Goal: Task Accomplishment & Management: Manage account settings

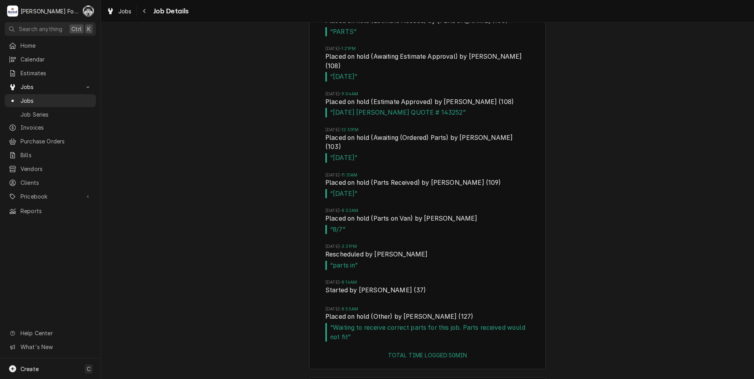
scroll to position [2353, 0]
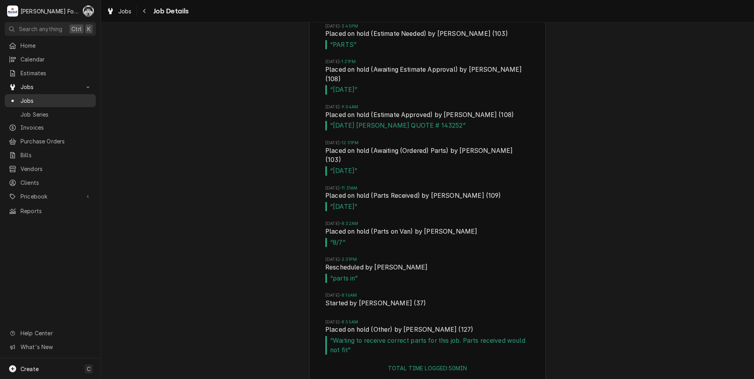
click at [26, 96] on div "Jobs" at bounding box center [50, 101] width 88 height 10
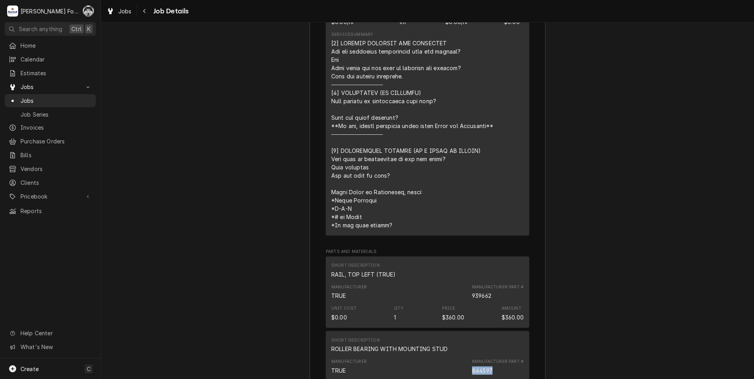
scroll to position [1712, 0]
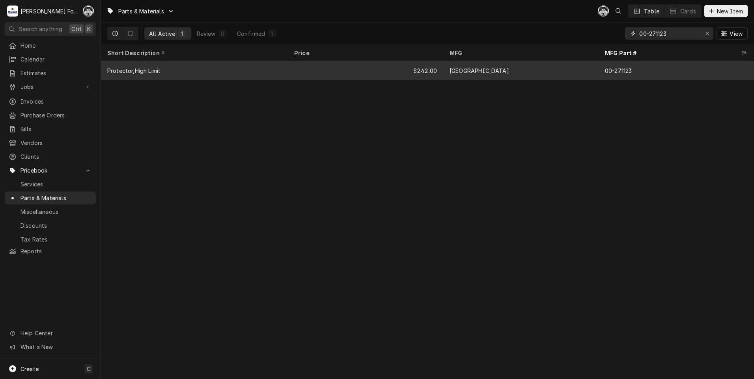
drag, startPoint x: 669, startPoint y: 37, endPoint x: 533, endPoint y: 62, distance: 137.9
click at [534, 62] on div "Parts & Materials C( Table Cards New Item All Active 1 Review 0 Confirmed 1 00-…" at bounding box center [427, 189] width 653 height 379
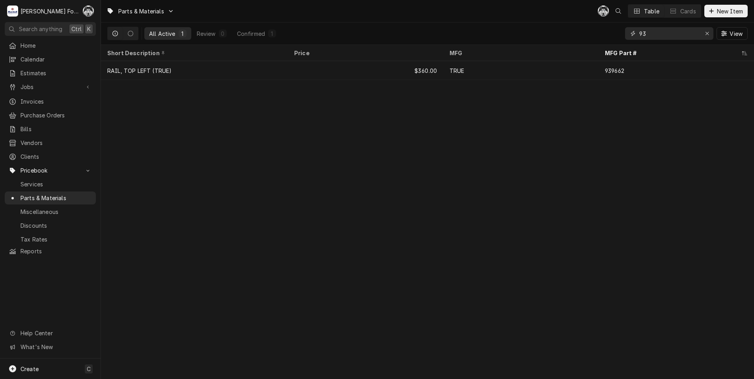
type input "9"
type input "939661"
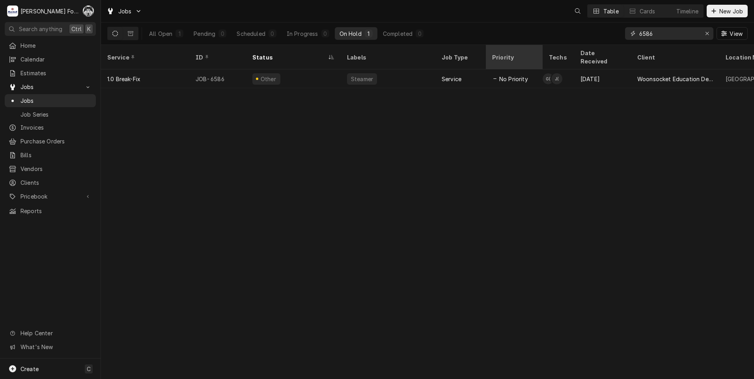
drag, startPoint x: 654, startPoint y: 35, endPoint x: 540, endPoint y: 52, distance: 115.3
click at [540, 52] on div "Jobs Table Cards Timeline New Job All Open 1 Pending 0 Scheduled 0 In Progress …" at bounding box center [427, 189] width 653 height 379
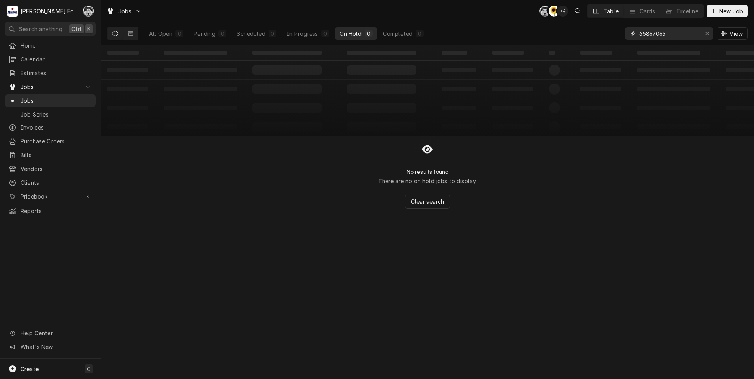
drag, startPoint x: 651, startPoint y: 33, endPoint x: 603, endPoint y: 53, distance: 52.5
click at [603, 53] on div "Jobs C( C( + 4 Table Cards Timeline New Job All Open 0 Pending 0 Scheduled 0 In…" at bounding box center [427, 189] width 653 height 379
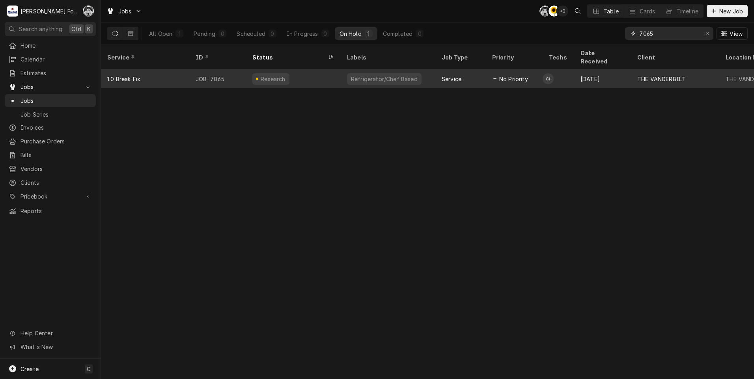
type input "7065"
click at [381, 75] on div "Refrigerator/Chef Based" at bounding box center [384, 79] width 68 height 8
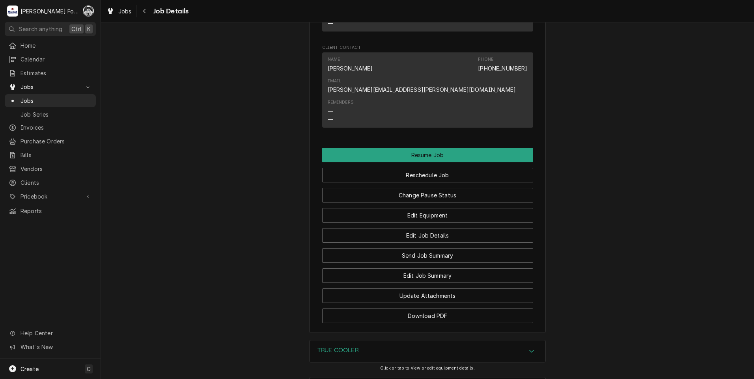
scroll to position [1100, 0]
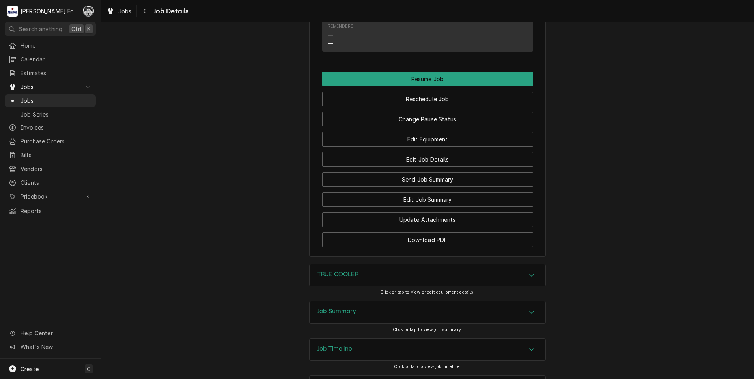
click at [360, 302] on div "Job Summary" at bounding box center [427, 313] width 236 height 22
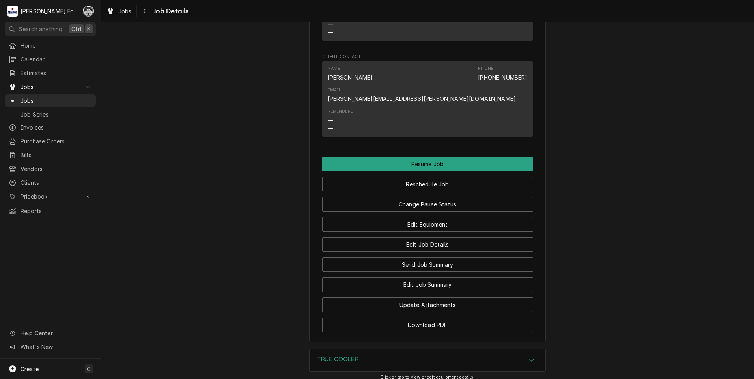
scroll to position [936, 0]
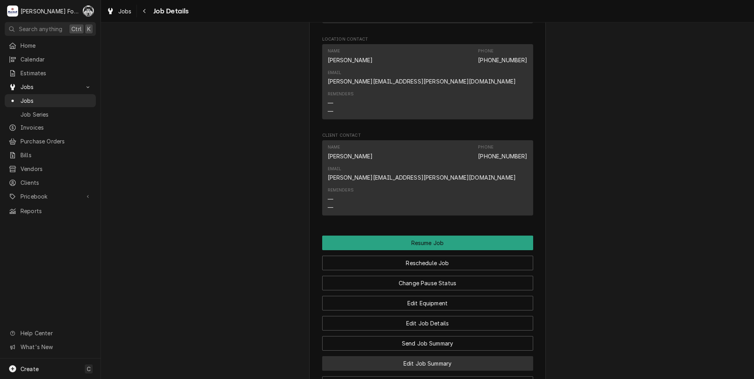
click at [399, 356] on button "Edit Job Summary" at bounding box center [427, 363] width 211 height 15
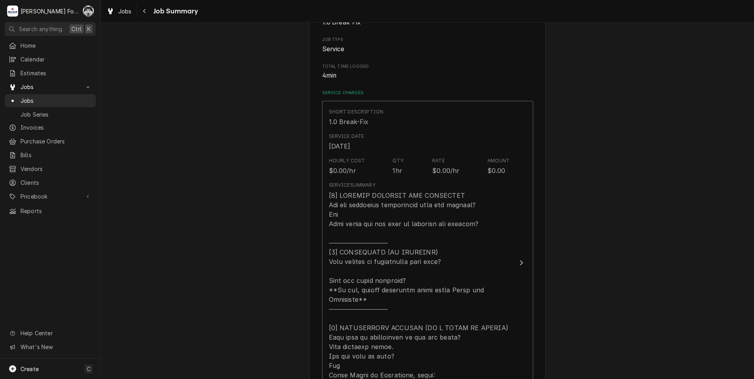
scroll to position [315, 0]
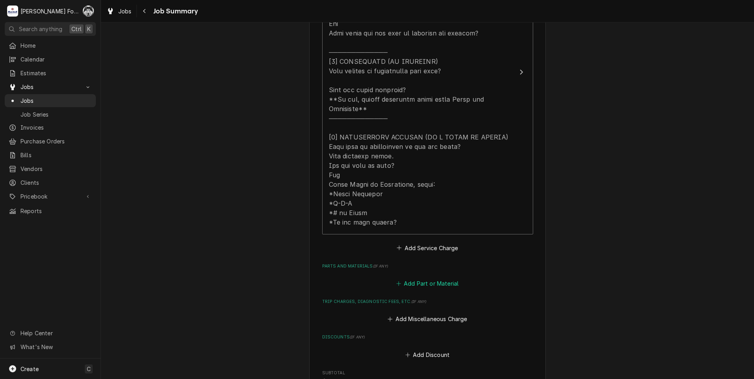
click at [417, 278] on button "Add Part or Material" at bounding box center [427, 283] width 65 height 11
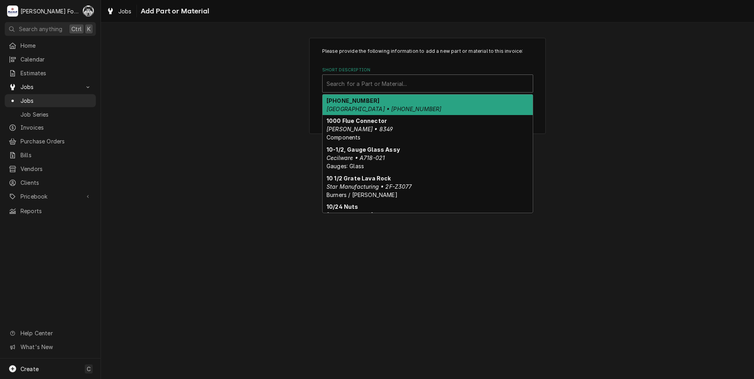
click at [446, 78] on div "Short Description" at bounding box center [427, 83] width 202 height 14
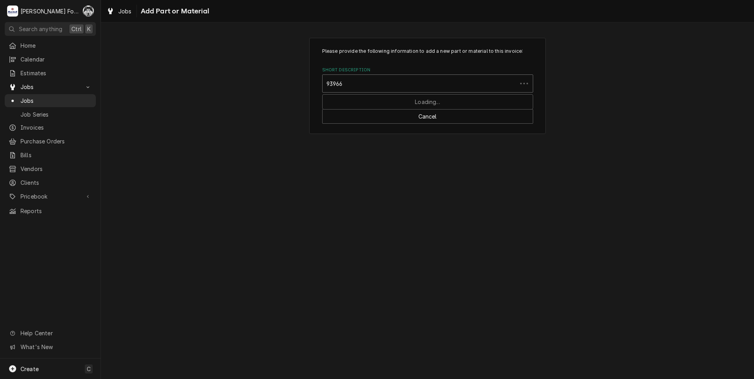
type input "939662"
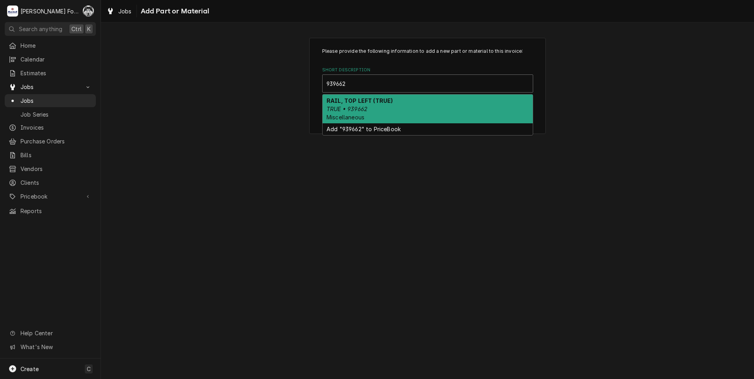
click at [402, 110] on div "RAIL, TOP LEFT (TRUE) TRUE • 939662 Miscellaneous" at bounding box center [427, 109] width 210 height 29
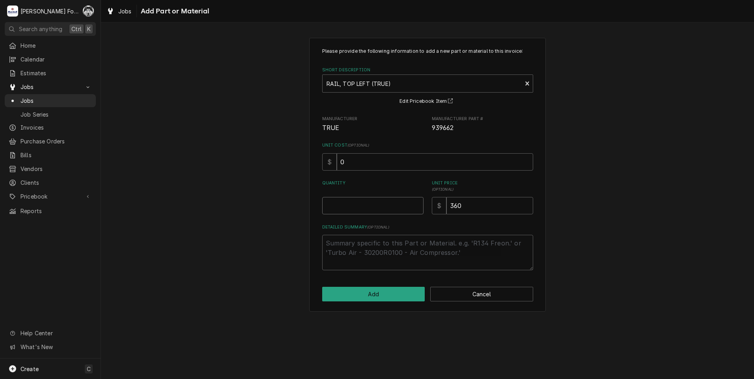
type textarea "x"
type input "0.5"
click at [416, 203] on input "0.5" at bounding box center [372, 205] width 101 height 17
type textarea "x"
drag, startPoint x: 416, startPoint y: 203, endPoint x: 410, endPoint y: 218, distance: 16.4
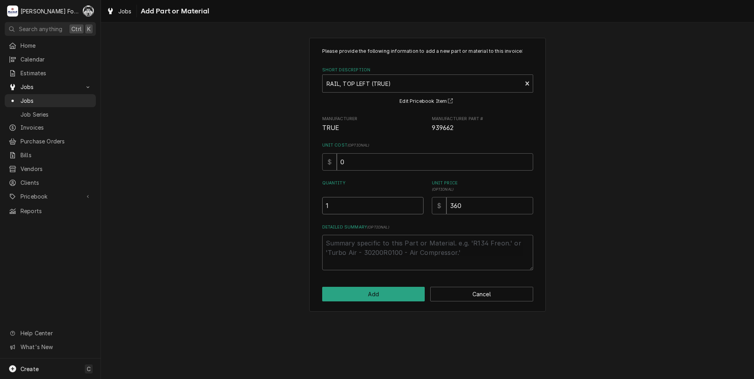
type input "1"
click at [416, 203] on input "1" at bounding box center [372, 205] width 101 height 17
click at [356, 294] on button "Add" at bounding box center [373, 294] width 103 height 15
type textarea "x"
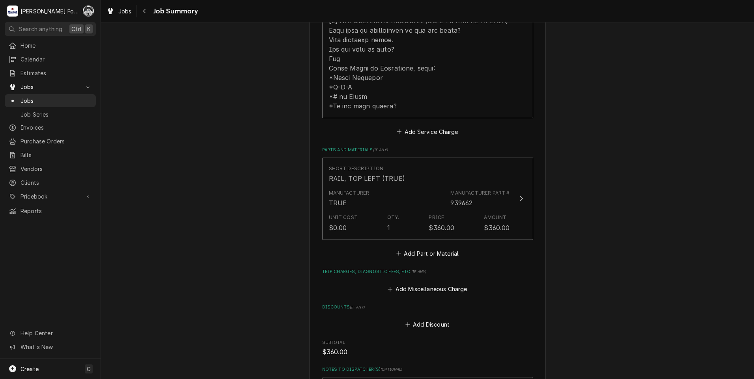
scroll to position [552, 0]
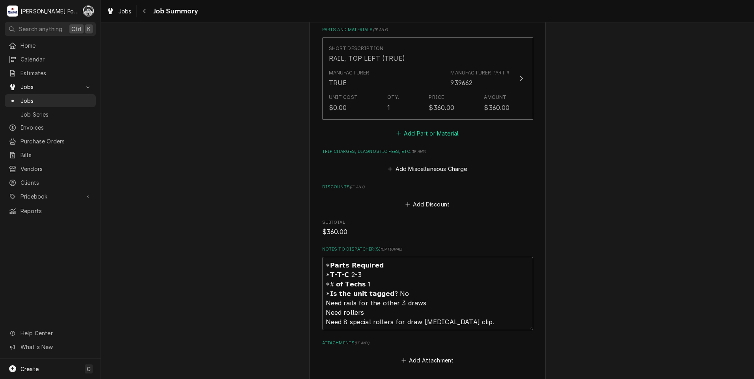
click at [426, 128] on button "Add Part or Material" at bounding box center [427, 133] width 65 height 11
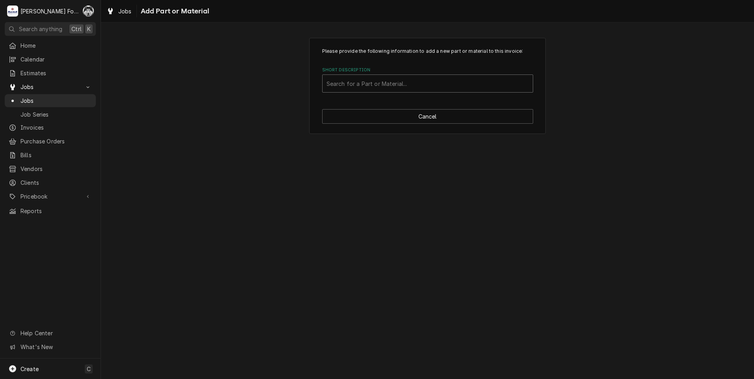
click at [462, 78] on div "Short Description" at bounding box center [427, 83] width 202 height 14
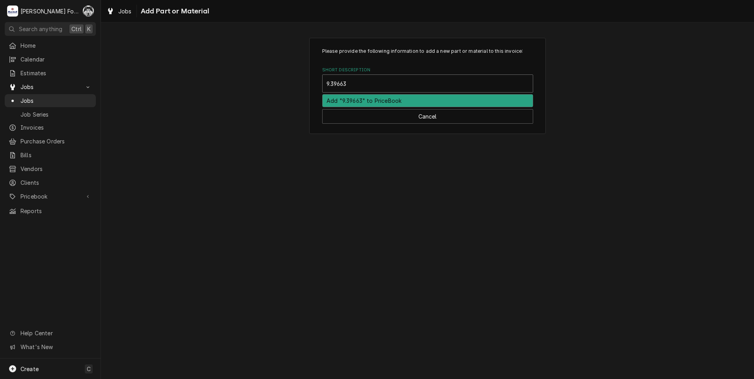
click at [331, 84] on input "9.39663" at bounding box center [337, 83] width 22 height 13
type input "939663"
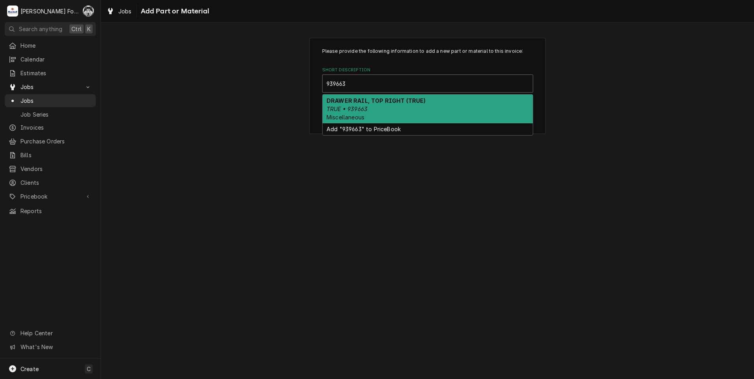
drag, startPoint x: 350, startPoint y: 109, endPoint x: 366, endPoint y: 138, distance: 33.2
click at [351, 109] on em "TRUE • 939663" at bounding box center [346, 109] width 41 height 7
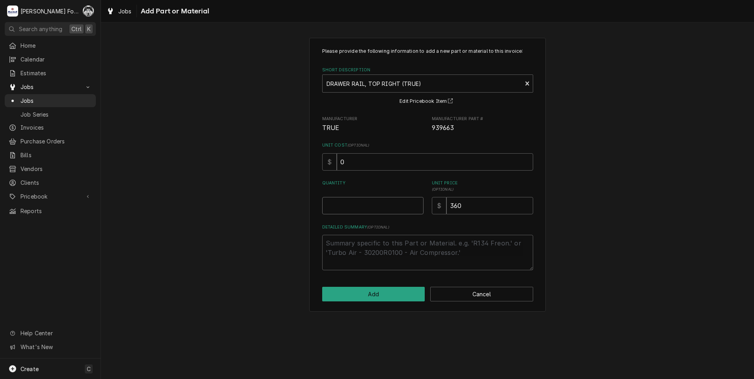
type textarea "x"
type input "0.5"
click at [417, 203] on input "0.5" at bounding box center [372, 205] width 101 height 17
type textarea "x"
type input "1"
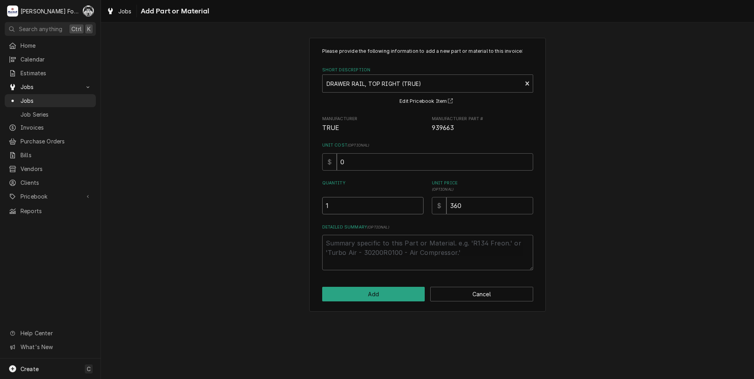
click at [417, 203] on input "1" at bounding box center [372, 205] width 101 height 17
click at [384, 302] on button "Add" at bounding box center [373, 294] width 103 height 15
type textarea "x"
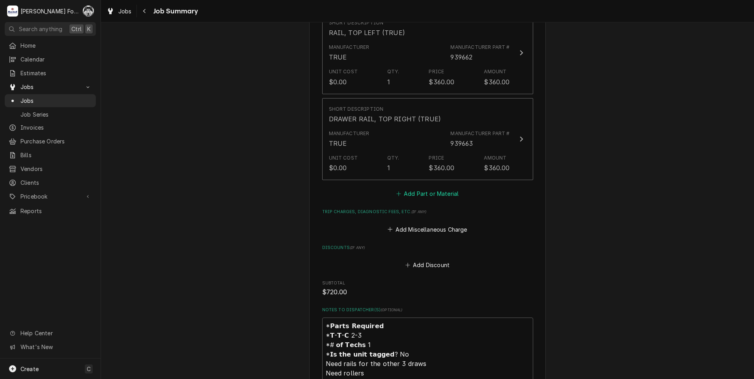
scroll to position [591, 0]
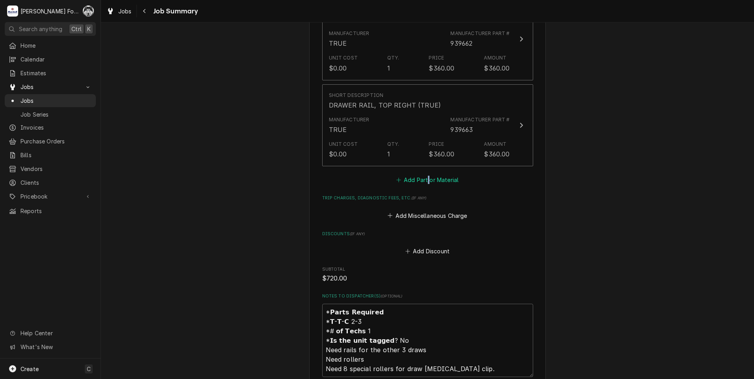
drag, startPoint x: 426, startPoint y: 164, endPoint x: 423, endPoint y: 170, distance: 6.7
click at [425, 164] on div "Short Description RAIL, TOP LEFT (TRUE) Manufacturer TRUE Manufacturer Part # 9…" at bounding box center [427, 92] width 211 height 188
click at [423, 175] on button "Add Part or Material" at bounding box center [427, 180] width 65 height 11
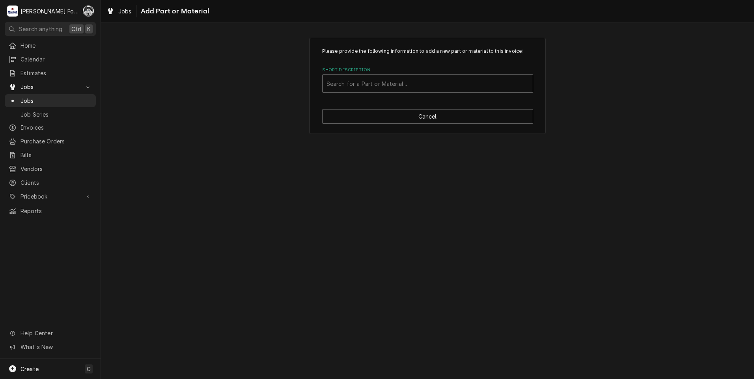
click at [417, 86] on div "Short Description" at bounding box center [427, 83] width 202 height 14
type input "939660"
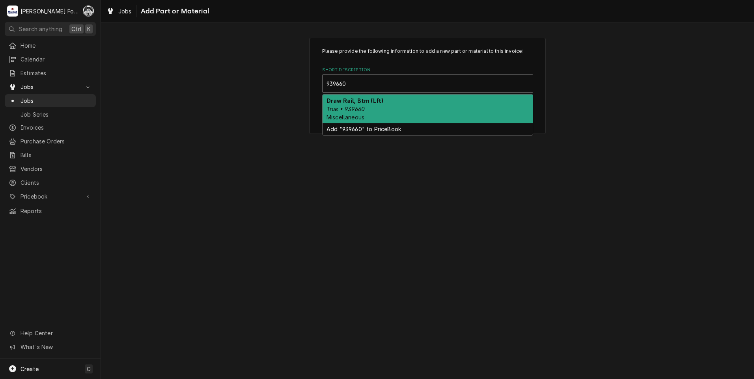
click at [362, 104] on strong "Draw Rail, Btm (Lft)" at bounding box center [354, 100] width 57 height 7
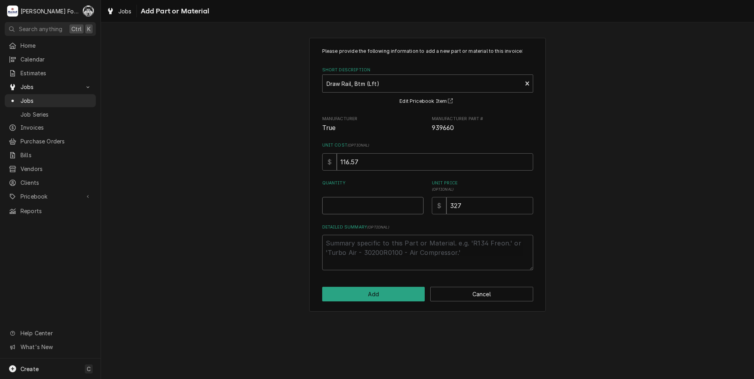
type textarea "x"
type input "0.5"
click at [417, 205] on input "0.5" at bounding box center [372, 205] width 101 height 17
type textarea "x"
type input "1"
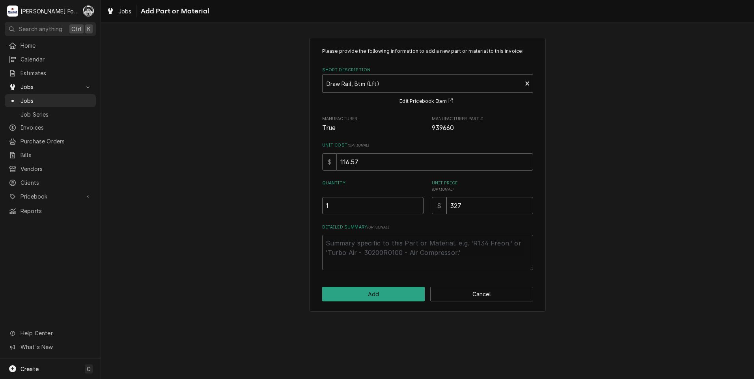
click at [417, 204] on input "1" at bounding box center [372, 205] width 101 height 17
drag, startPoint x: 481, startPoint y: 205, endPoint x: 355, endPoint y: 235, distance: 129.2
click at [355, 235] on div "Please provide the following information to add a new part or material to this …" at bounding box center [427, 159] width 211 height 223
type textarea "x"
type input "3"
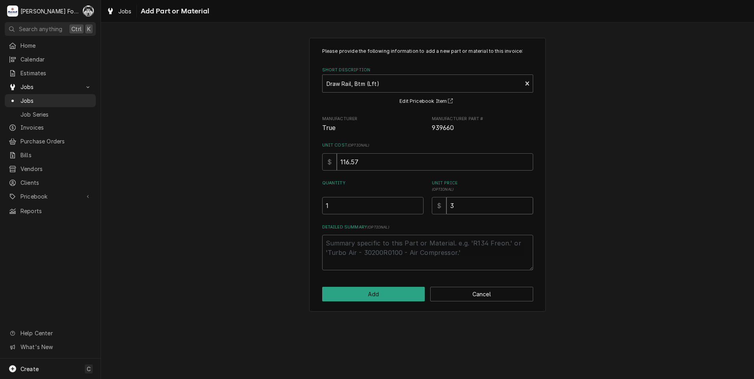
type textarea "x"
type input "36"
type textarea "x"
type input "360"
click at [388, 292] on button "Add" at bounding box center [373, 294] width 103 height 15
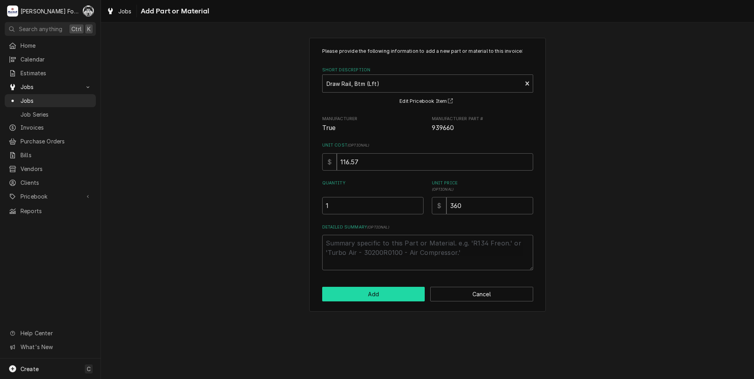
type textarea "x"
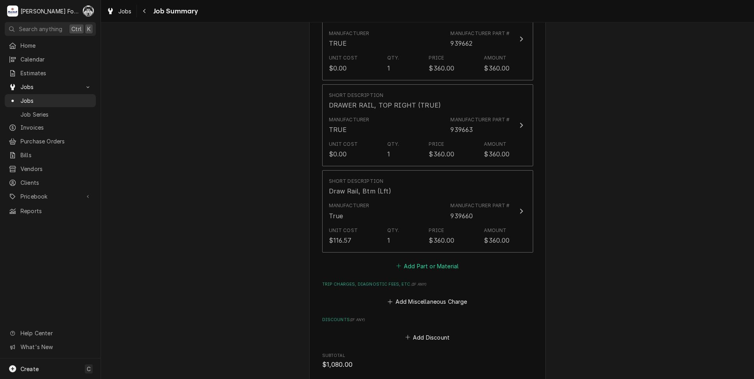
click at [415, 261] on button "Add Part or Material" at bounding box center [427, 266] width 65 height 11
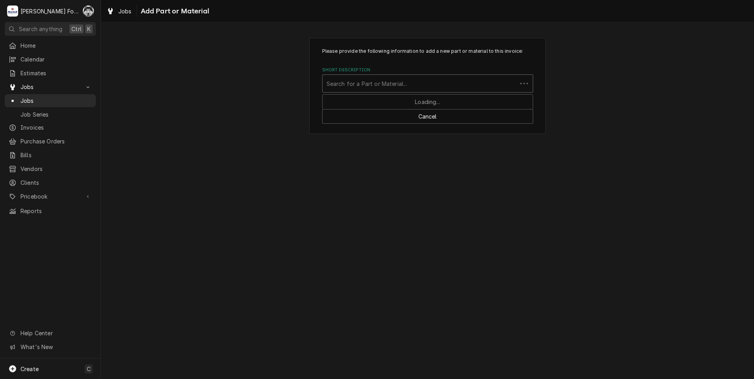
click at [430, 84] on div "Short Description" at bounding box center [419, 83] width 186 height 14
type input "939661"
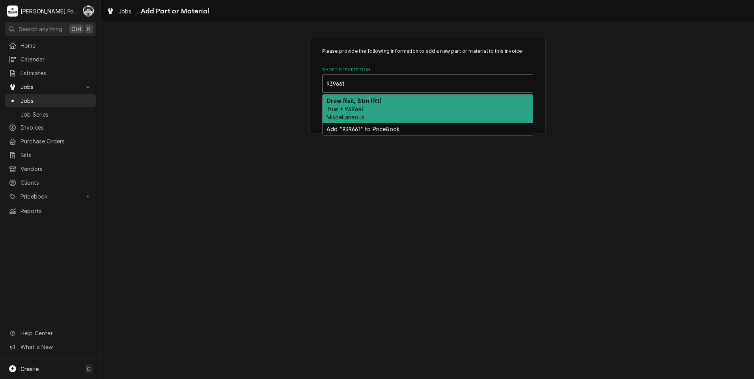
click at [387, 109] on div "Draw Rail, Btm (Rt) True • 939661 Miscellaneous" at bounding box center [427, 109] width 210 height 29
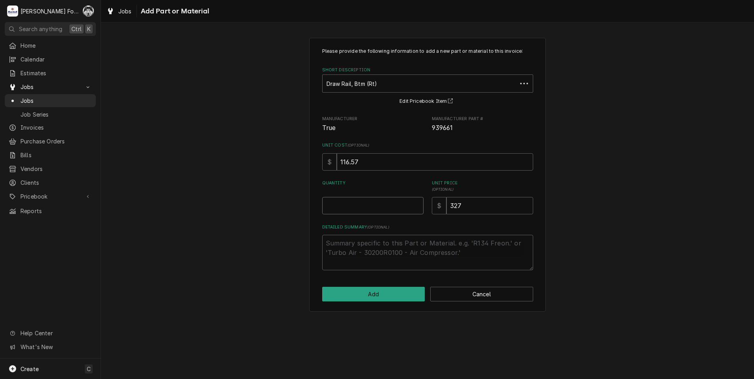
type textarea "x"
type input "0.5"
click at [415, 203] on input "0.5" at bounding box center [372, 205] width 101 height 17
type textarea "x"
type input "1"
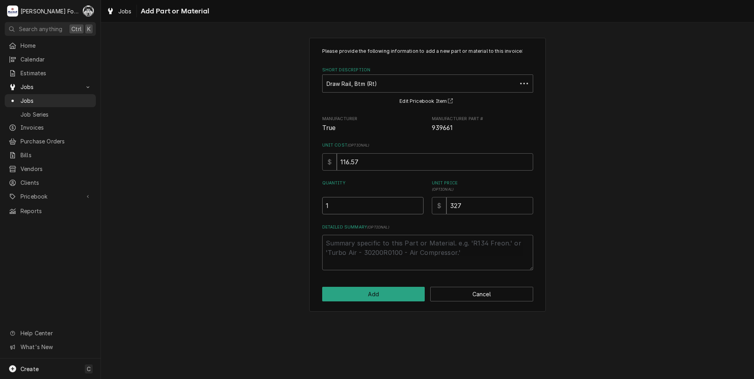
click at [415, 203] on input "1" at bounding box center [372, 205] width 101 height 17
drag, startPoint x: 465, startPoint y: 209, endPoint x: 387, endPoint y: 209, distance: 78.4
click at [398, 213] on div "Quantity 1 Unit Price ( optional ) $ 327" at bounding box center [427, 197] width 211 height 34
type textarea "x"
type input "3"
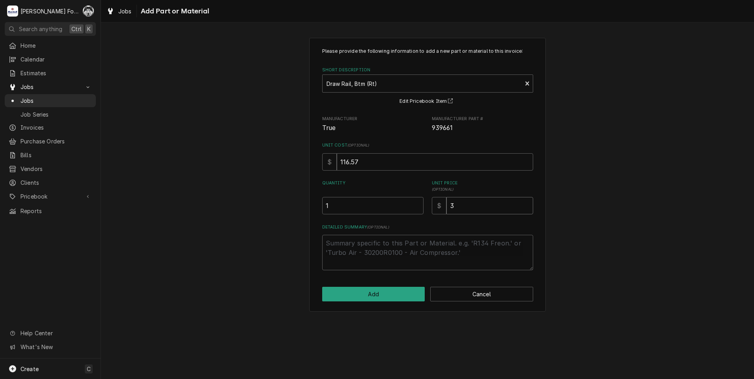
type textarea "x"
type input "36"
type textarea "x"
type input "360"
click at [368, 297] on button "Add" at bounding box center [373, 294] width 103 height 15
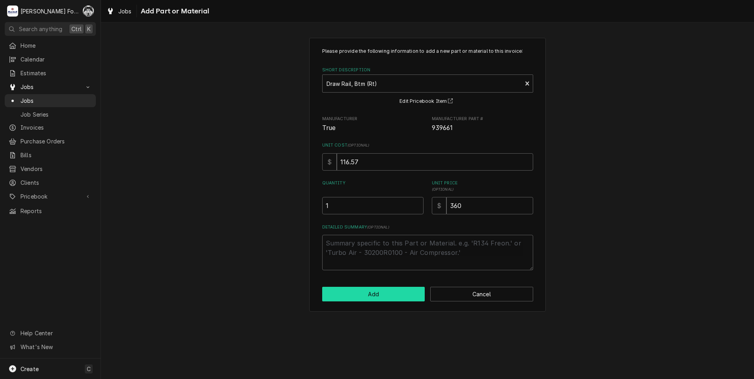
type textarea "x"
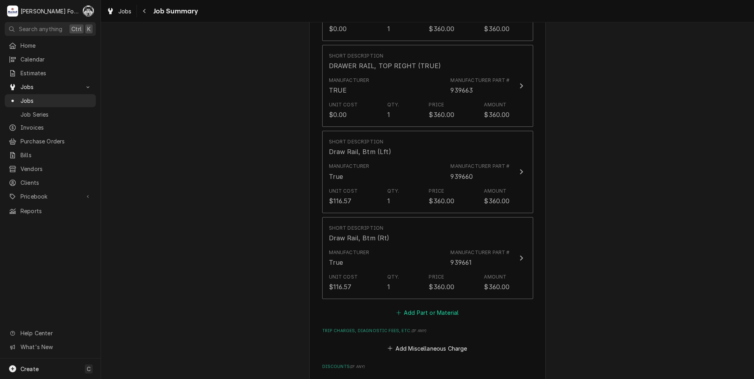
scroll to position [670, 0]
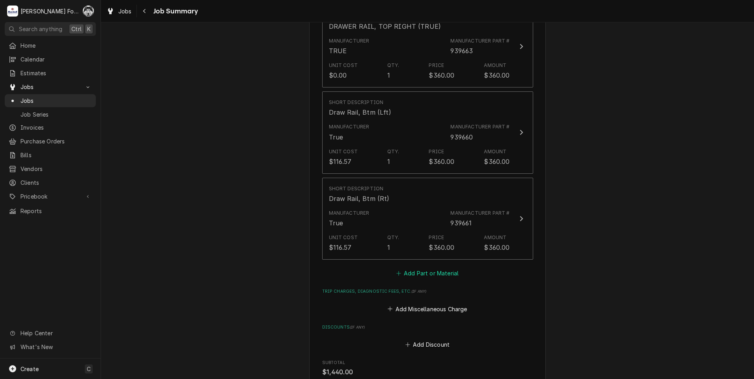
click at [429, 268] on button "Add Part or Material" at bounding box center [427, 273] width 65 height 11
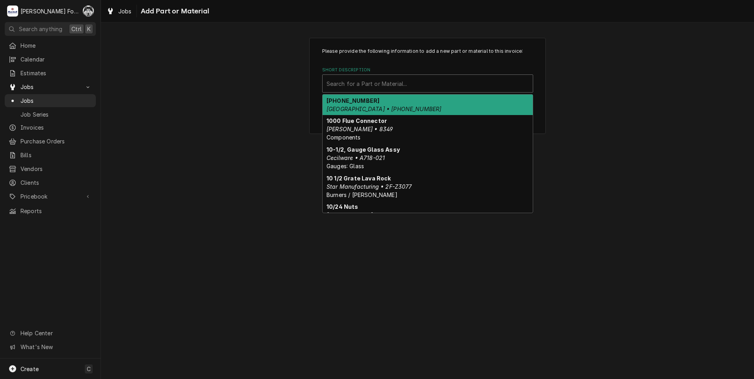
click at [421, 83] on div "Short Description" at bounding box center [427, 83] width 202 height 14
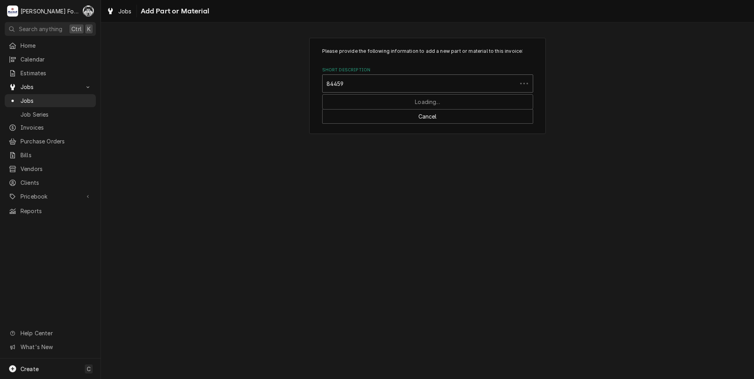
type input "844597"
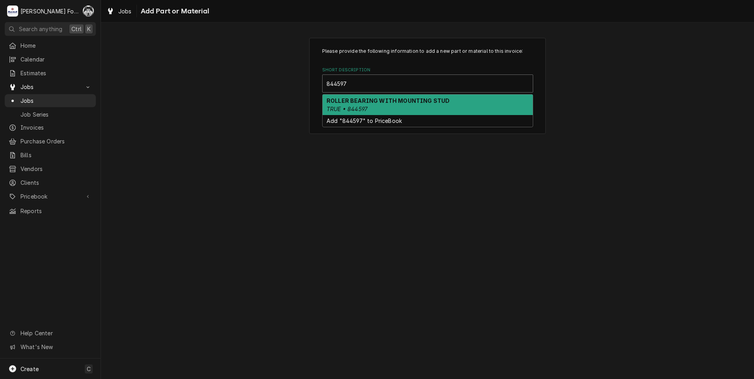
click at [394, 106] on div "ROLLER BEARING WITH MOUNTING STUD TRUE • 844597" at bounding box center [427, 105] width 210 height 20
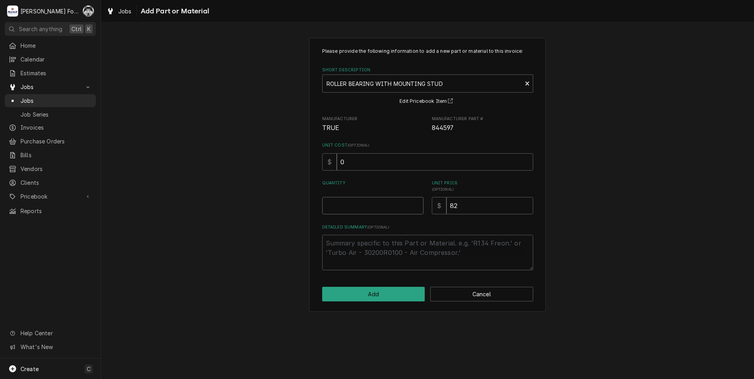
click at [415, 201] on input "Quantity" at bounding box center [372, 205] width 101 height 17
type textarea "x"
type input "0.5"
click at [416, 203] on input "0.5" at bounding box center [372, 205] width 101 height 17
type textarea "x"
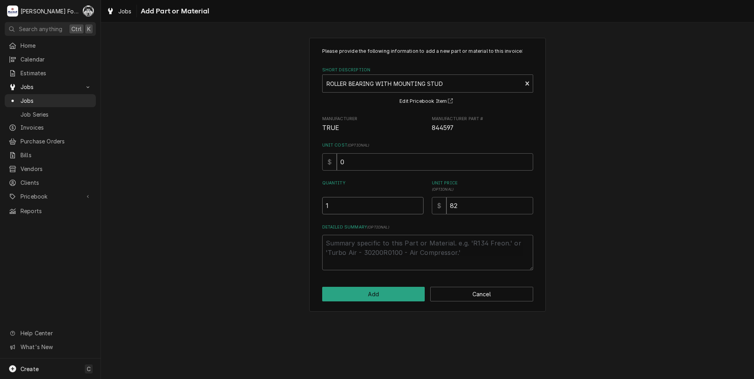
type input "1"
click at [416, 203] on input "1" at bounding box center [372, 205] width 101 height 17
drag, startPoint x: 463, startPoint y: 209, endPoint x: 385, endPoint y: 207, distance: 78.5
click at [397, 215] on div "Please provide the following information to add a new part or material to this …" at bounding box center [427, 159] width 211 height 223
type textarea "x"
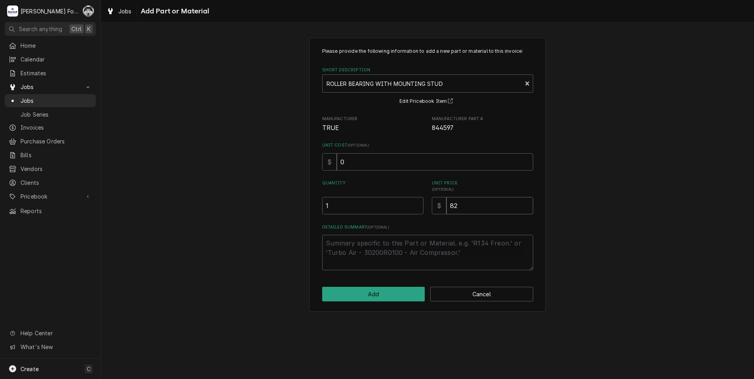
type input "2"
type textarea "x"
type input "22"
click at [376, 289] on button "Add" at bounding box center [373, 294] width 103 height 15
type textarea "x"
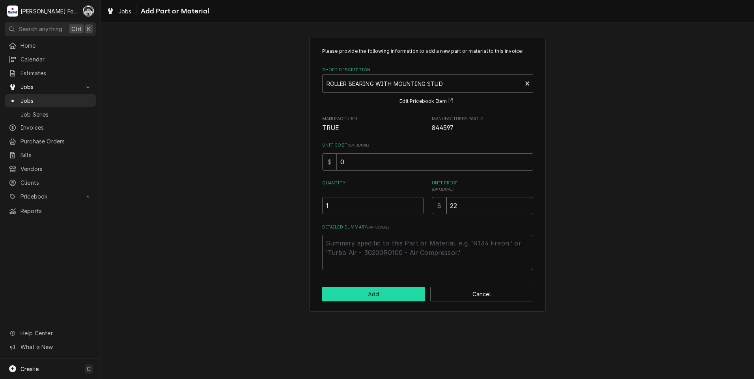
scroll to position [670, 0]
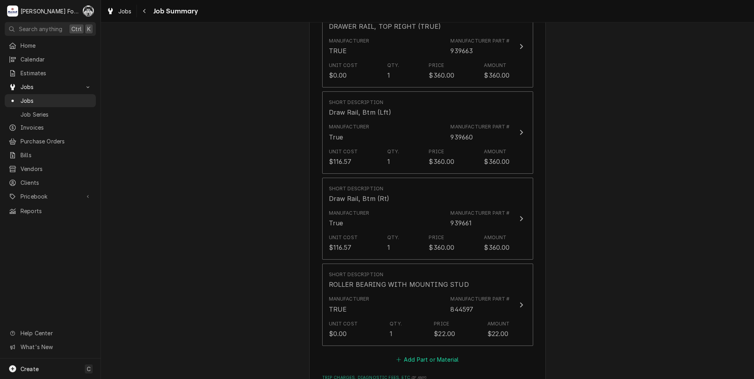
click at [427, 354] on button "Add Part or Material" at bounding box center [427, 359] width 65 height 11
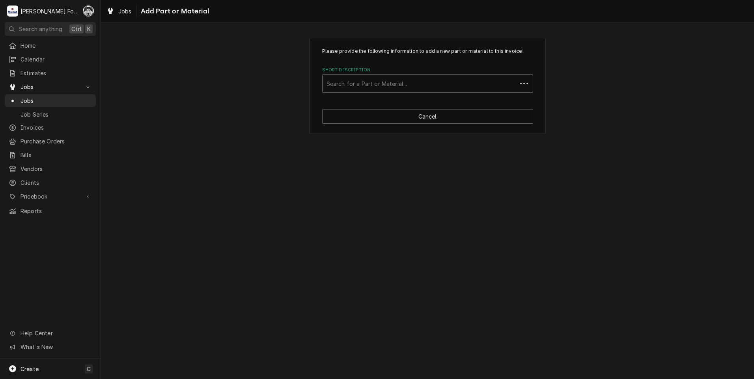
click at [449, 78] on div "Short Description" at bounding box center [419, 83] width 186 height 14
type input "SSDT"
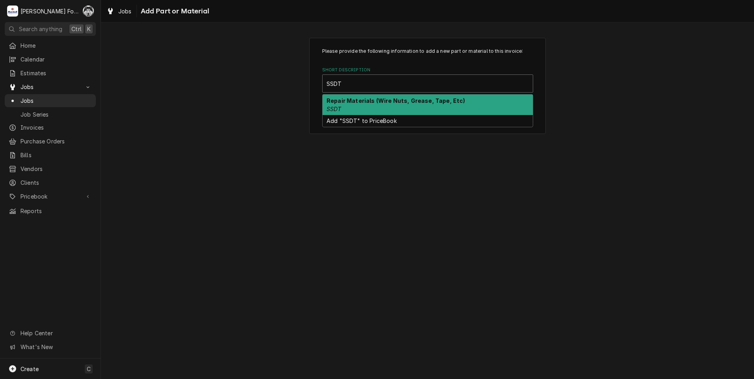
click at [344, 112] on div "Repair Materials (Wire Nuts, Grease, Tape, Etc) SSDT" at bounding box center [427, 105] width 210 height 20
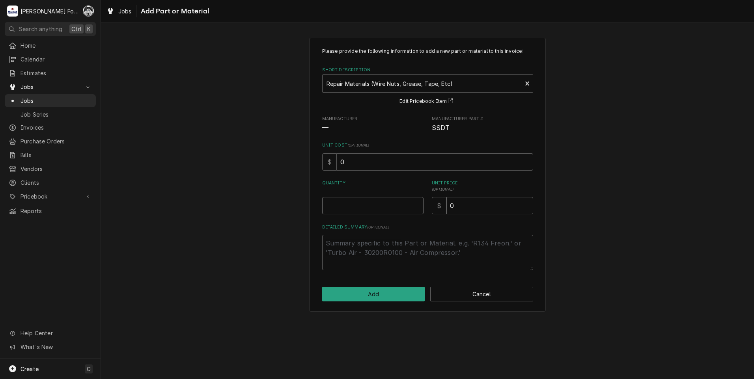
type textarea "x"
type input "0.5"
click at [417, 204] on input "0.5" at bounding box center [372, 205] width 101 height 17
type textarea "x"
type input "1"
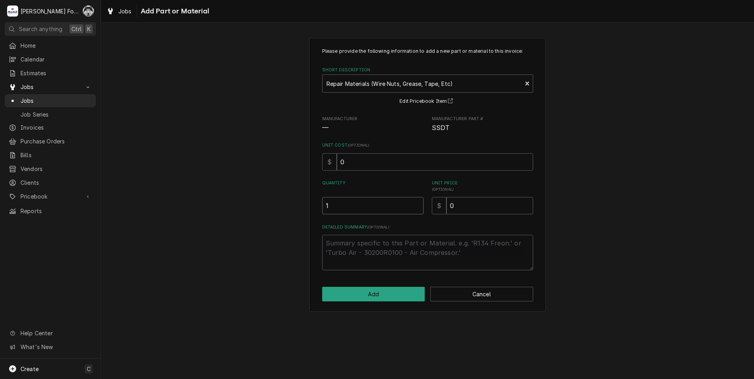
click at [417, 204] on input "1" at bounding box center [372, 205] width 101 height 17
drag, startPoint x: 483, startPoint y: 214, endPoint x: 426, endPoint y: 216, distance: 57.2
click at [431, 217] on div "Please provide the following information to add a new part or material to this …" at bounding box center [427, 159] width 211 height 223
type textarea "x"
type input "2"
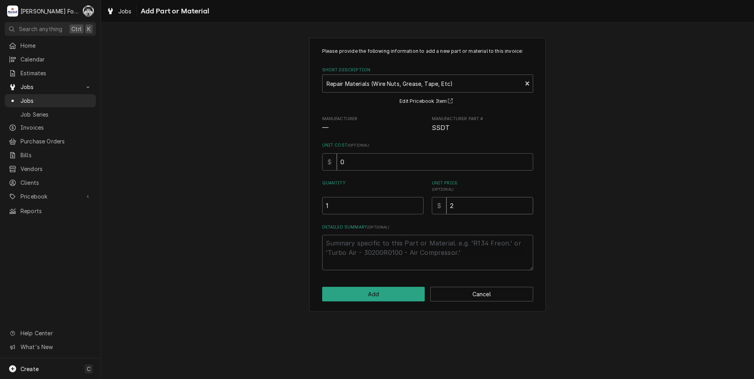
type textarea "x"
type input "20"
click at [382, 298] on button "Add" at bounding box center [373, 294] width 103 height 15
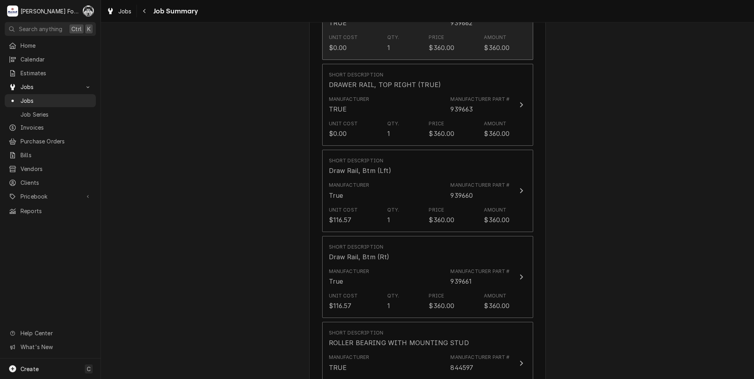
scroll to position [631, 0]
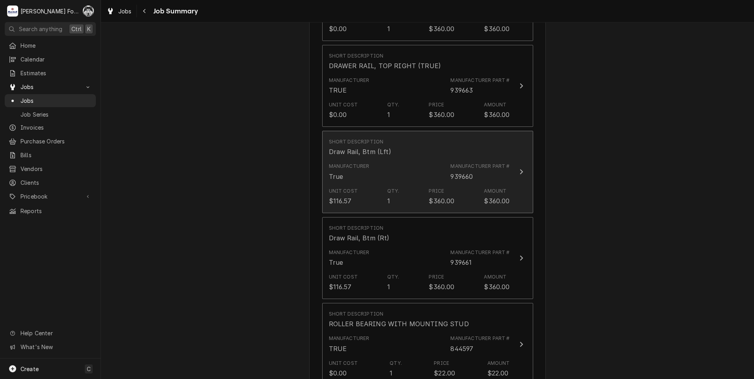
click at [436, 160] on div "Manufacturer True Manufacturer Part # 939660" at bounding box center [419, 172] width 181 height 24
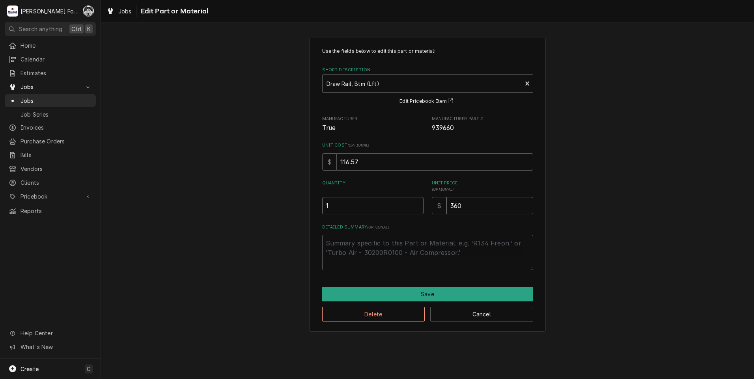
type textarea "x"
type input "1.5"
click at [419, 204] on input "1.5" at bounding box center [372, 205] width 101 height 17
type textarea "x"
type input "2"
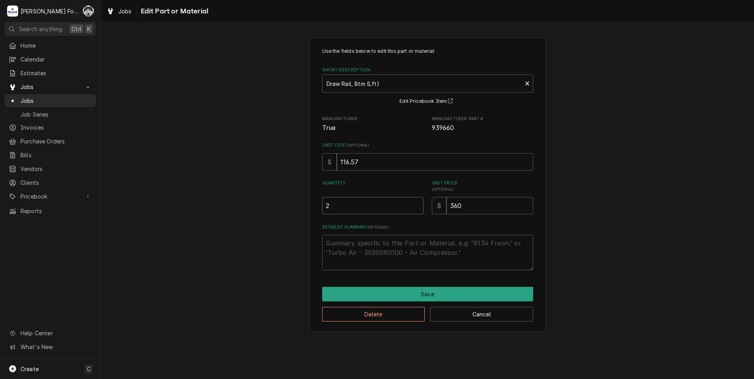
click at [418, 203] on input "2" at bounding box center [372, 205] width 101 height 17
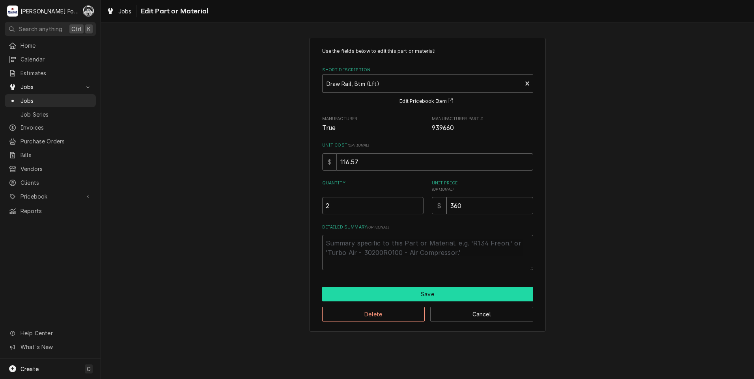
click at [403, 293] on button "Save" at bounding box center [427, 294] width 211 height 15
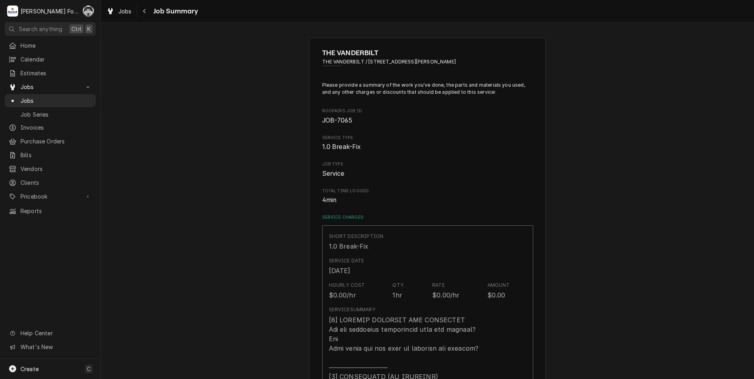
scroll to position [631, 0]
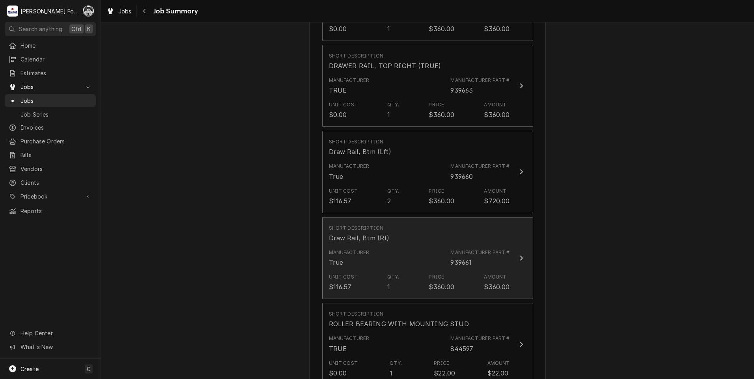
click at [420, 256] on div "Manufacturer True Manufacturer Part # 939661" at bounding box center [419, 258] width 181 height 24
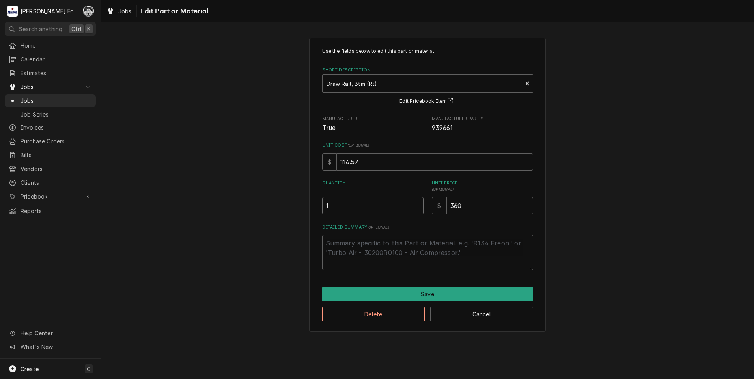
type textarea "x"
type input "1.5"
click at [415, 202] on input "1.5" at bounding box center [372, 205] width 101 height 17
type textarea "x"
type input "2"
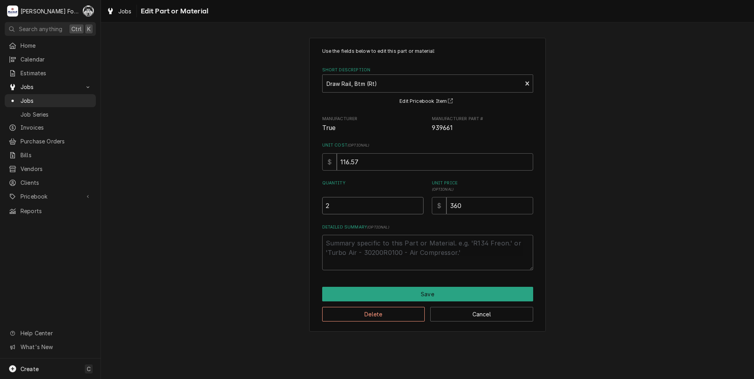
click at [415, 202] on input "2" at bounding box center [372, 205] width 101 height 17
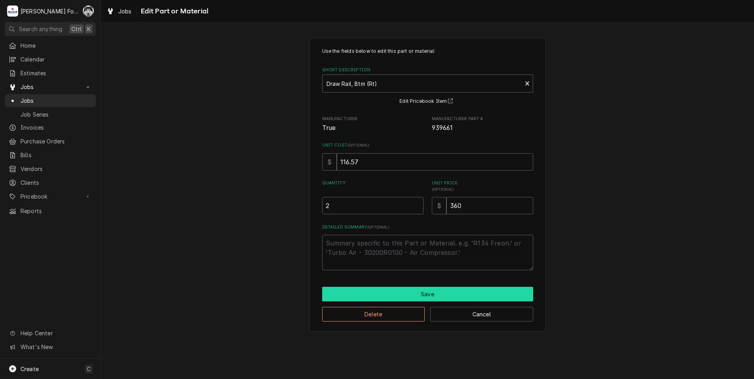
click at [402, 289] on button "Save" at bounding box center [427, 294] width 211 height 15
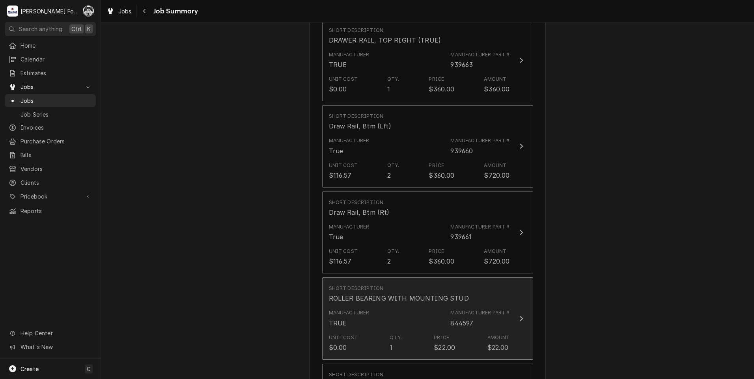
scroll to position [670, 0]
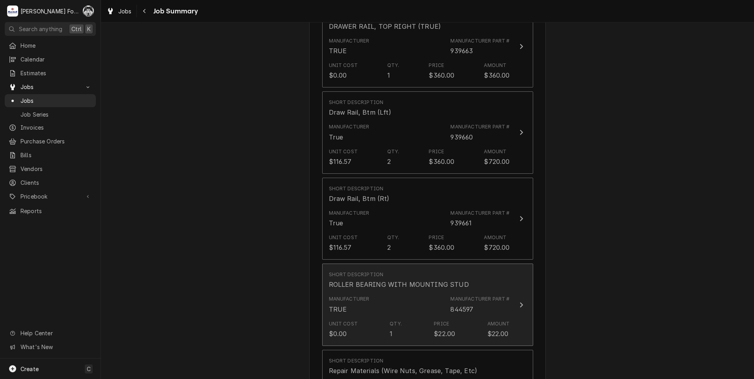
click at [391, 292] on div "Manufacturer TRUE Manufacturer Part # 844597" at bounding box center [419, 304] width 181 height 24
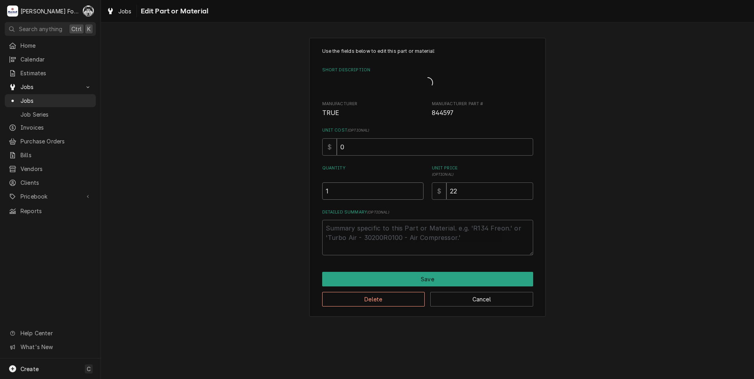
drag, startPoint x: 350, startPoint y: 199, endPoint x: 318, endPoint y: 200, distance: 31.9
click at [319, 200] on div "Use the fields below to edit this part or material: Short Description Manufactu…" at bounding box center [427, 177] width 236 height 279
type textarea "x"
type input "8"
drag, startPoint x: 329, startPoint y: 192, endPoint x: 297, endPoint y: 196, distance: 32.9
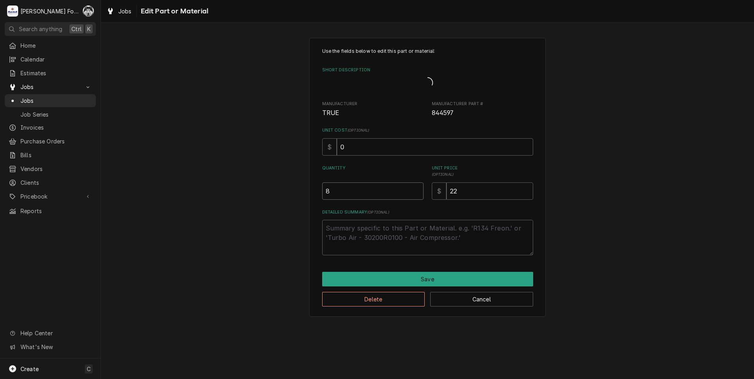
click at [298, 195] on div "Use the fields below to edit this part or material: Short Description Manufactu…" at bounding box center [427, 177] width 653 height 293
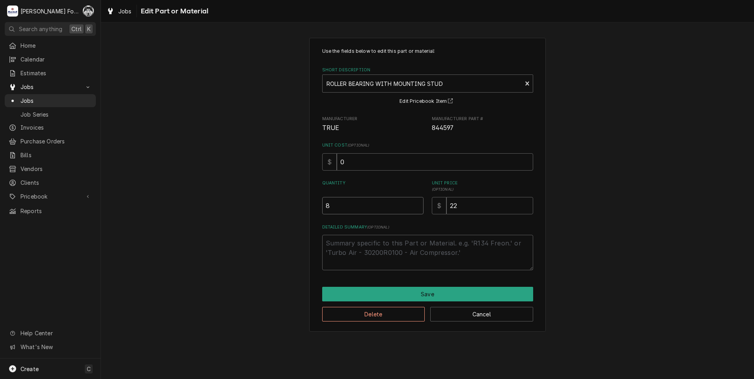
type textarea "x"
type input "2"
type textarea "x"
type input "24"
click at [389, 282] on div "Use the fields below to edit this part or material: Short Description ROLLER BE…" at bounding box center [427, 185] width 236 height 294
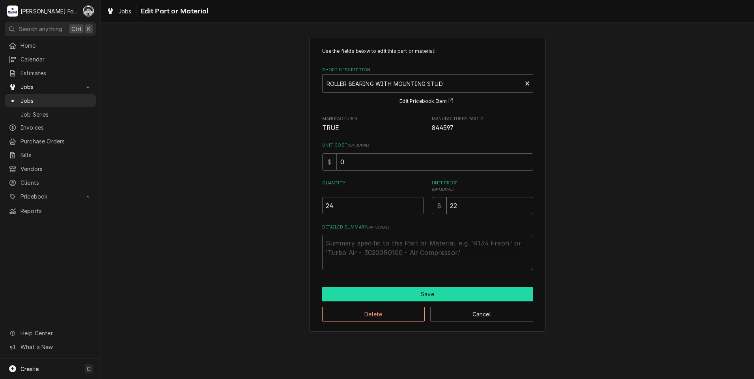
click at [392, 289] on button "Save" at bounding box center [427, 294] width 211 height 15
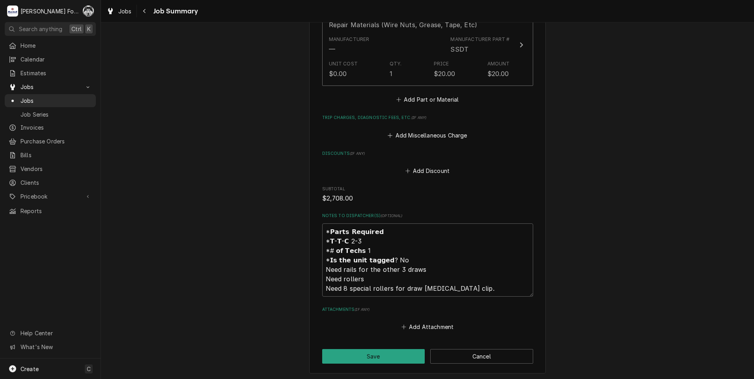
scroll to position [1064, 0]
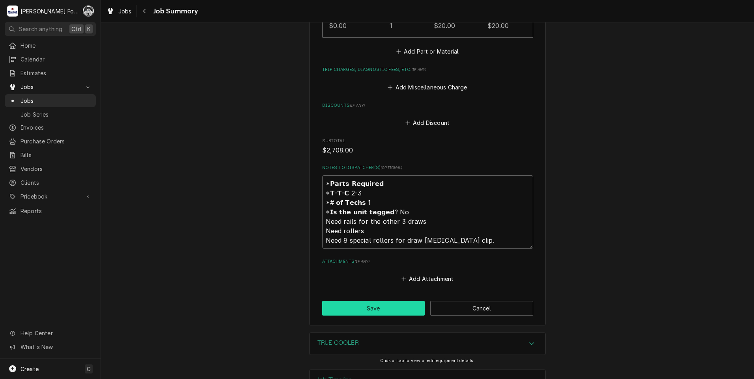
click at [371, 302] on button "Save" at bounding box center [373, 308] width 103 height 15
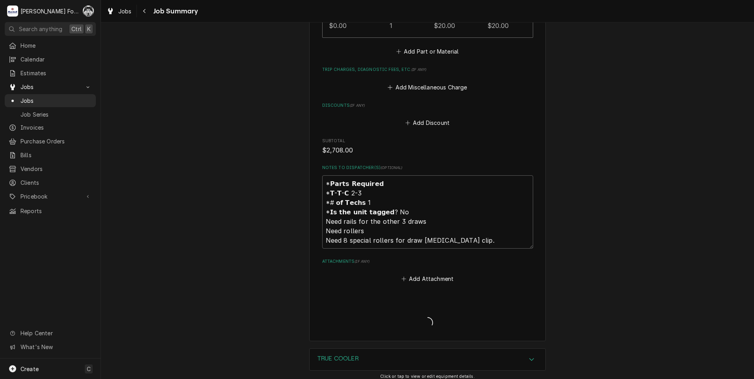
type textarea "x"
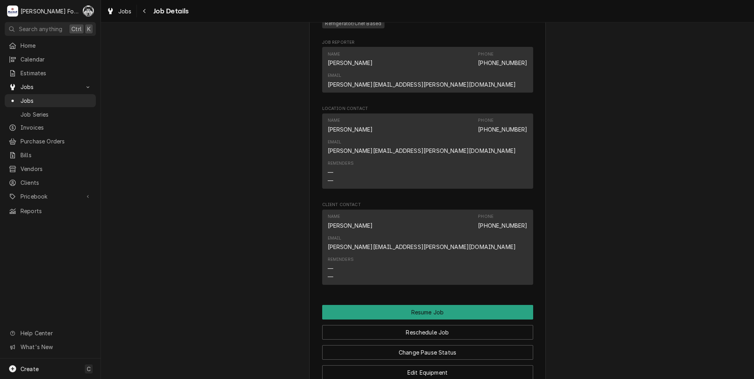
scroll to position [906, 0]
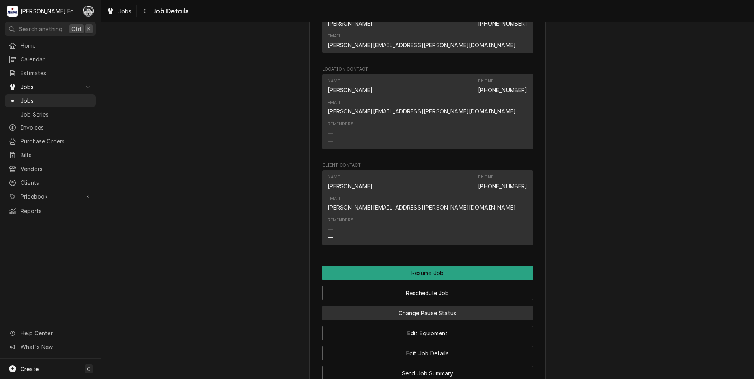
click at [406, 306] on button "Change Pause Status" at bounding box center [427, 313] width 211 height 15
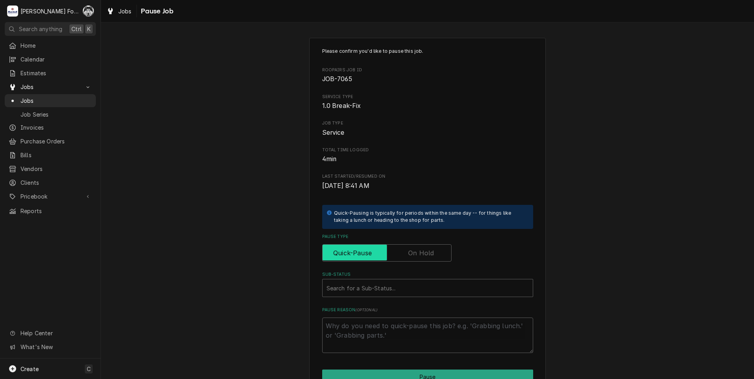
click at [410, 247] on input "Pause Type" at bounding box center [387, 252] width 122 height 17
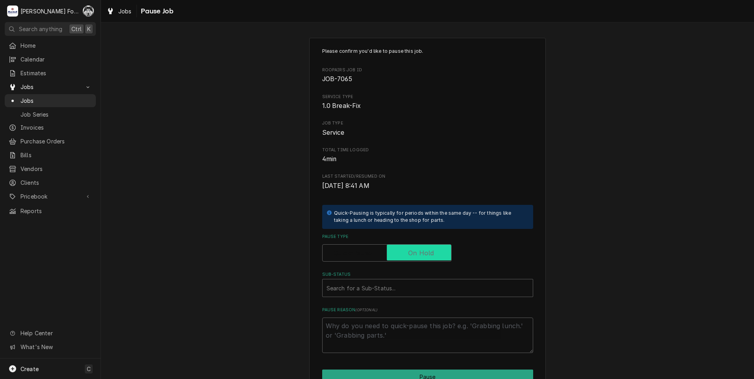
checkbox input "true"
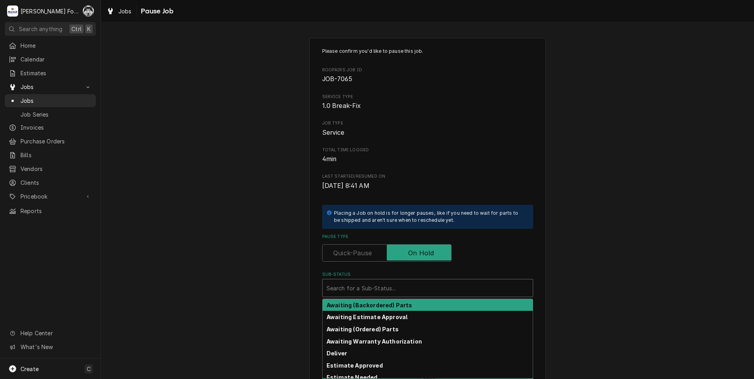
click at [383, 295] on div "Sub-Status" at bounding box center [427, 288] width 202 height 14
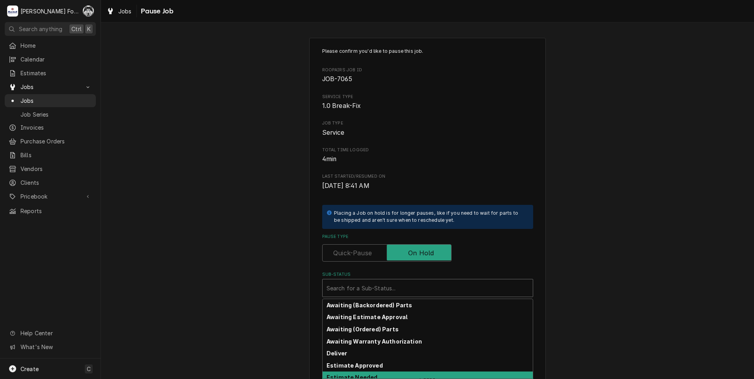
click at [363, 377] on strong "Estimate Needed" at bounding box center [351, 377] width 51 height 7
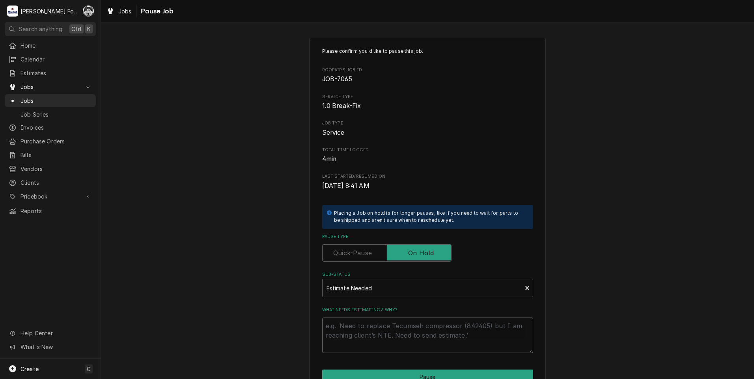
click at [364, 323] on textarea "What needs estimating & why?" at bounding box center [427, 335] width 211 height 35
type textarea "x"
type textarea "P"
type textarea "x"
type textarea "PA"
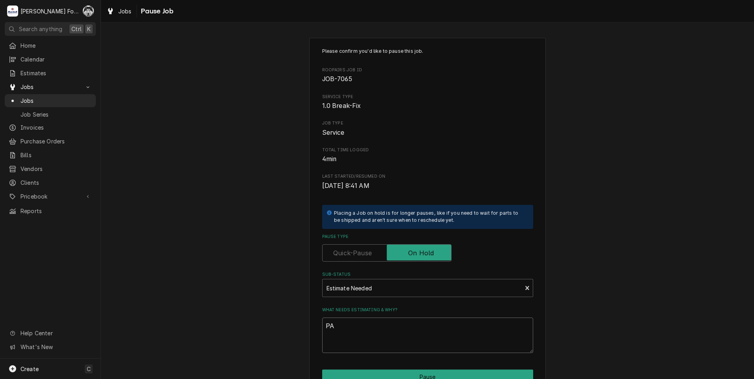
type textarea "x"
type textarea "PAR"
type textarea "x"
type textarea "PART"
type textarea "x"
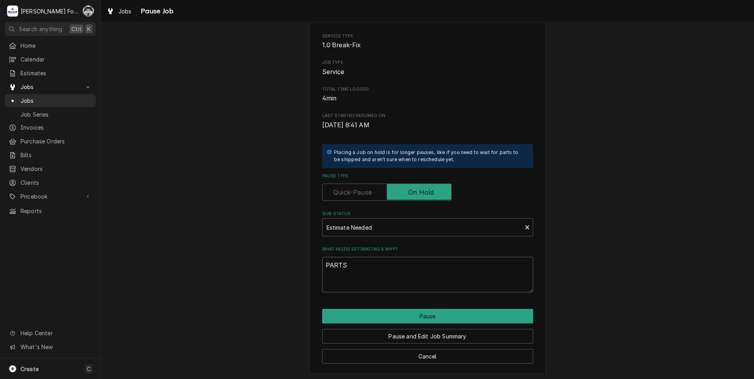
scroll to position [62, 0]
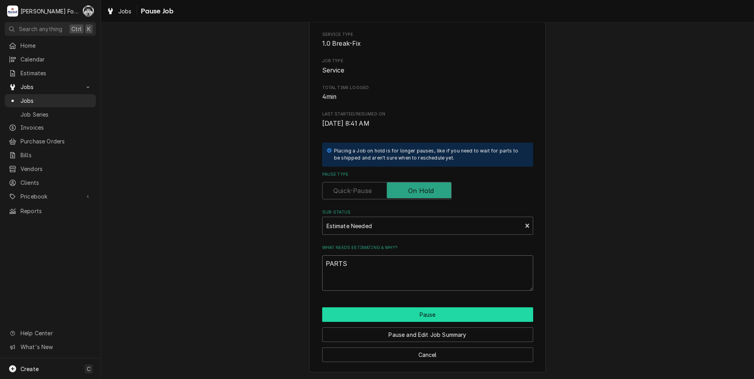
type textarea "PARTS"
drag, startPoint x: 408, startPoint y: 316, endPoint x: 401, endPoint y: 314, distance: 7.1
click at [406, 316] on button "Pause" at bounding box center [427, 314] width 211 height 15
type textarea "x"
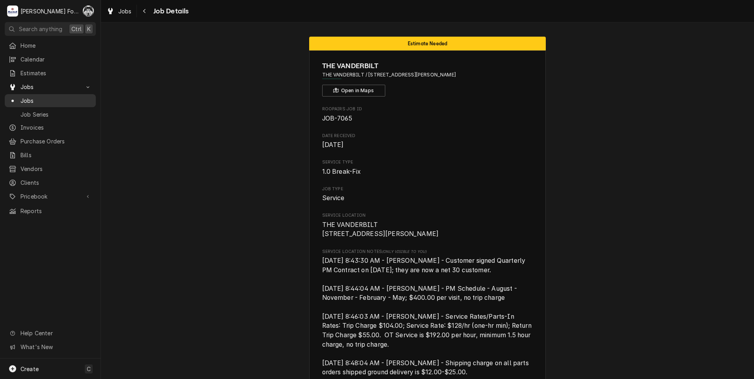
click at [30, 98] on span "Jobs" at bounding box center [55, 101] width 71 height 8
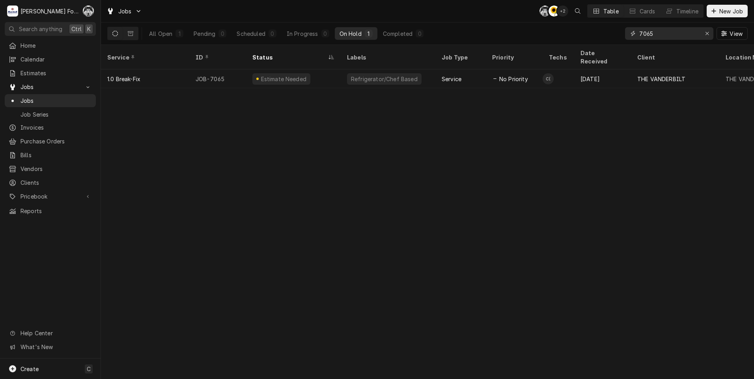
drag, startPoint x: 640, startPoint y: 40, endPoint x: 348, endPoint y: 106, distance: 299.8
click at [393, 111] on div "Jobs C( C( + 2 Table Cards Timeline New Job All Open 1 Pending 0 Scheduled 0 In…" at bounding box center [427, 189] width 653 height 379
type input "6905"
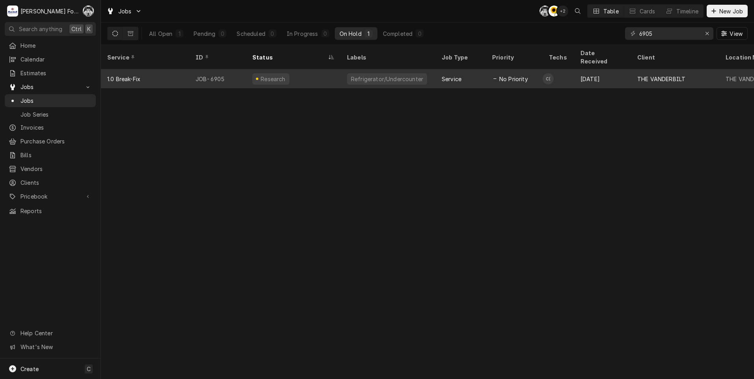
click at [343, 74] on div "Refrigerator/Undercounter" at bounding box center [388, 78] width 95 height 19
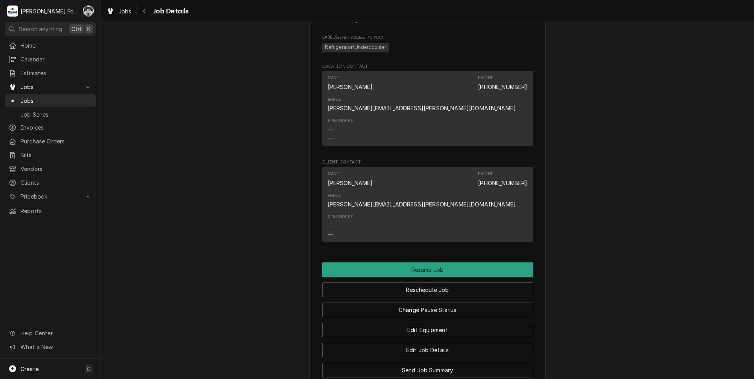
scroll to position [1055, 0]
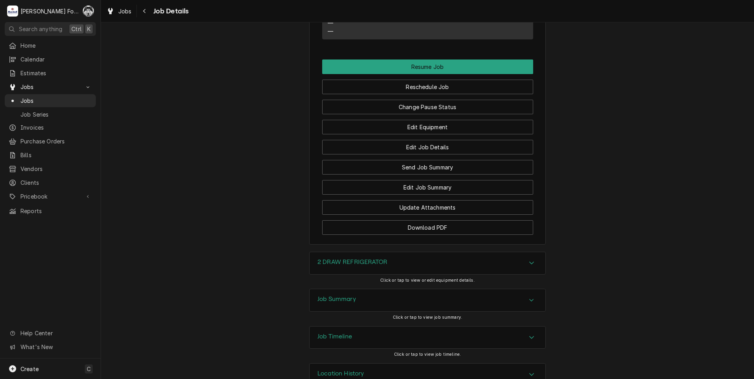
click at [350, 252] on div "2 DRAW REFRIGERATOR" at bounding box center [427, 263] width 236 height 22
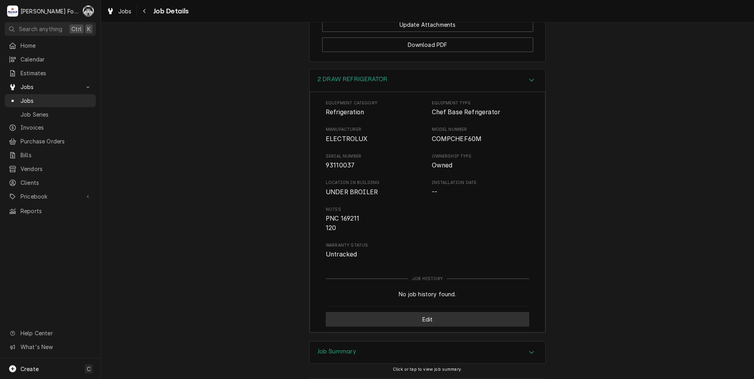
scroll to position [1212, 0]
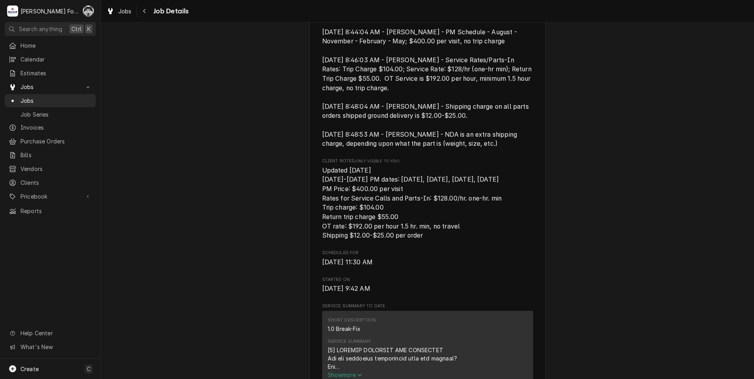
scroll to position [266, 0]
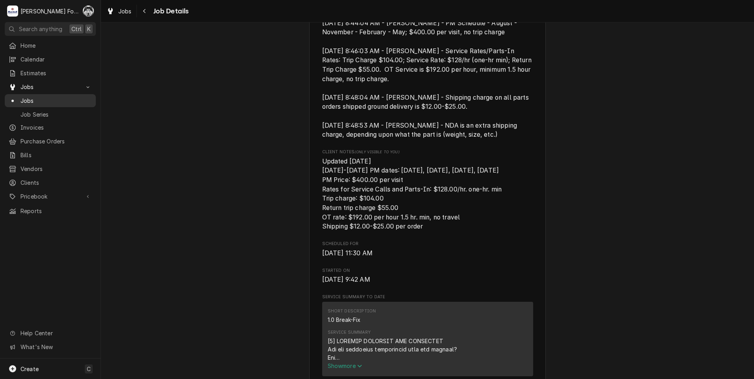
click at [28, 98] on span "Jobs" at bounding box center [55, 101] width 71 height 8
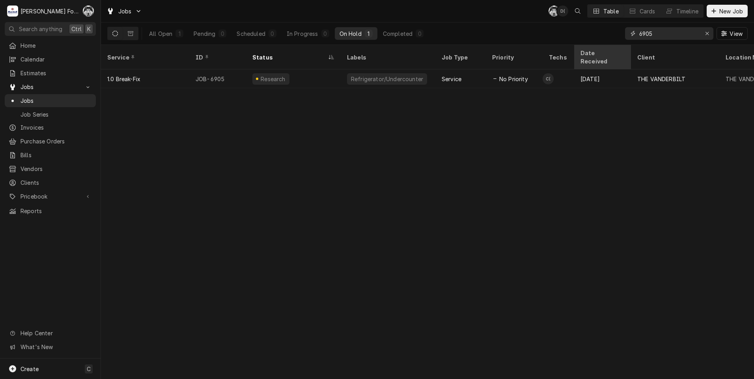
drag, startPoint x: 660, startPoint y: 28, endPoint x: 583, endPoint y: 54, distance: 81.1
click at [583, 54] on div "Jobs C( D( Table Cards Timeline New Job All Open 1 Pending 0 Scheduled 0 In Pro…" at bounding box center [427, 189] width 653 height 379
type input "6872"
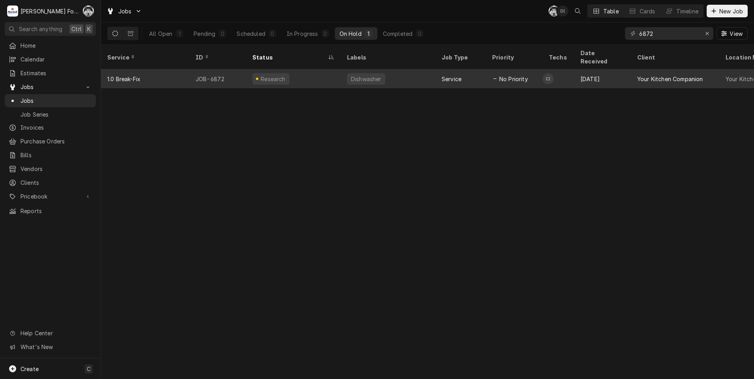
click at [569, 77] on td "C(" at bounding box center [558, 78] width 32 height 19
click at [568, 77] on td "C(" at bounding box center [558, 78] width 32 height 19
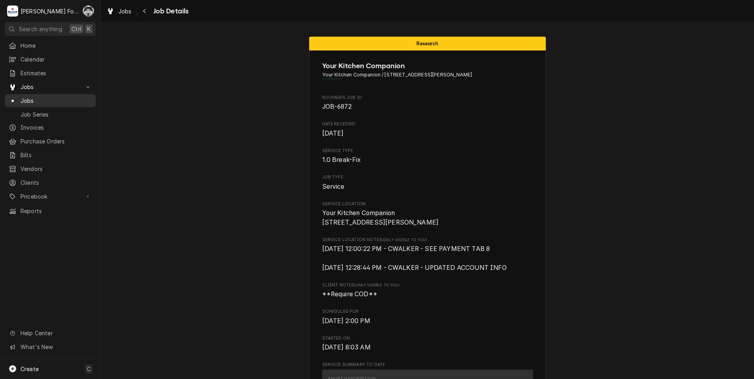
click at [26, 97] on span "Jobs" at bounding box center [55, 101] width 71 height 8
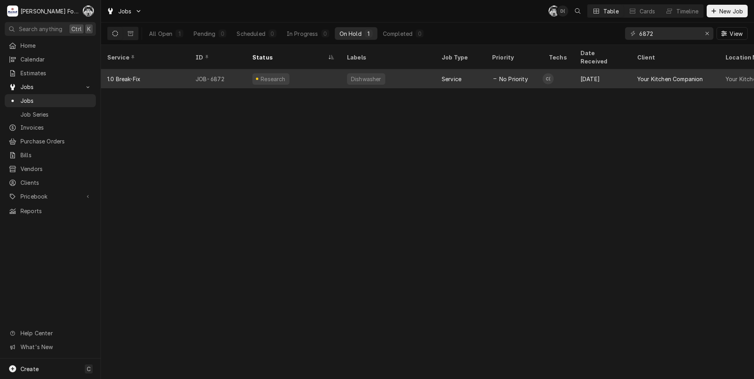
click at [424, 69] on div "Dishwasher" at bounding box center [388, 78] width 95 height 19
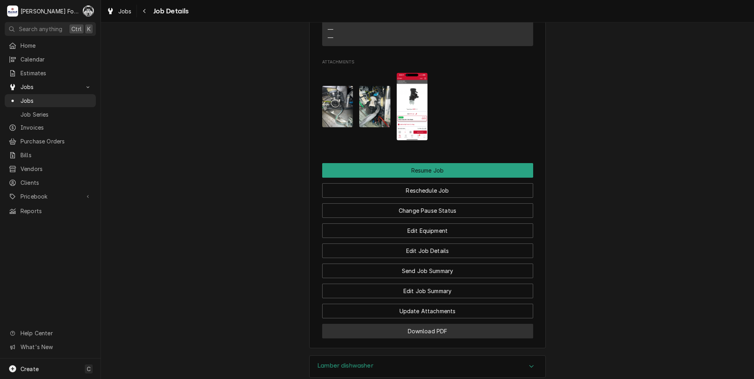
scroll to position [871, 0]
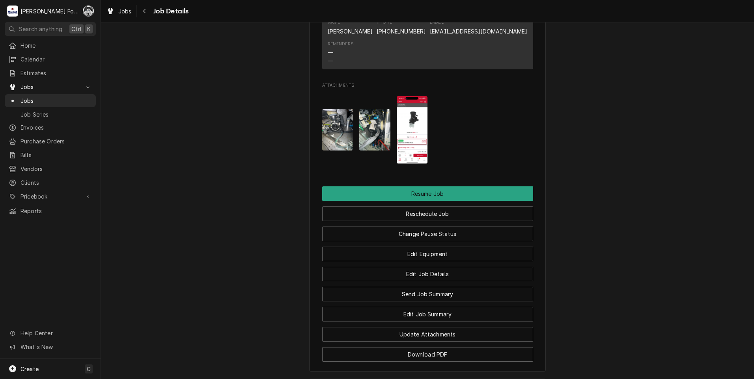
click at [408, 133] on img "Attachments" at bounding box center [411, 129] width 31 height 67
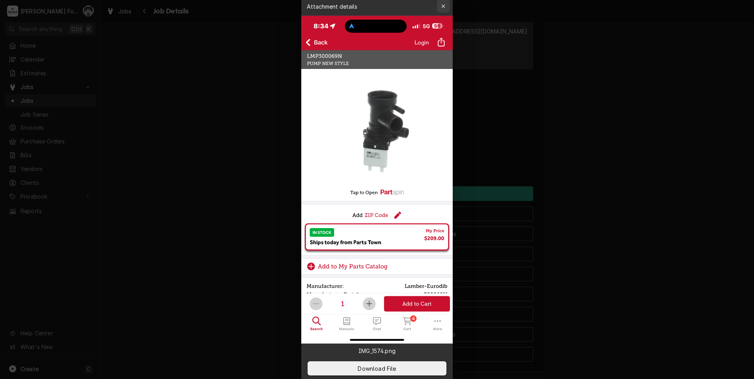
click at [444, 5] on icon "button" at bounding box center [443, 7] width 4 height 6
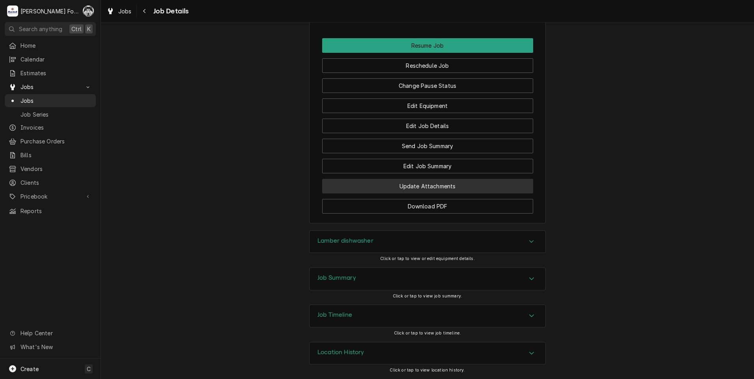
scroll to position [1029, 0]
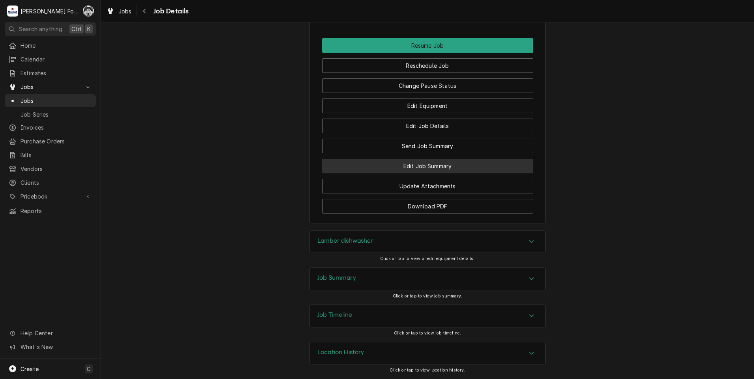
click at [423, 168] on button "Edit Job Summary" at bounding box center [427, 166] width 211 height 15
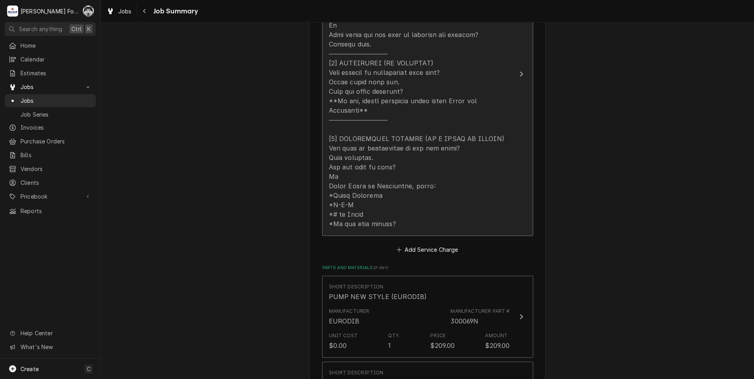
scroll to position [512, 0]
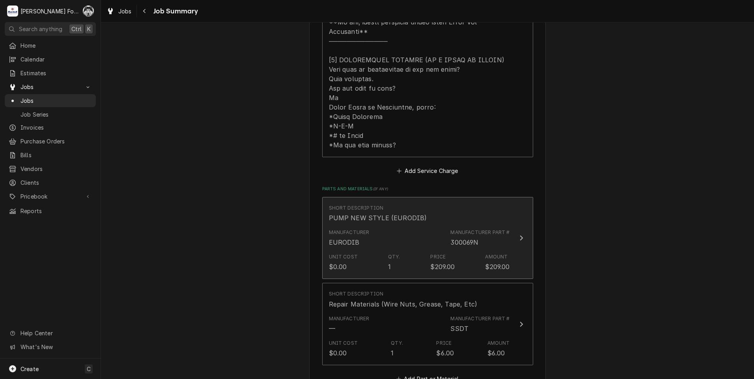
click at [398, 250] on div "Unit Cost $0.00 Qty. 1 Price $209.00 Amount $209.00" at bounding box center [419, 262] width 181 height 24
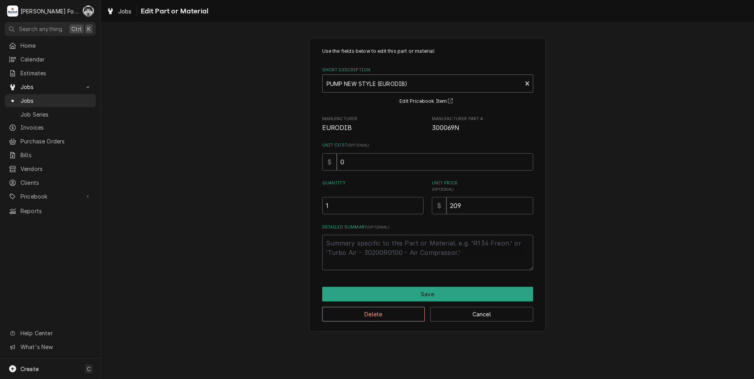
type textarea "x"
click at [393, 80] on div "Short Description" at bounding box center [422, 83] width 192 height 14
type input "300069"
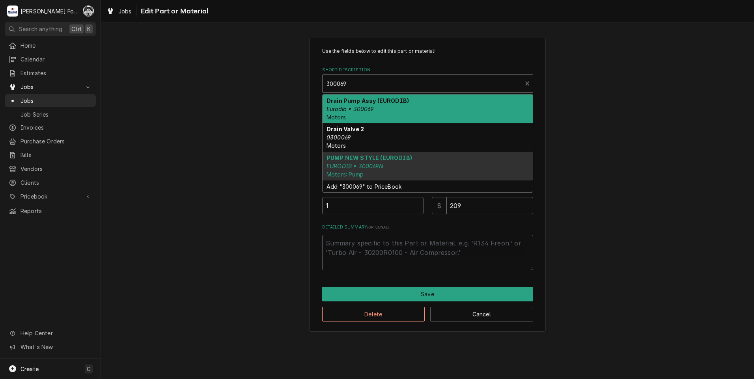
click at [372, 106] on em "Eurodib • 300069" at bounding box center [349, 109] width 47 height 7
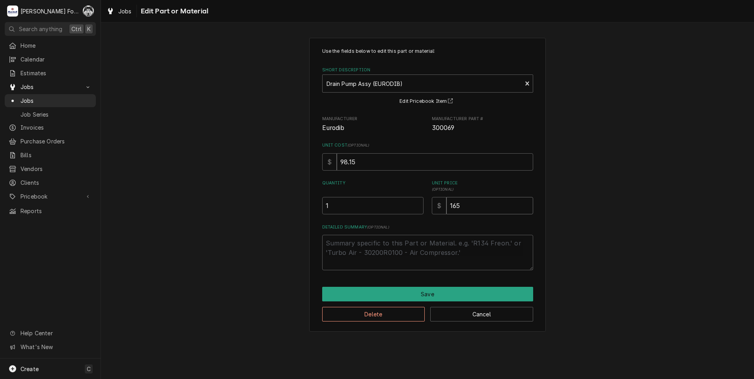
drag, startPoint x: 483, startPoint y: 205, endPoint x: 365, endPoint y: 216, distance: 118.4
click at [368, 216] on div "Use the fields below to edit this part or material: Short Description Drain Pum…" at bounding box center [427, 159] width 211 height 223
type textarea "x"
type input "9"
type textarea "x"
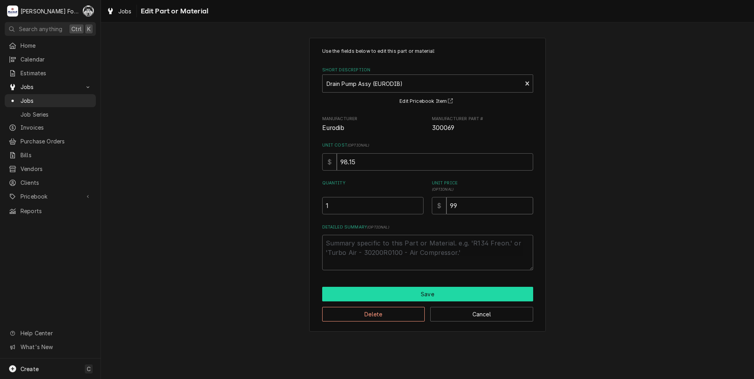
type input "99"
click at [362, 296] on button "Save" at bounding box center [427, 294] width 211 height 15
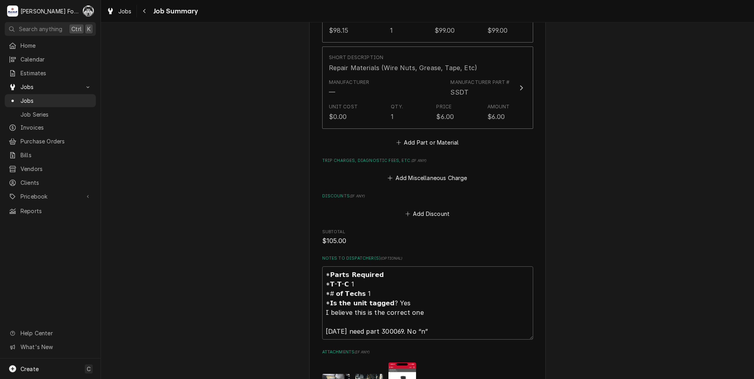
scroll to position [929, 0]
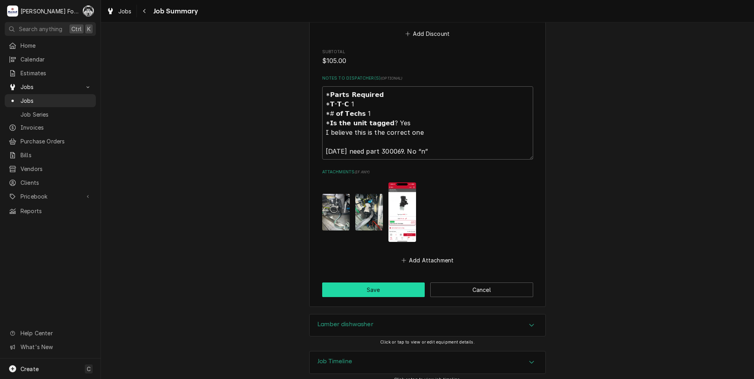
click at [375, 285] on button "Save" at bounding box center [373, 290] width 103 height 15
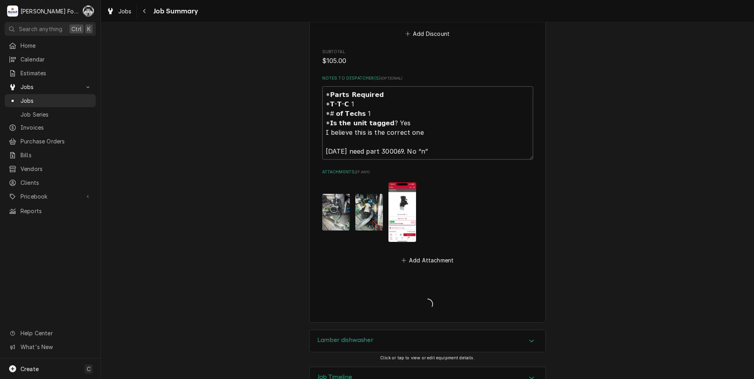
type textarea "x"
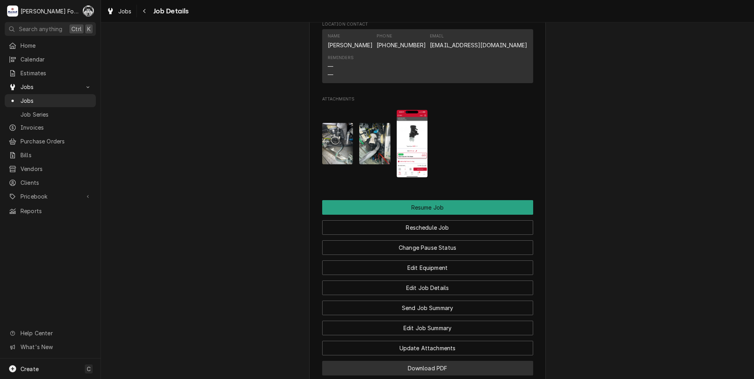
scroll to position [1029, 0]
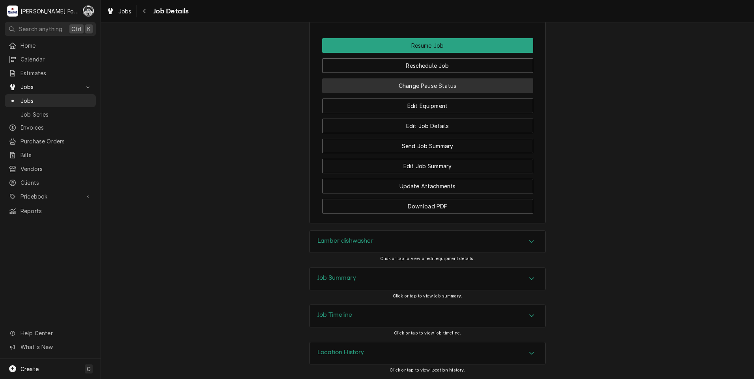
click at [425, 82] on button "Change Pause Status" at bounding box center [427, 85] width 211 height 15
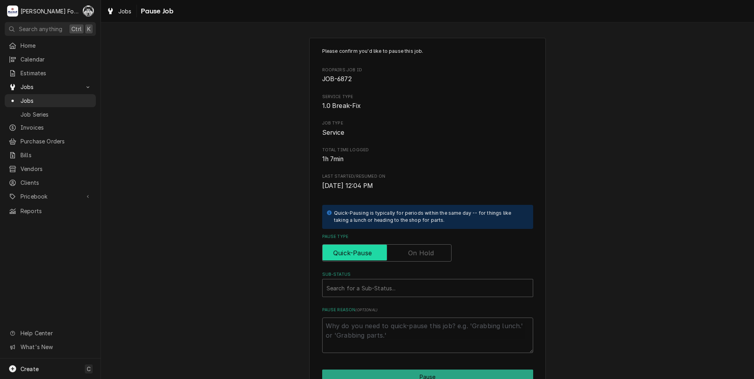
click at [406, 259] on input "Pause Type" at bounding box center [387, 252] width 122 height 17
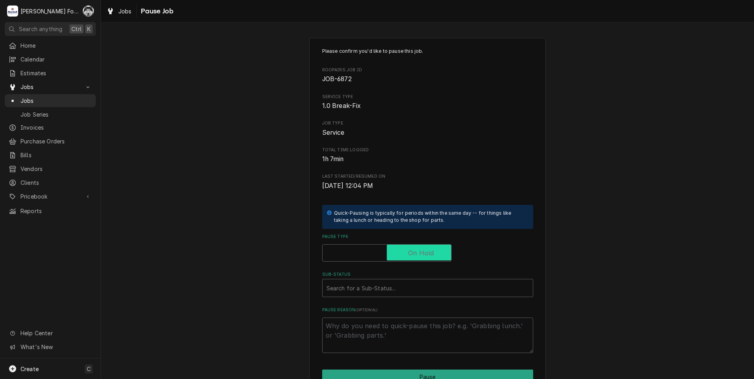
checkbox input "true"
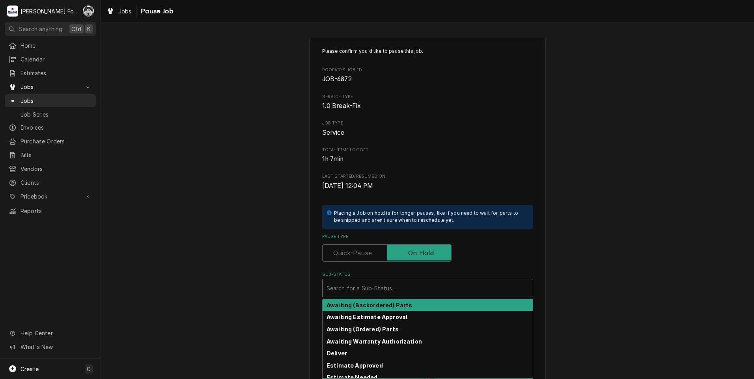
click at [394, 288] on div "Sub-Status" at bounding box center [427, 288] width 202 height 14
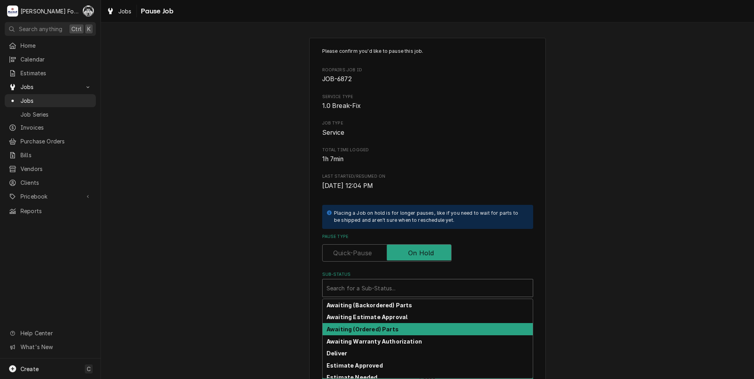
click at [375, 328] on strong "Awaiting (Ordered) Parts" at bounding box center [362, 329] width 72 height 7
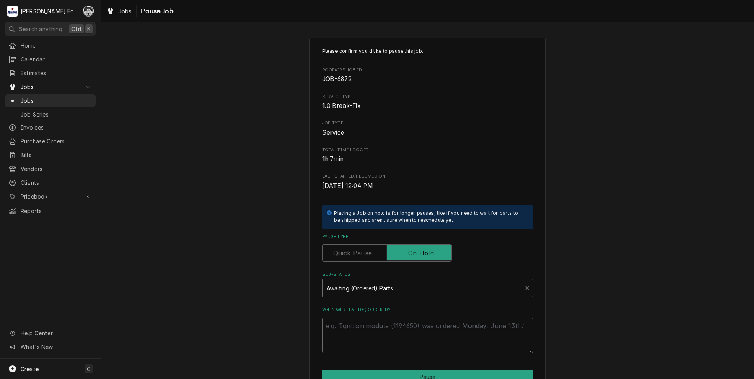
click at [375, 328] on textarea "When were part(s) ordered?" at bounding box center [427, 335] width 211 height 35
type textarea "x"
type textarea "8"
type textarea "x"
type textarea "8/"
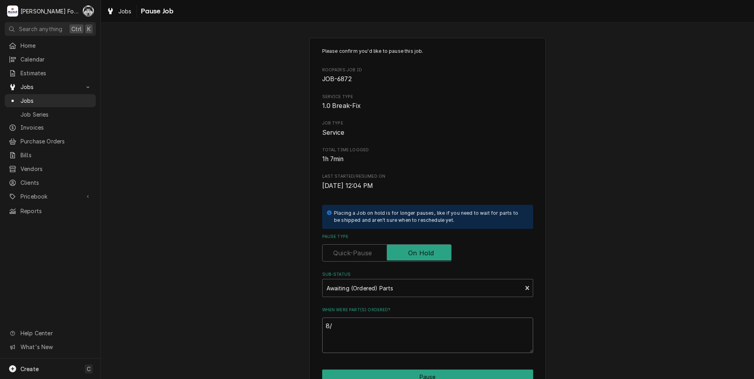
type textarea "x"
type textarea "8/2"
type textarea "x"
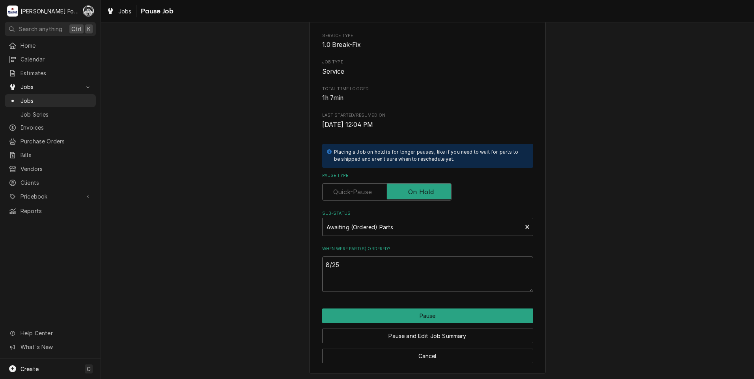
scroll to position [62, 0]
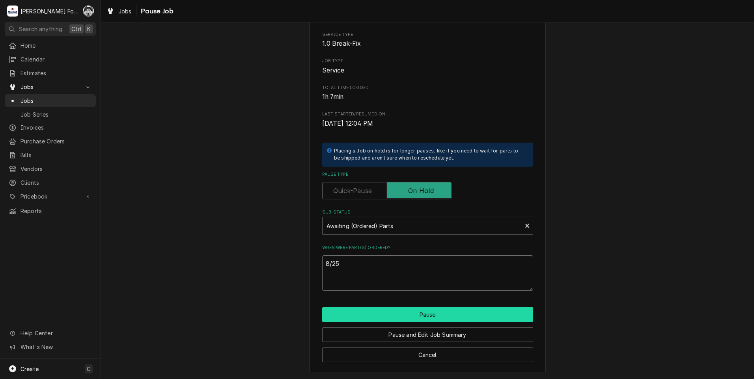
type textarea "8/25"
click at [403, 318] on button "Pause" at bounding box center [427, 314] width 211 height 15
type textarea "x"
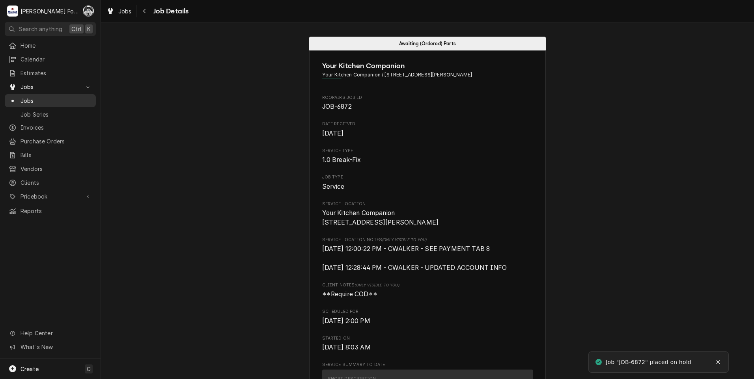
click at [21, 98] on span "Jobs" at bounding box center [55, 101] width 71 height 8
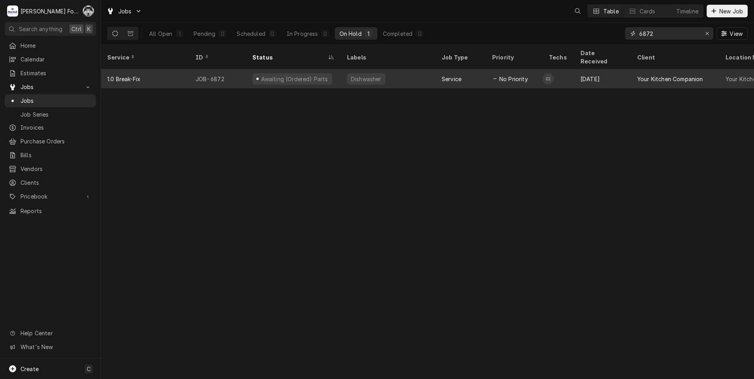
drag, startPoint x: 679, startPoint y: 36, endPoint x: 534, endPoint y: 69, distance: 148.8
click at [538, 71] on div "Jobs Table Cards Timeline New Job All Open 1 Pending 0 Scheduled 0 In Progress …" at bounding box center [427, 189] width 653 height 379
type input "6586"
click at [342, 72] on div "Steamer" at bounding box center [388, 78] width 95 height 19
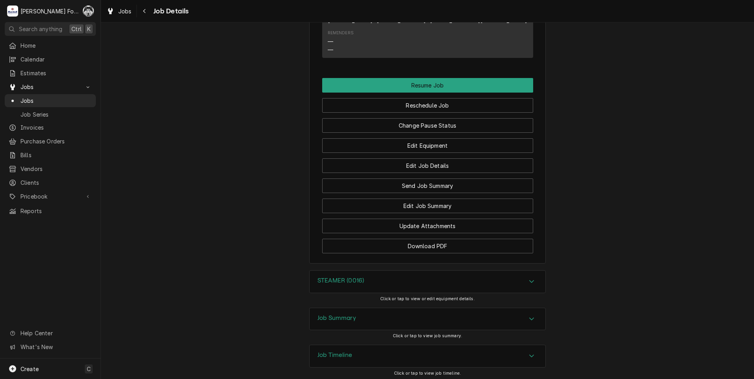
scroll to position [785, 0]
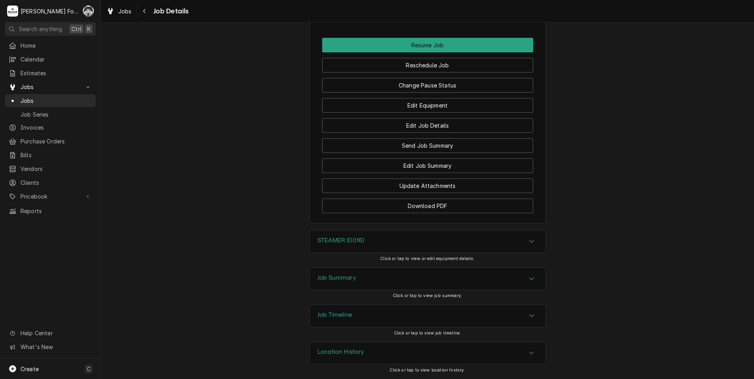
click at [340, 246] on div "STEAMER (0016)" at bounding box center [340, 241] width 47 height 9
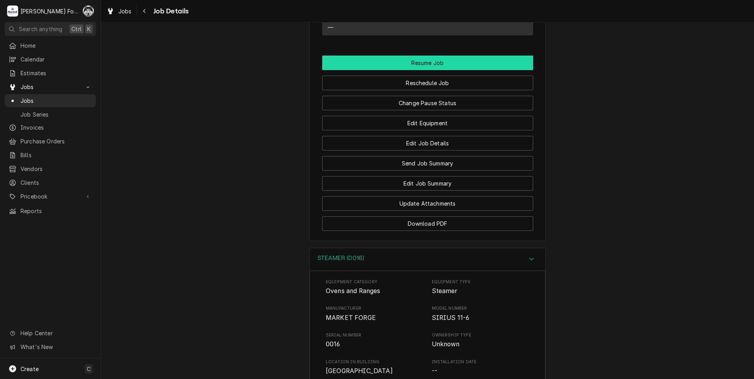
scroll to position [667, 0]
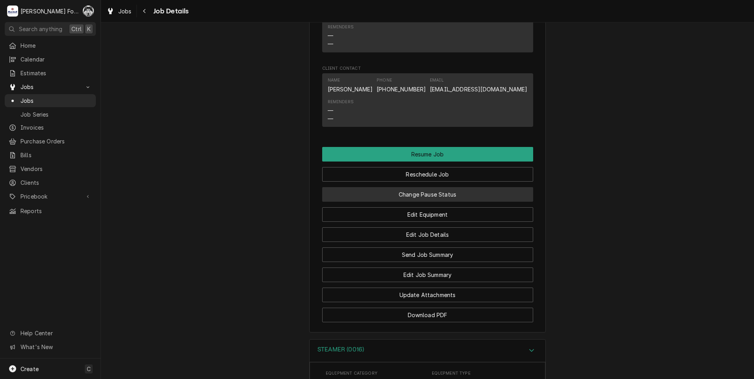
click at [427, 202] on button "Change Pause Status" at bounding box center [427, 194] width 211 height 15
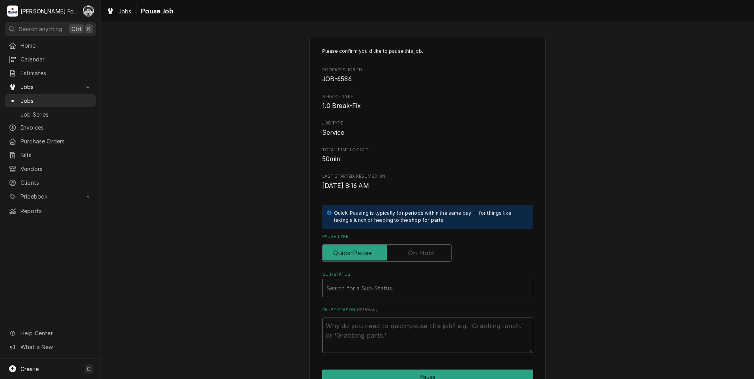
click at [428, 254] on label "Pause Type" at bounding box center [386, 252] width 129 height 17
click at [428, 254] on input "Pause Type" at bounding box center [387, 252] width 122 height 17
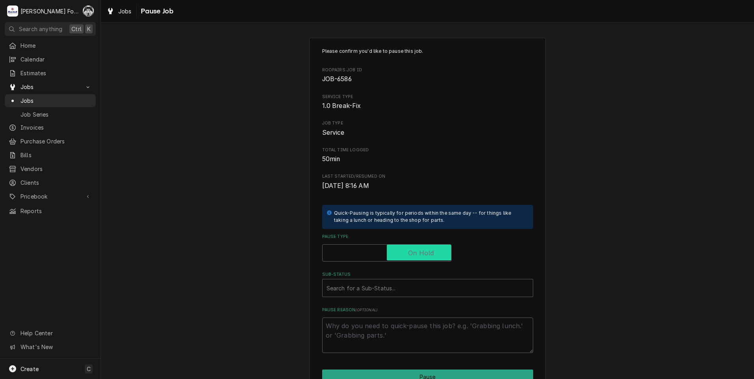
checkbox input "true"
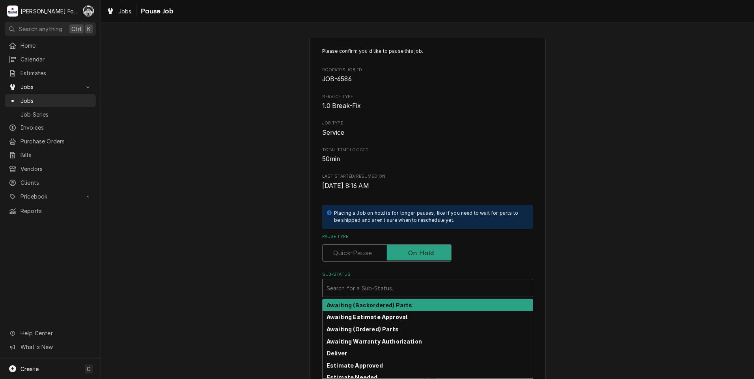
drag, startPoint x: 408, startPoint y: 287, endPoint x: 399, endPoint y: 315, distance: 29.9
click at [408, 287] on div "Sub-Status" at bounding box center [427, 288] width 202 height 14
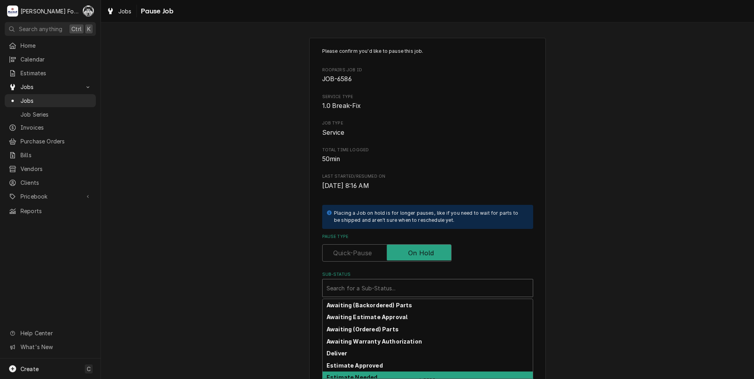
click at [369, 374] on strong "Estimate Needed" at bounding box center [351, 377] width 51 height 7
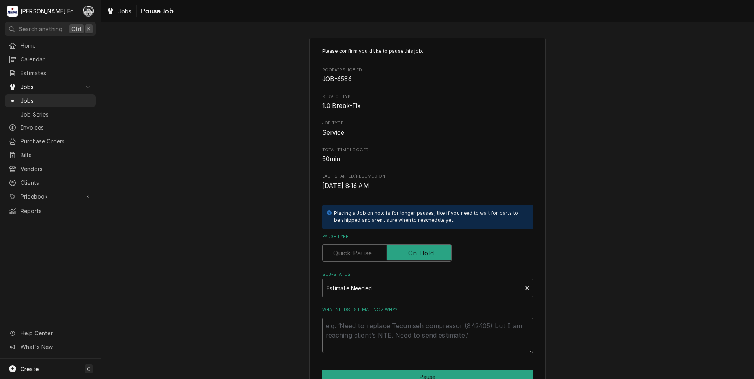
drag, startPoint x: 379, startPoint y: 319, endPoint x: 388, endPoint y: 319, distance: 8.7
click at [382, 317] on div "What needs estimating & why?" at bounding box center [427, 330] width 211 height 46
type textarea "x"
type textarea "p"
type textarea "x"
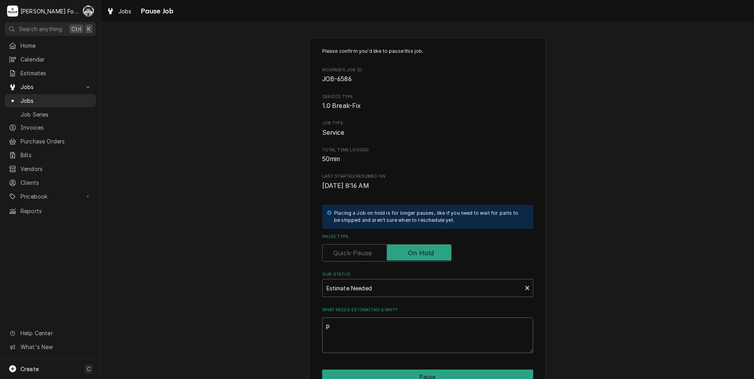
type textarea "pa"
type textarea "x"
type textarea "par"
type textarea "x"
type textarea "part"
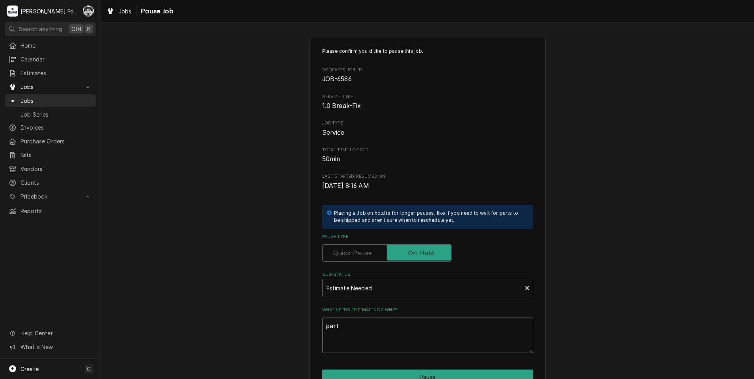
type textarea "x"
type textarea "parts"
type textarea "x"
type textarea "parts"
type textarea "x"
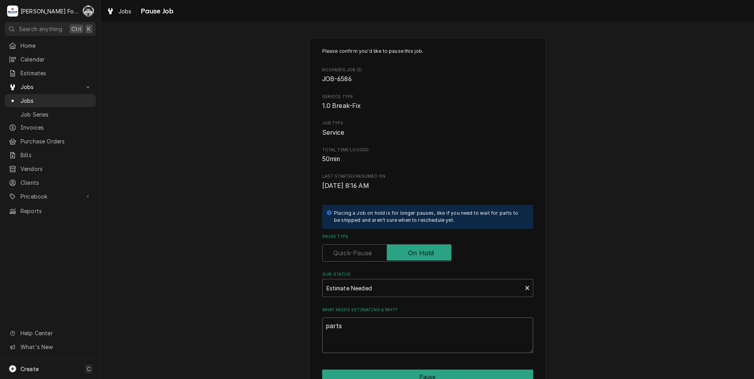
type textarea "parts m"
type textarea "x"
type textarea "parts ml"
type textarea "x"
type textarea "parts mla"
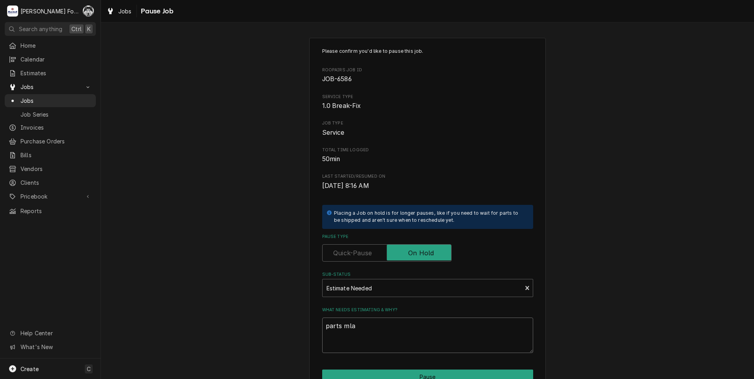
type textarea "x"
type textarea "parts ml"
type textarea "x"
type textarea "parts m"
type textarea "x"
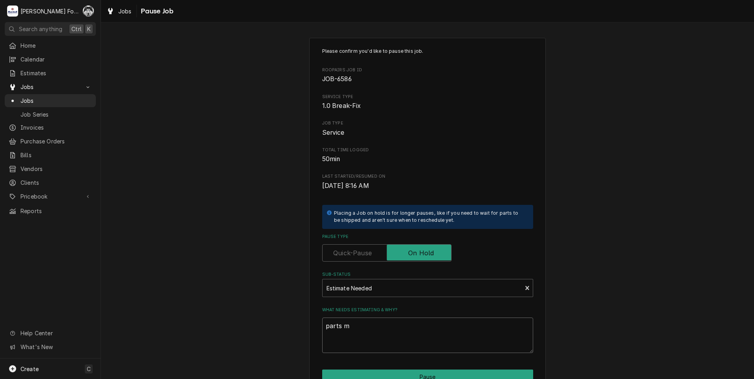
type textarea "parts"
type textarea "x"
type textarea "parts"
type textarea "x"
type textarea "part"
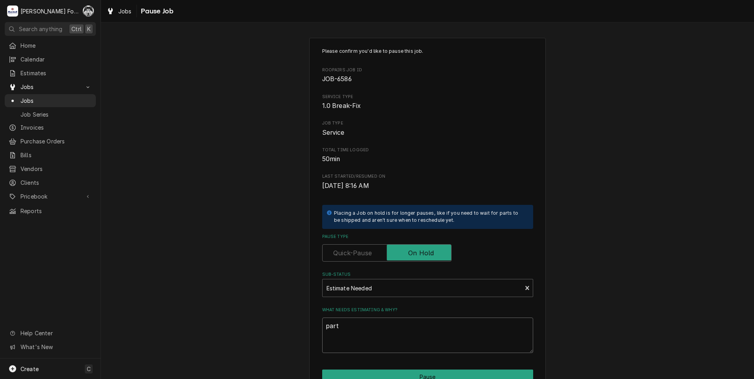
type textarea "x"
type textarea "par"
type textarea "x"
type textarea "pa"
type textarea "x"
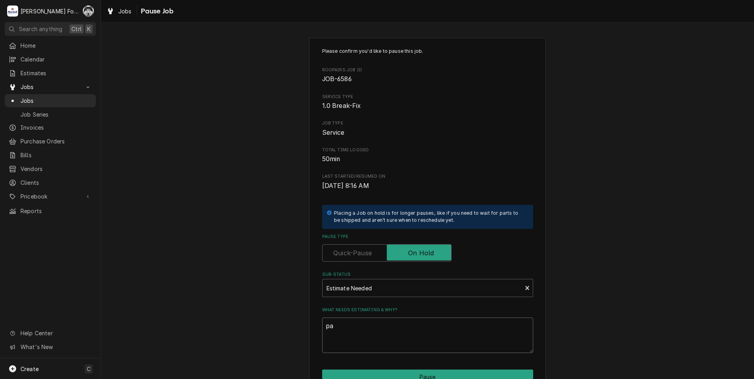
type textarea "p"
type textarea "x"
type textarea "P"
type textarea "x"
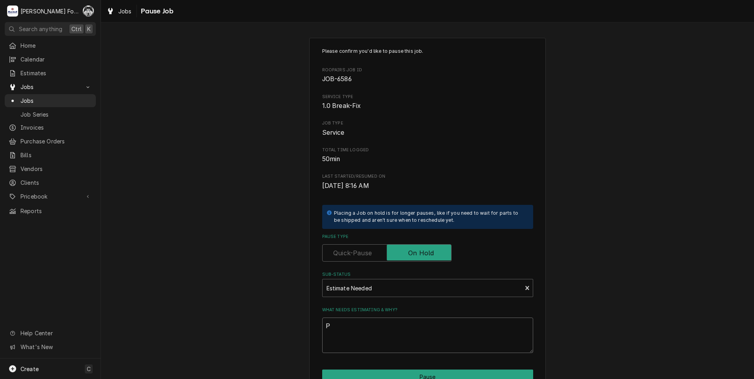
type textarea "PA"
type textarea "x"
type textarea "PAR"
type textarea "x"
type textarea "PART"
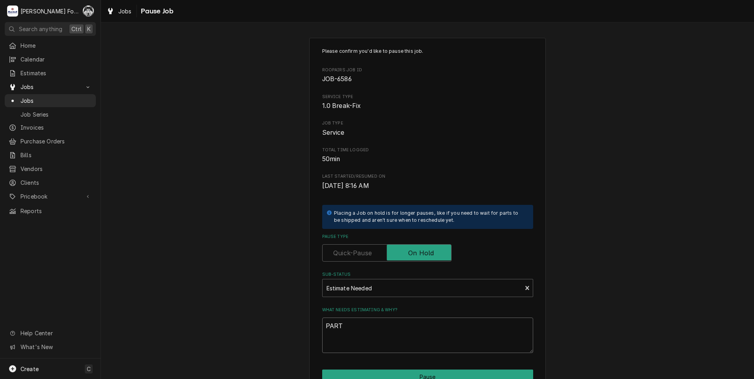
type textarea "x"
type textarea "PARTS"
type textarea "x"
type textarea "PARTS"
type textarea "x"
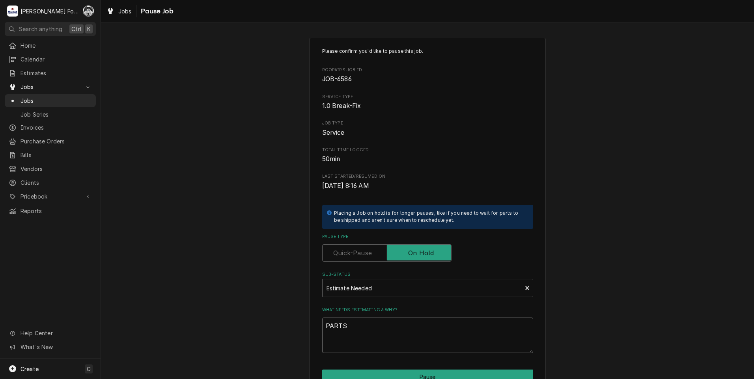
type textarea "PARTS N"
type textarea "x"
type textarea "PARTS NL"
type textarea "x"
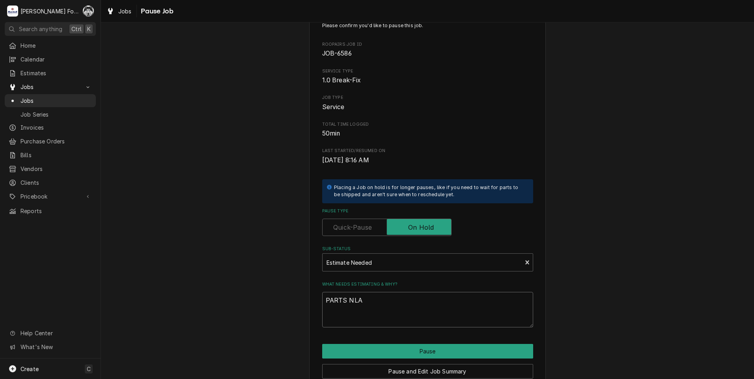
scroll to position [39, 0]
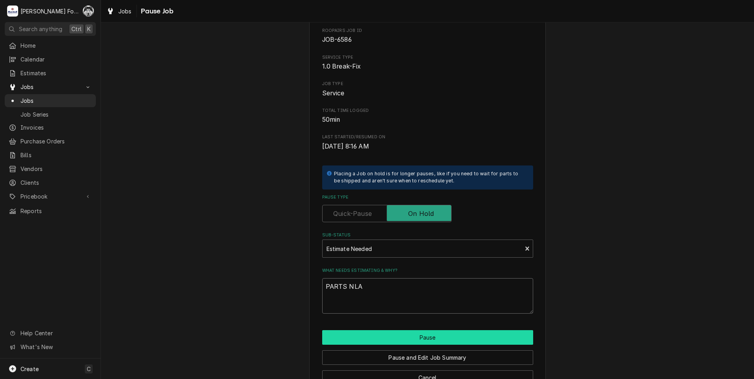
type textarea "PARTS NLA"
click at [402, 335] on button "Pause" at bounding box center [427, 337] width 211 height 15
type textarea "x"
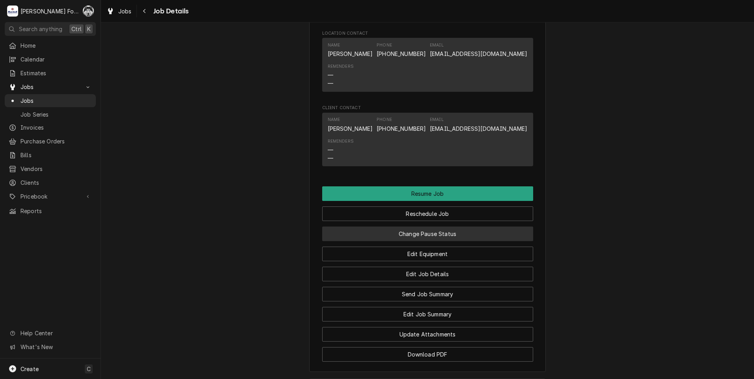
scroll to position [667, 0]
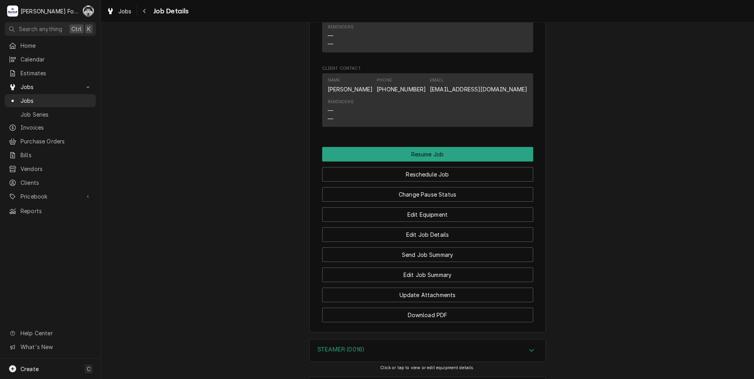
click at [20, 97] on div "Jobs" at bounding box center [50, 101] width 83 height 8
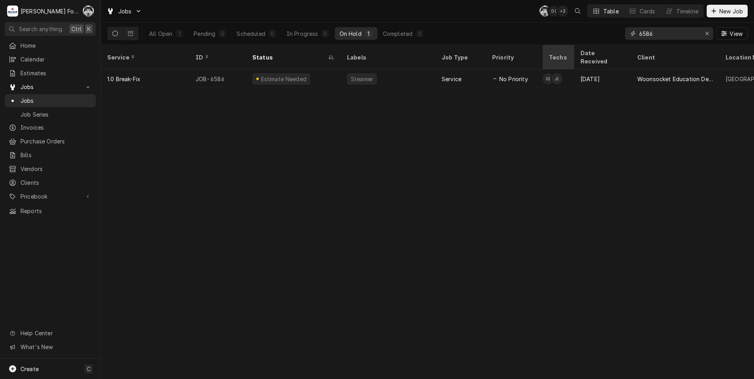
drag, startPoint x: 663, startPoint y: 35, endPoint x: 553, endPoint y: 55, distance: 111.4
click at [556, 56] on div "Jobs C( D( + 3 Table Cards Timeline New Job All Open 1 Pending 0 Scheduled 0 In…" at bounding box center [427, 189] width 653 height 379
type input "6999"
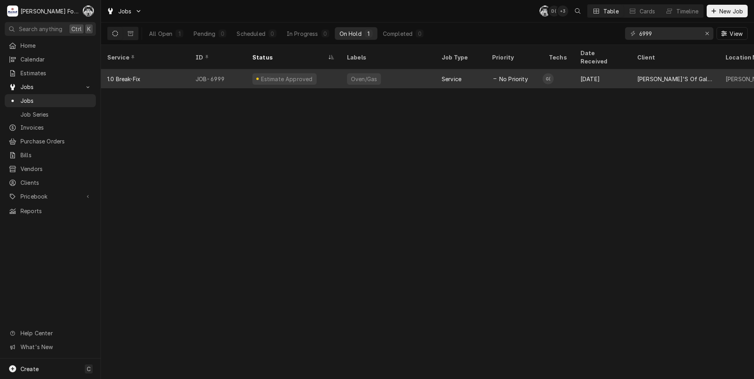
click at [418, 72] on div "Oven/Gas" at bounding box center [388, 78] width 95 height 19
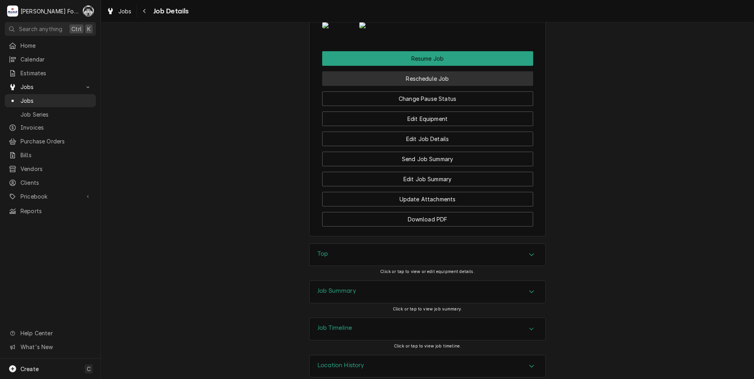
scroll to position [946, 0]
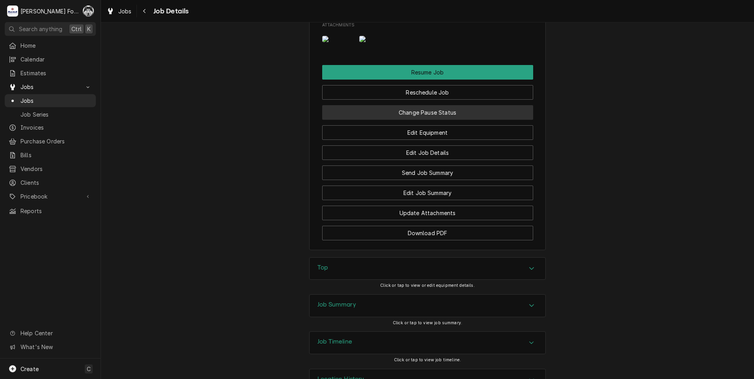
click at [413, 120] on button "Change Pause Status" at bounding box center [427, 112] width 211 height 15
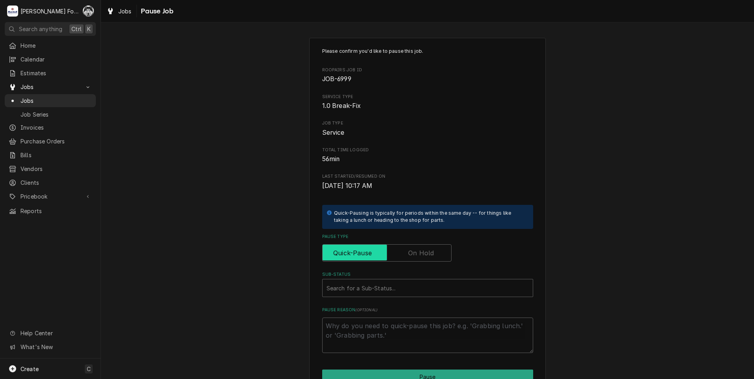
drag, startPoint x: 406, startPoint y: 248, endPoint x: 426, endPoint y: 305, distance: 60.2
click at [407, 248] on input "Pause Type" at bounding box center [387, 252] width 122 height 17
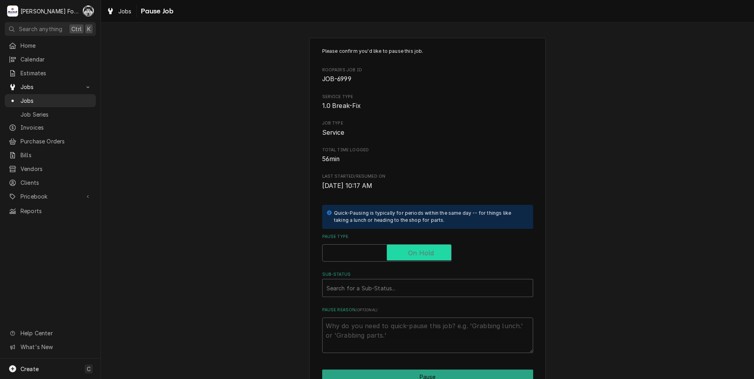
checkbox input "true"
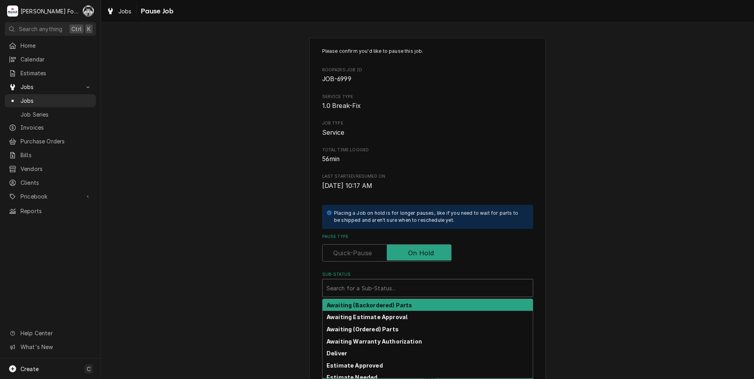
click at [417, 290] on div "Sub-Status" at bounding box center [427, 288] width 202 height 14
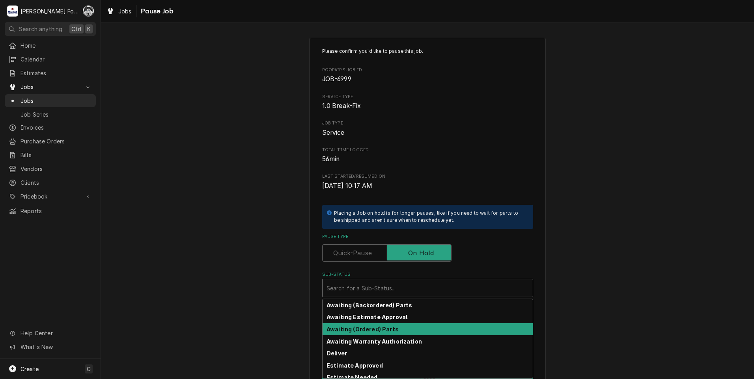
click at [381, 328] on strong "Awaiting (Ordered) Parts" at bounding box center [362, 329] width 72 height 7
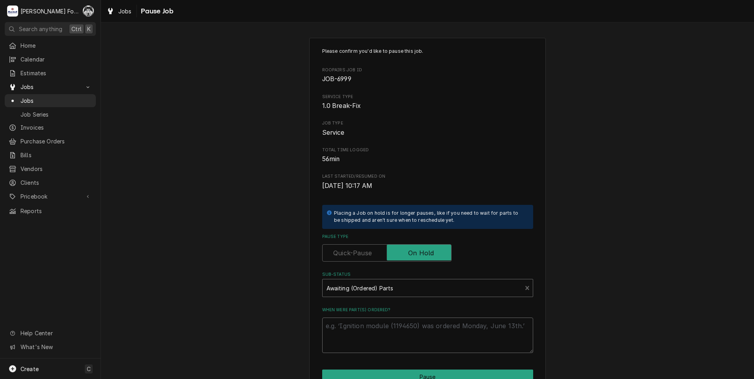
click at [361, 325] on textarea "When were part(s) ordered?" at bounding box center [427, 335] width 211 height 35
type textarea "x"
type textarea "8"
type textarea "x"
type textarea "8/"
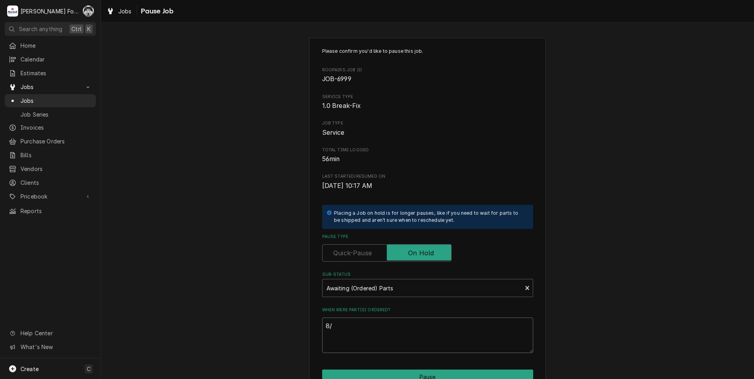
type textarea "x"
type textarea "8/2"
type textarea "x"
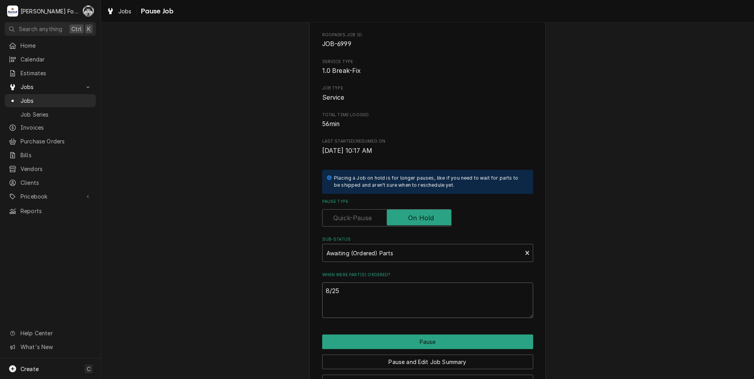
scroll to position [62, 0]
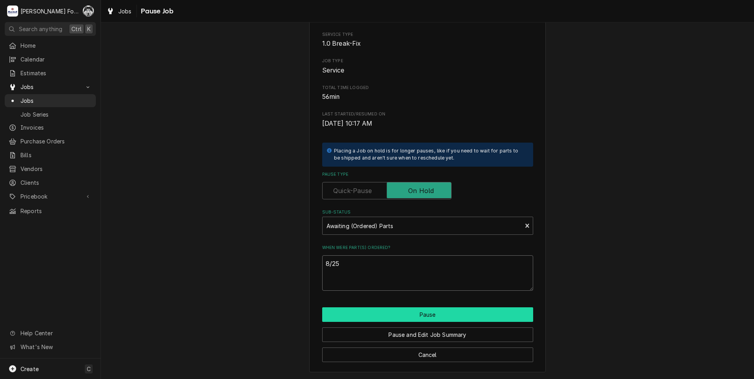
type textarea "8/25"
drag, startPoint x: 370, startPoint y: 313, endPoint x: 359, endPoint y: 329, distance: 20.1
click at [370, 315] on button "Pause" at bounding box center [427, 314] width 211 height 15
type textarea "x"
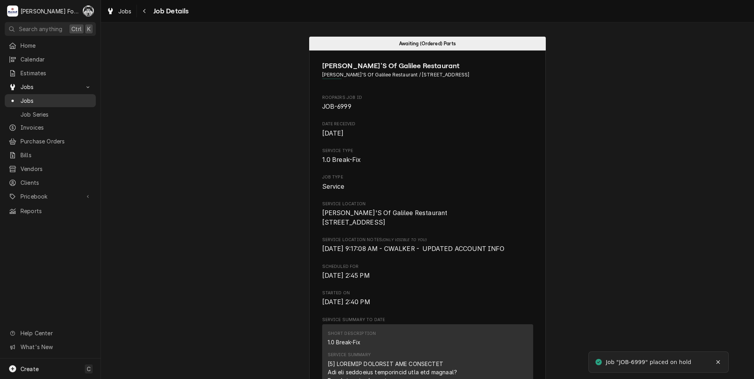
click at [29, 101] on span "Jobs" at bounding box center [55, 101] width 71 height 8
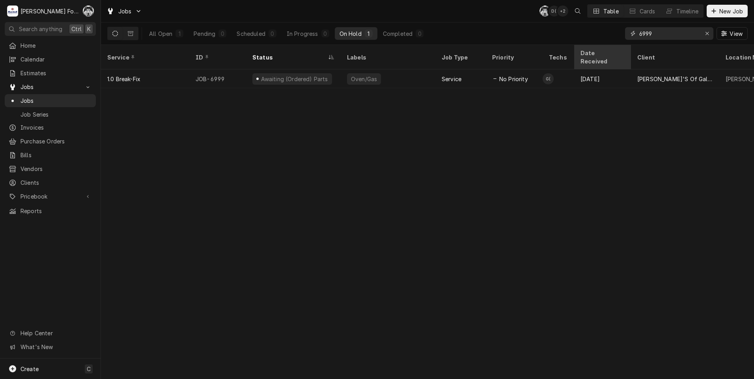
drag, startPoint x: 660, startPoint y: 39, endPoint x: 583, endPoint y: 55, distance: 78.9
click at [583, 55] on div "Jobs C( D( + 2 Table Cards Timeline New Job All Open 1 Pending 0 Scheduled 0 In…" at bounding box center [427, 189] width 653 height 379
type input "6631"
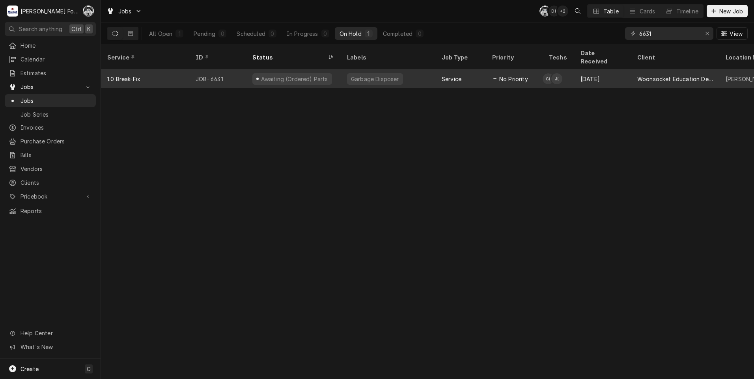
click at [416, 69] on div "Garbage Disposer" at bounding box center [388, 78] width 95 height 19
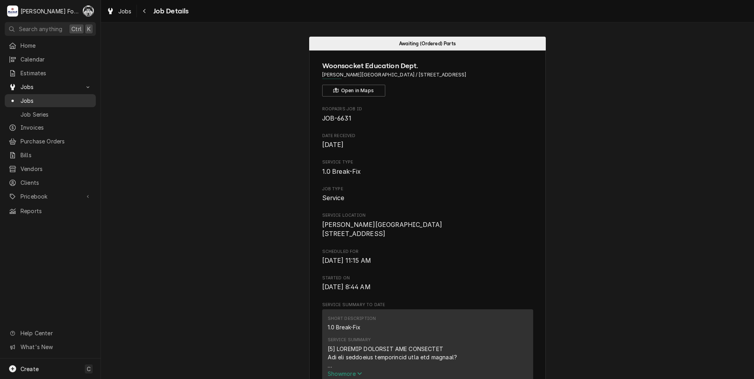
click at [18, 98] on div "Jobs" at bounding box center [50, 101] width 83 height 8
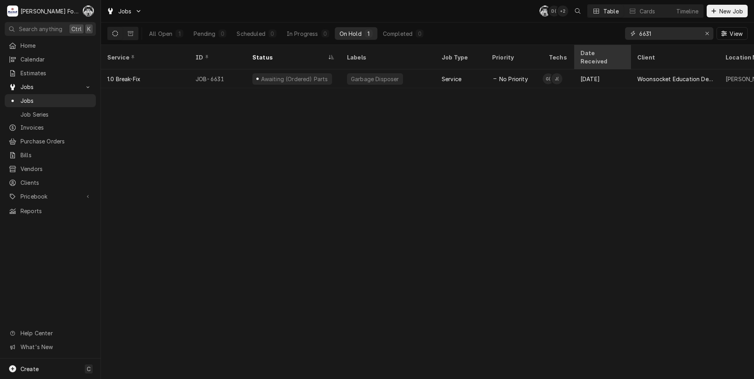
drag, startPoint x: 612, startPoint y: 42, endPoint x: 578, endPoint y: 48, distance: 34.5
click at [579, 48] on div "Jobs C( D( + 2 Table Cards Timeline New Job All Open 1 Pending 0 Scheduled 0 In…" at bounding box center [427, 189] width 653 height 379
type input "6871"
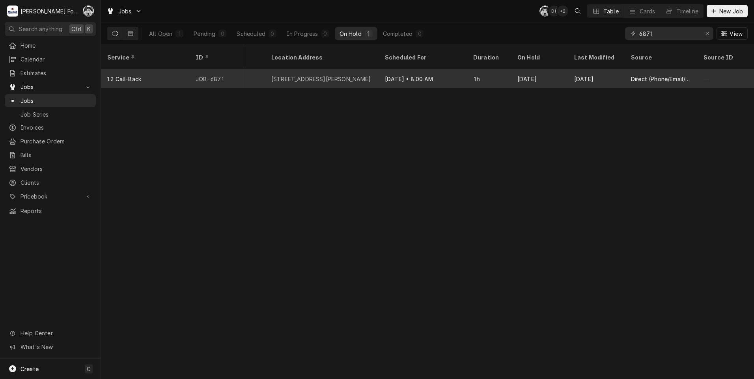
click at [449, 74] on div "Aug 25 • 8:00 AM" at bounding box center [422, 78] width 88 height 19
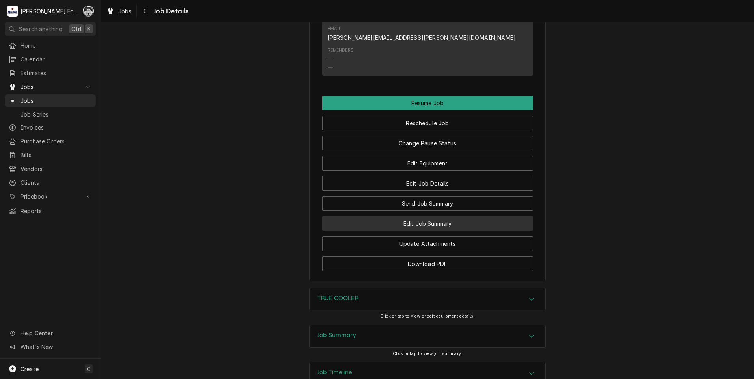
scroll to position [1164, 0]
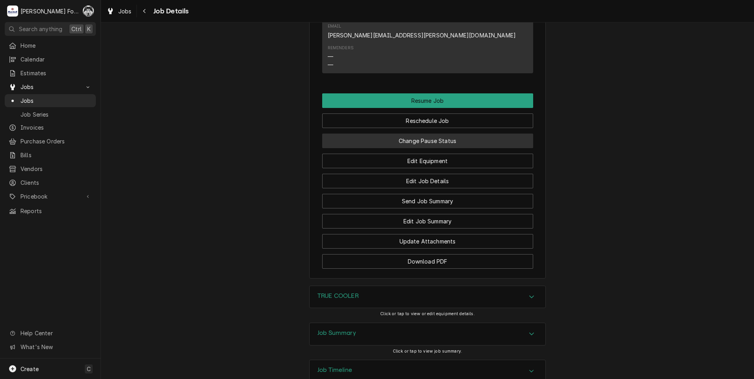
click at [409, 134] on button "Change Pause Status" at bounding box center [427, 141] width 211 height 15
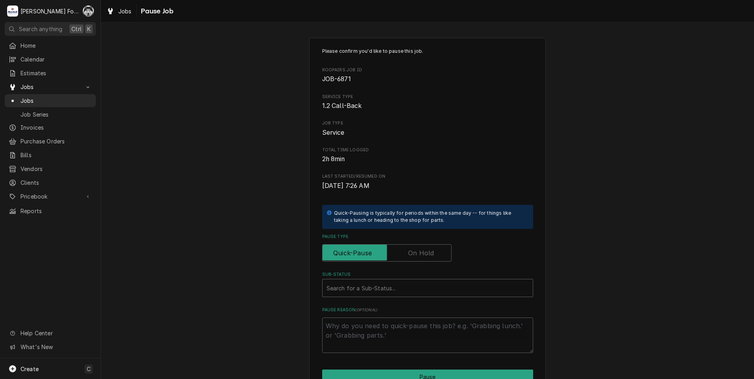
click at [410, 251] on label "Pause Type" at bounding box center [386, 252] width 129 height 17
click at [410, 251] on input "Pause Type" at bounding box center [387, 252] width 122 height 17
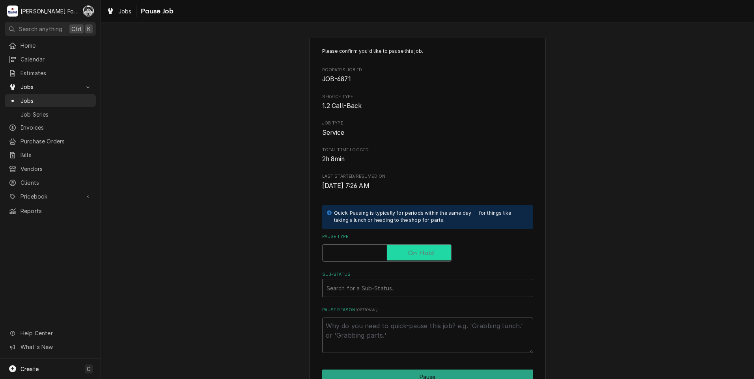
checkbox input "true"
drag, startPoint x: 387, startPoint y: 279, endPoint x: 383, endPoint y: 285, distance: 7.7
click at [384, 282] on div "Sub-Status Search for a Sub-Status..." at bounding box center [427, 285] width 211 height 26
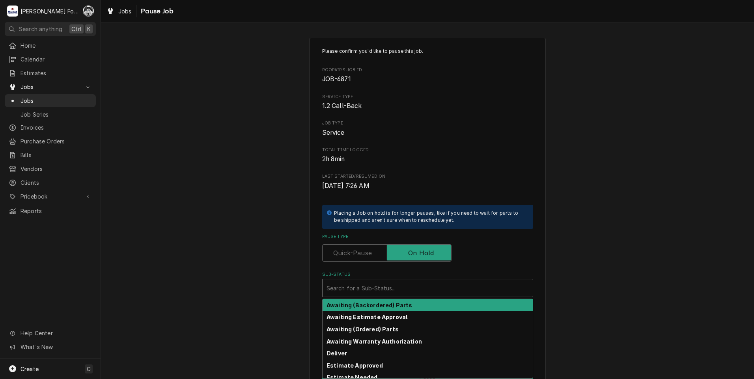
drag, startPoint x: 382, startPoint y: 289, endPoint x: 373, endPoint y: 314, distance: 27.0
click at [382, 289] on div "Sub-Status" at bounding box center [427, 288] width 202 height 14
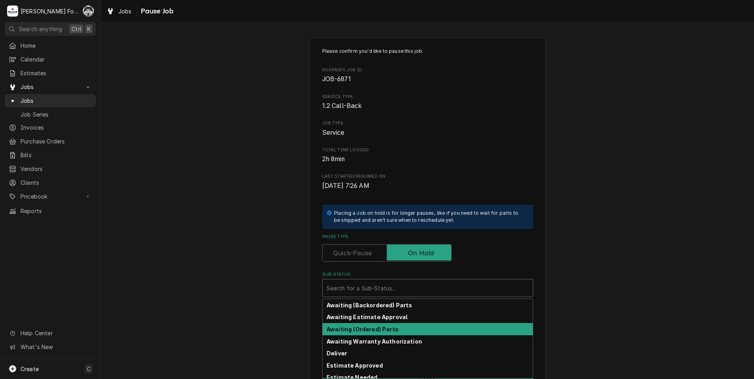
click at [369, 326] on strong "Awaiting (Ordered) Parts" at bounding box center [362, 329] width 72 height 7
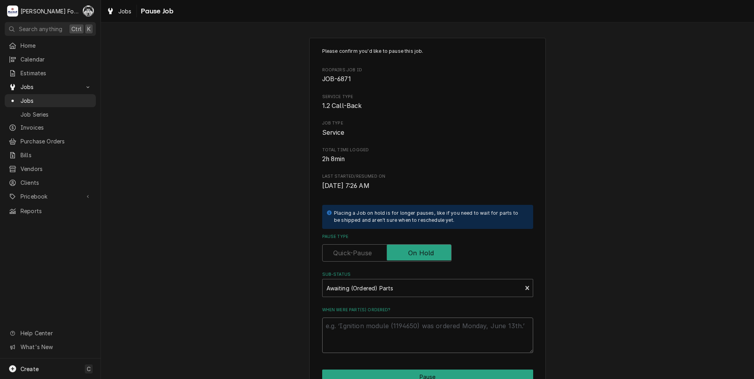
click at [365, 333] on textarea "When were part(s) ordered?" at bounding box center [427, 335] width 211 height 35
type textarea "x"
type textarea "8"
type textarea "x"
type textarea "82"
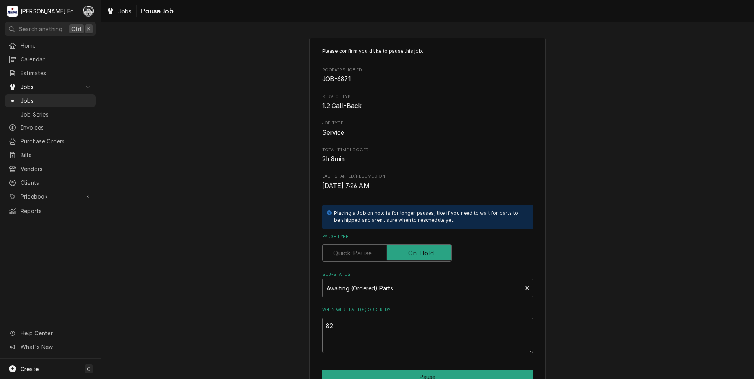
type textarea "x"
type textarea "825"
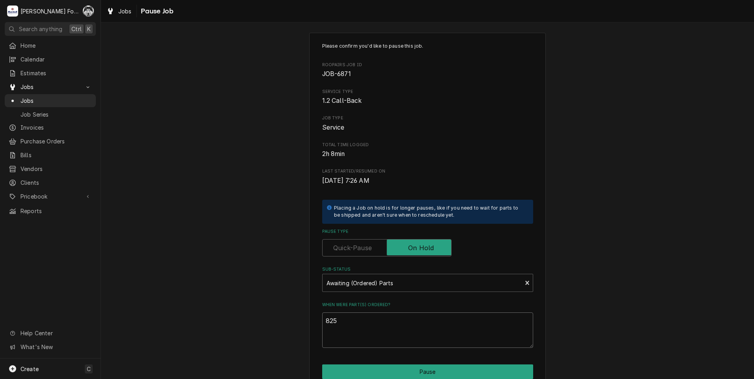
click at [329, 323] on textarea "825" at bounding box center [427, 330] width 211 height 35
type textarea "x"
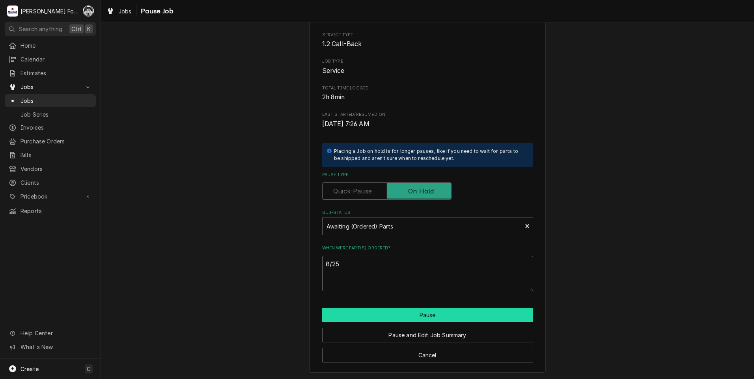
scroll to position [62, 0]
type textarea "8/25"
click at [359, 312] on button "Pause" at bounding box center [427, 314] width 211 height 15
type textarea "x"
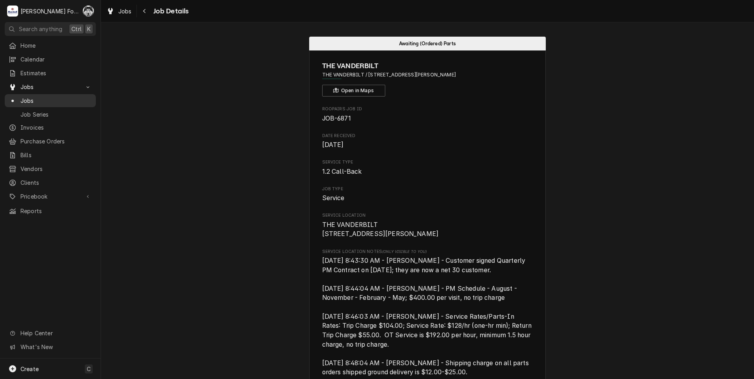
click at [24, 99] on span "Jobs" at bounding box center [55, 101] width 71 height 8
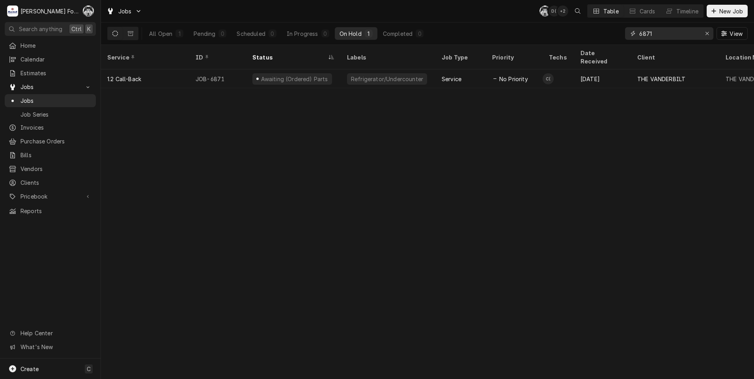
drag, startPoint x: 650, startPoint y: 37, endPoint x: 613, endPoint y: 40, distance: 37.2
click at [614, 39] on div "All Open 1 Pending 0 Scheduled 0 In Progress 0 On Hold 1 Completed 0 6871 View" at bounding box center [427, 33] width 640 height 22
type input "6"
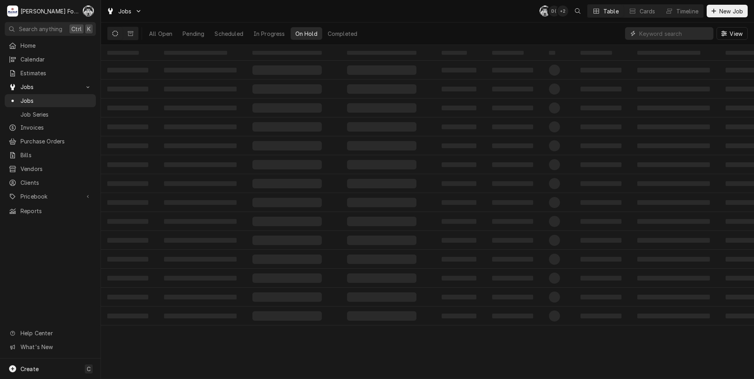
type input "9"
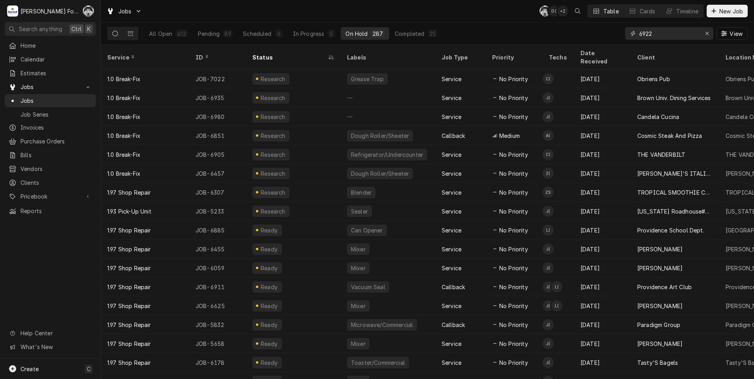
type input "6922"
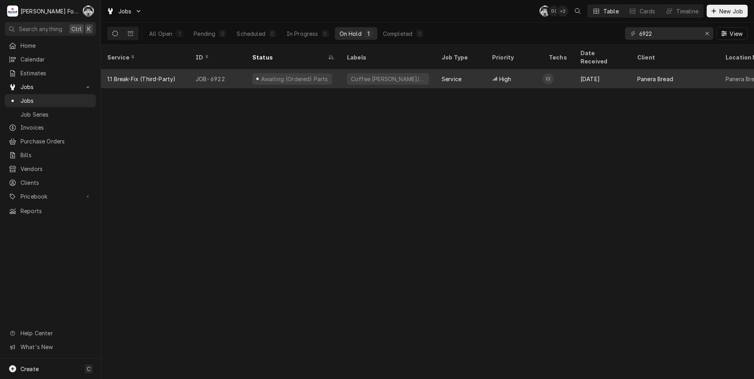
click at [326, 69] on div "Awaiting (Ordered) Parts" at bounding box center [293, 78] width 95 height 19
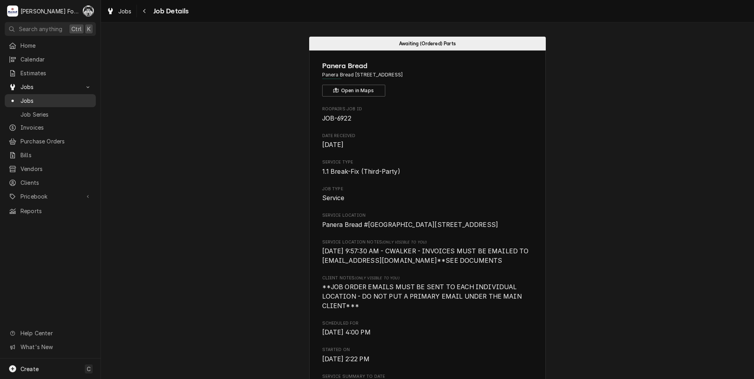
click at [25, 99] on span "Jobs" at bounding box center [55, 101] width 71 height 8
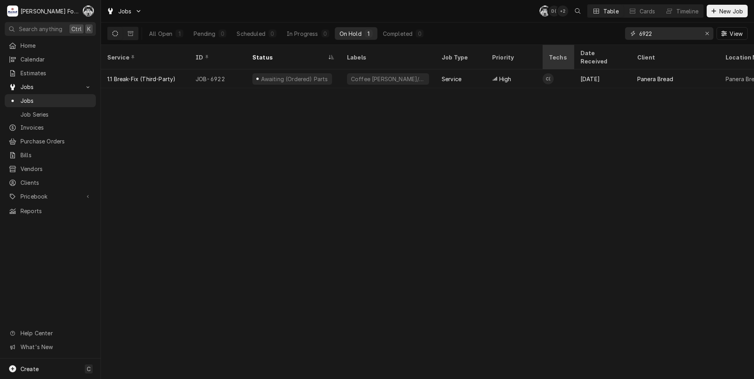
drag, startPoint x: 661, startPoint y: 34, endPoint x: 572, endPoint y: 47, distance: 89.6
click at [573, 47] on div "Jobs C( D( + 2 Table Cards Timeline New Job All Open 1 Pending 0 Scheduled 0 In…" at bounding box center [427, 189] width 653 height 379
type input "6685"
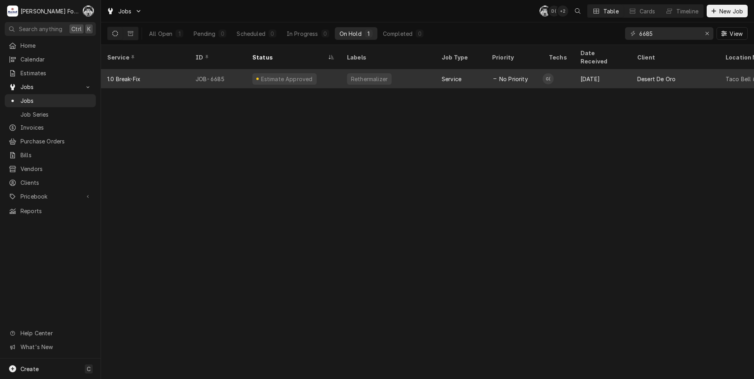
click at [384, 75] on div "Rethermalizer" at bounding box center [369, 79] width 38 height 8
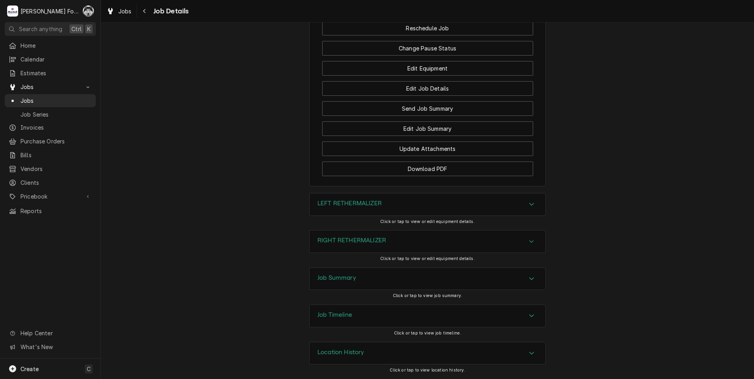
scroll to position [1142, 0]
click at [410, 56] on button "Change Pause Status" at bounding box center [427, 48] width 211 height 15
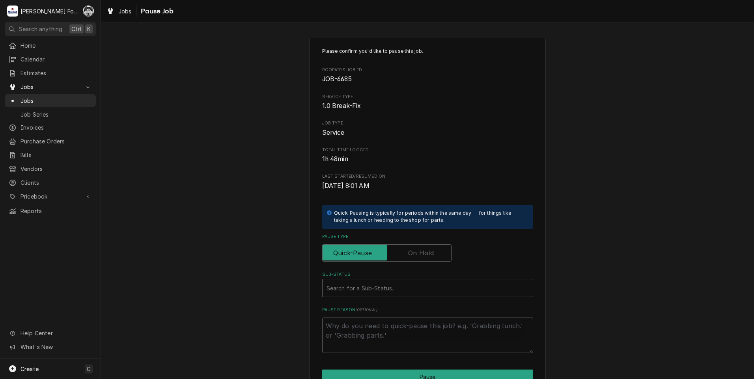
click at [413, 253] on label "Pause Type" at bounding box center [386, 252] width 129 height 17
click at [413, 253] on input "Pause Type" at bounding box center [387, 252] width 122 height 17
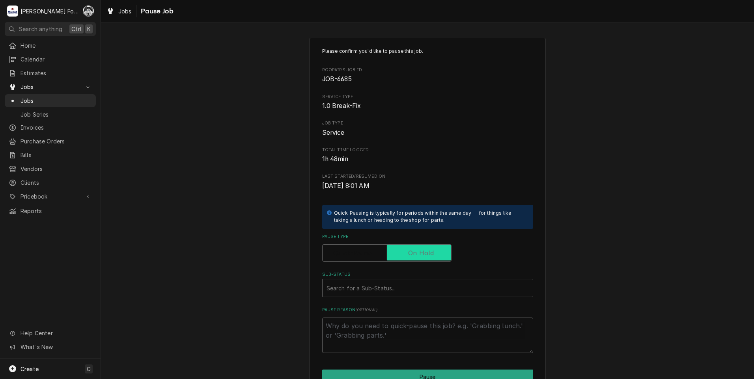
checkbox input "true"
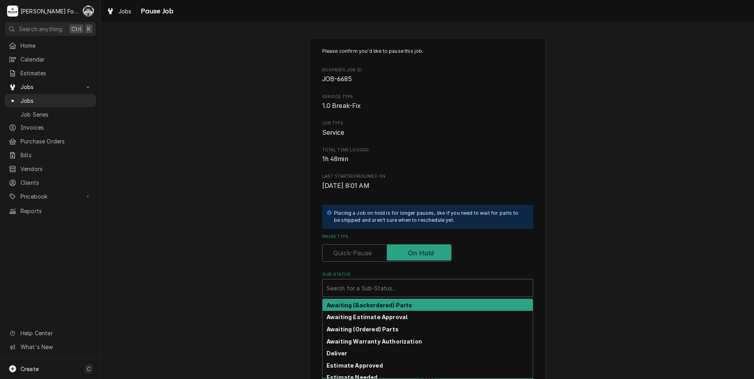
click at [391, 290] on div "Sub-Status" at bounding box center [427, 288] width 202 height 14
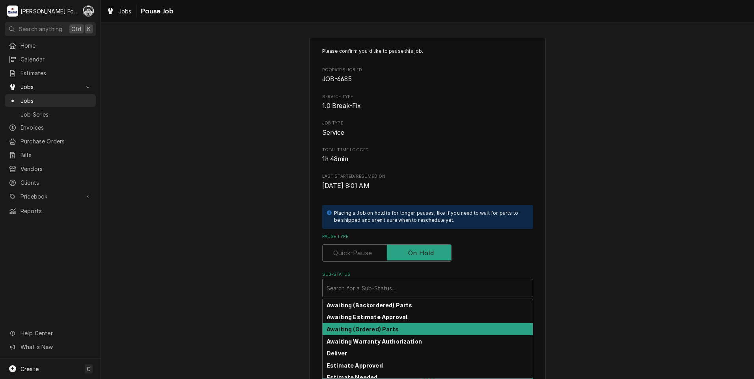
click at [357, 331] on strong "Awaiting (Ordered) Parts" at bounding box center [362, 329] width 72 height 7
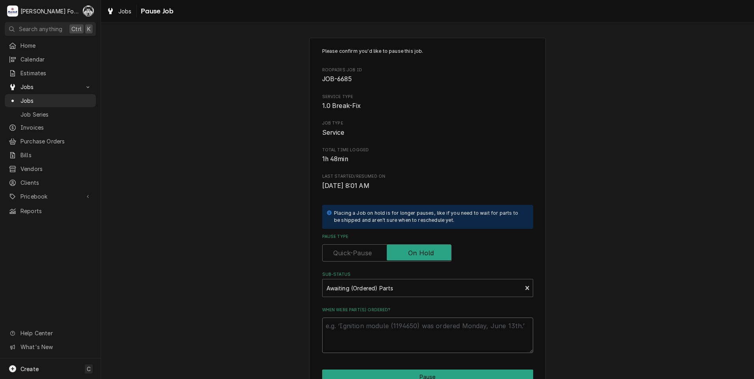
click at [358, 324] on textarea "When were part(s) ordered?" at bounding box center [427, 335] width 211 height 35
paste textarea "Am I going to get an RMA and call tag for the following ordered that was entere…"
type textarea "x"
type textarea "Am I going to get an RMA and call tag for the following ordered that was entere…"
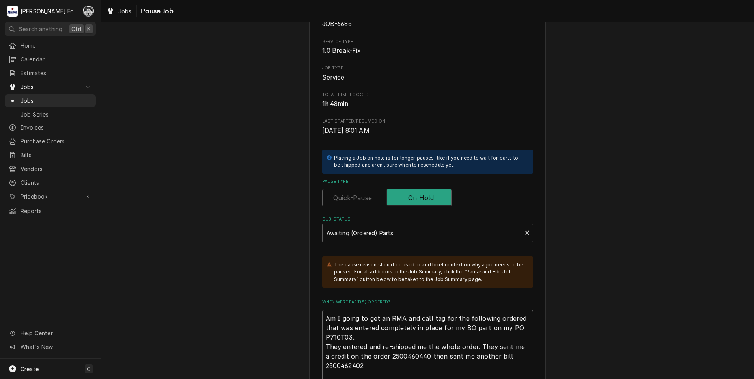
drag, startPoint x: 330, startPoint y: 349, endPoint x: 323, endPoint y: 295, distance: 54.8
click at [322, 295] on div "Please confirm you'd like to pause this job. Roopairs Job ID JOB-6685 Service T…" at bounding box center [427, 188] width 211 height 391
type textarea "x"
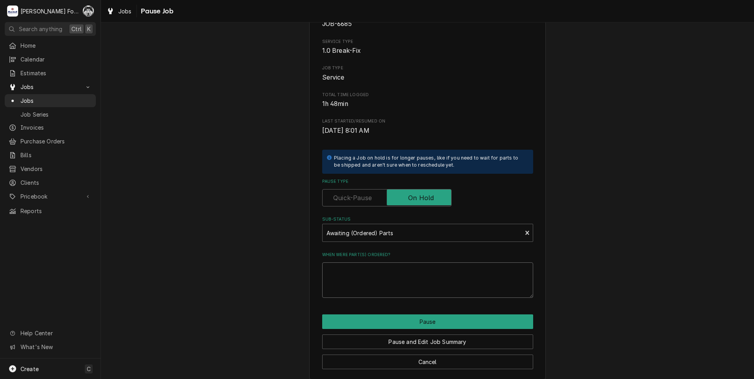
click at [348, 274] on textarea "When were part(s) ordered?" at bounding box center [427, 279] width 211 height 35
type textarea "x"
type textarea "8"
type textarea "x"
type textarea "8/"
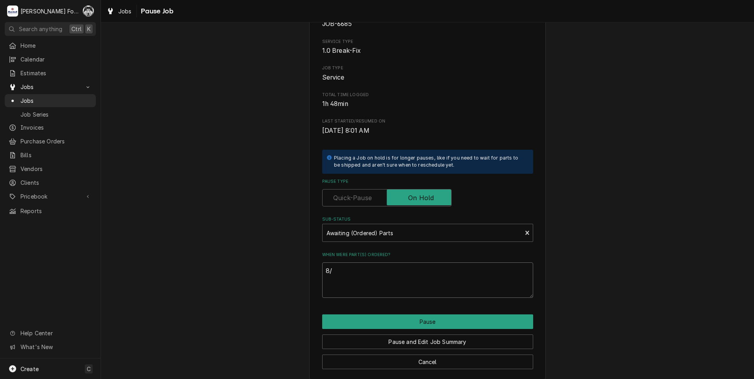
type textarea "x"
type textarea "8/2"
type textarea "x"
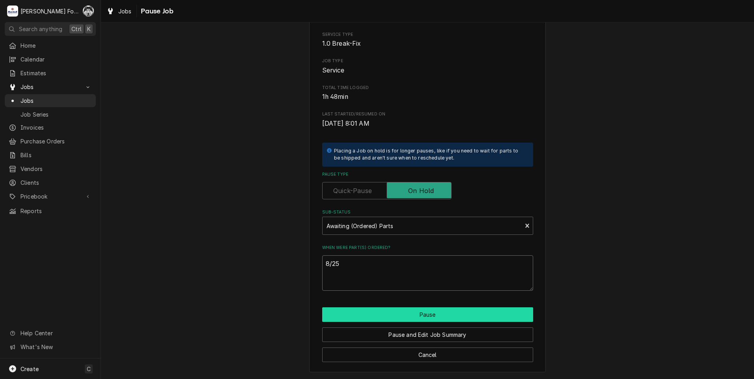
type textarea "8/25"
click at [428, 315] on button "Pause" at bounding box center [427, 314] width 211 height 15
type textarea "x"
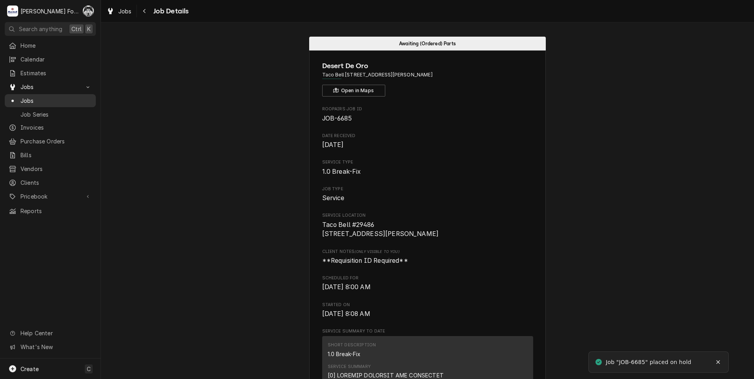
click at [26, 99] on span "Jobs" at bounding box center [55, 101] width 71 height 8
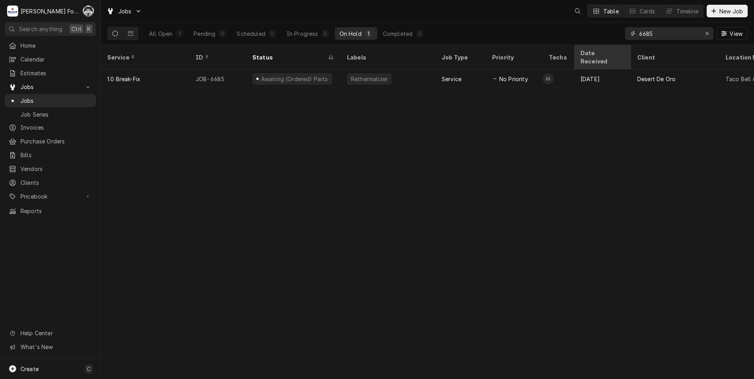
drag, startPoint x: 667, startPoint y: 37, endPoint x: 594, endPoint y: 47, distance: 74.4
click at [594, 47] on div "Jobs Table Cards Timeline New Job All Open 1 Pending 0 Scheduled 0 In Progress …" at bounding box center [427, 189] width 653 height 379
type input "6872"
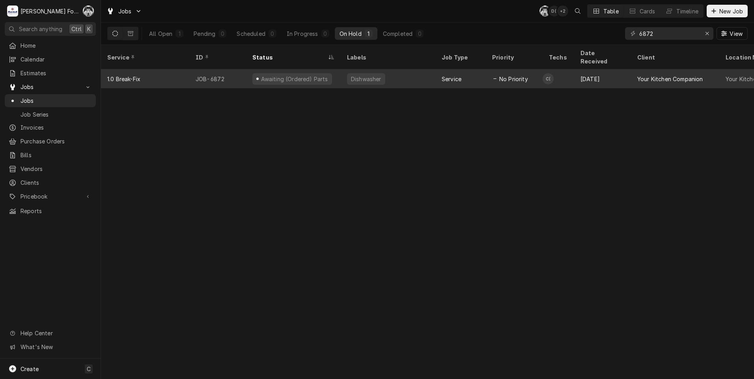
click at [402, 69] on div "Dishwasher" at bounding box center [388, 78] width 95 height 19
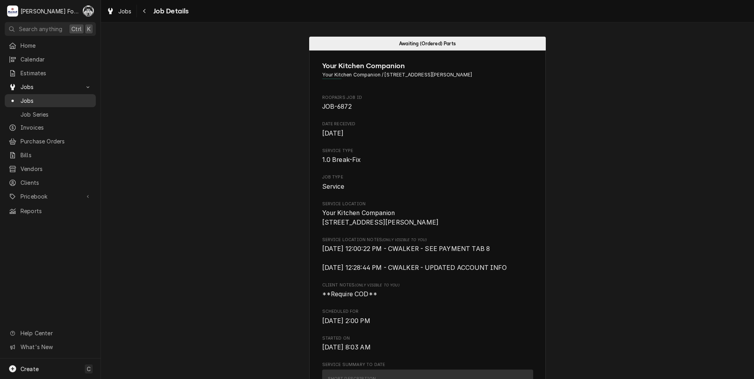
click at [30, 97] on span "Jobs" at bounding box center [55, 101] width 71 height 8
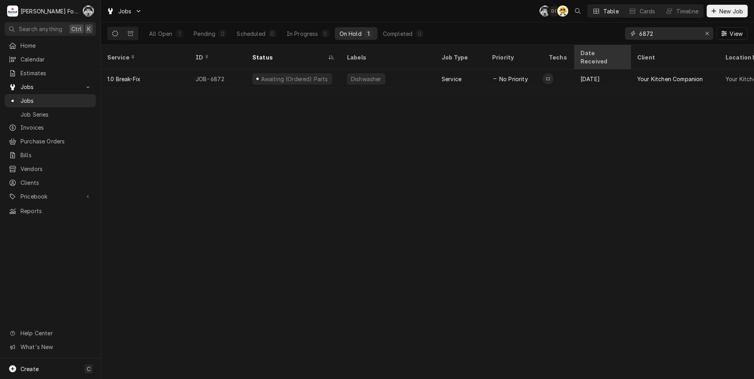
drag, startPoint x: 676, startPoint y: 33, endPoint x: 595, endPoint y: 49, distance: 83.2
click at [595, 49] on div "Jobs C( D( AT Table Cards Timeline New Job All Open 1 Pending 0 Scheduled 0 In …" at bounding box center [427, 189] width 653 height 379
type input "7022"
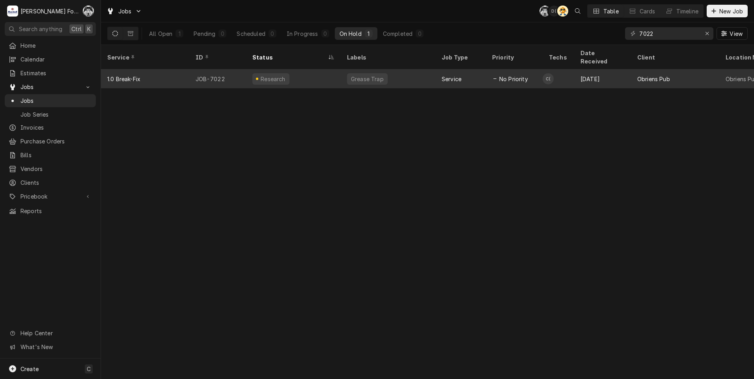
click at [373, 73] on div "Grease Trap" at bounding box center [367, 78] width 41 height 11
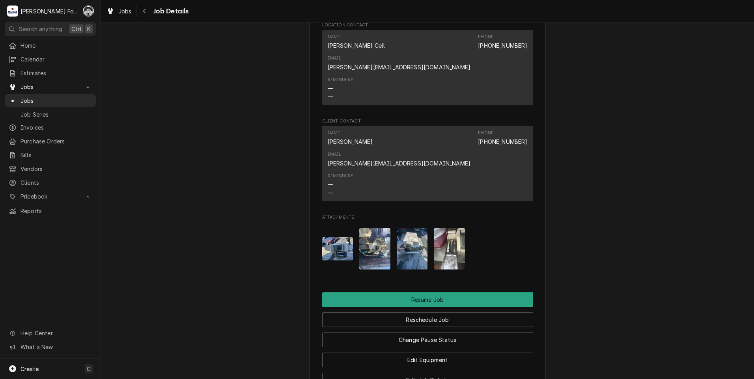
scroll to position [821, 0]
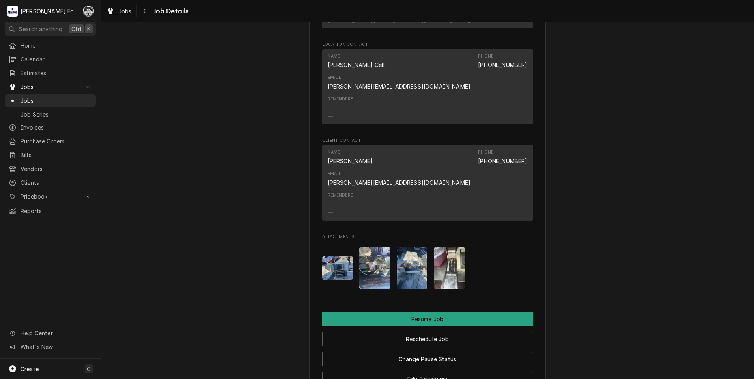
click at [337, 257] on img "Attachments" at bounding box center [337, 268] width 31 height 23
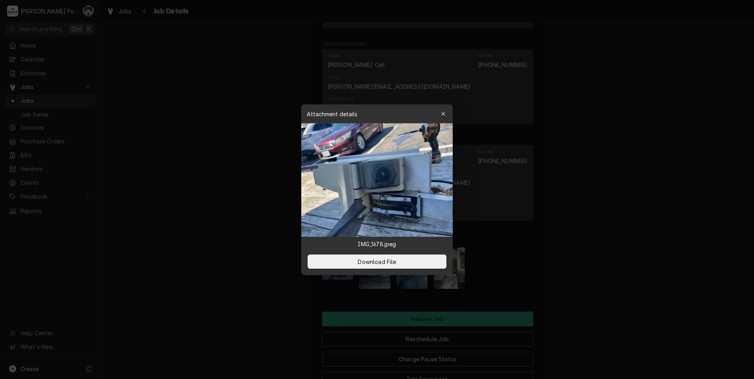
click at [616, 214] on div at bounding box center [377, 189] width 754 height 379
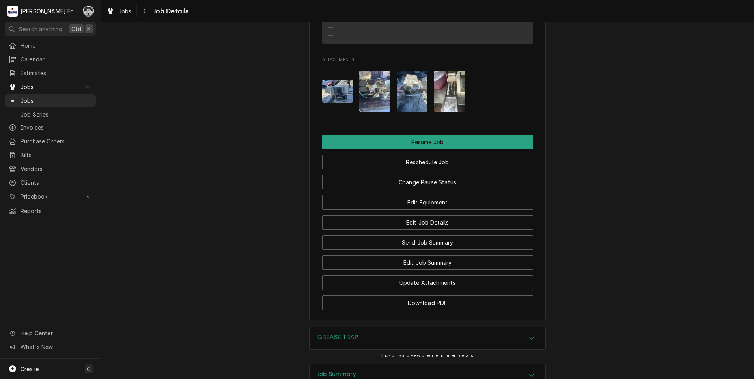
scroll to position [1018, 0]
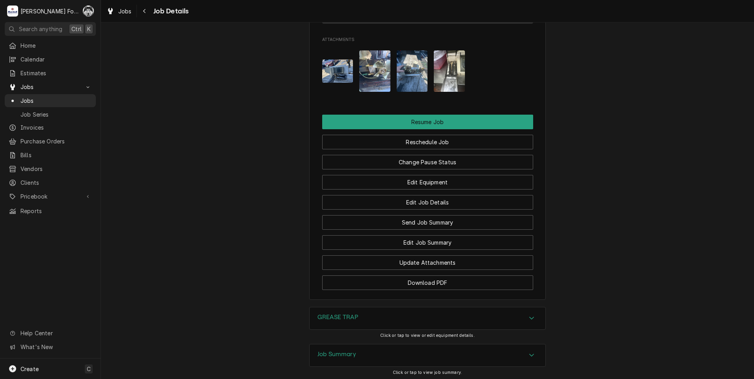
click at [408, 307] on div "GREASE TRAP" at bounding box center [427, 318] width 236 height 22
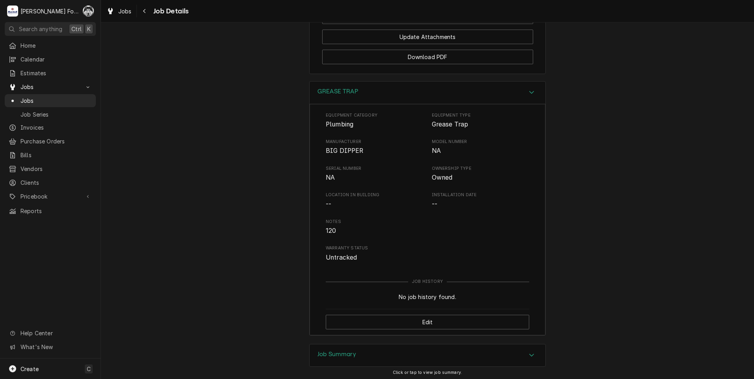
click at [351, 351] on h3 "Job Summary" at bounding box center [336, 354] width 39 height 7
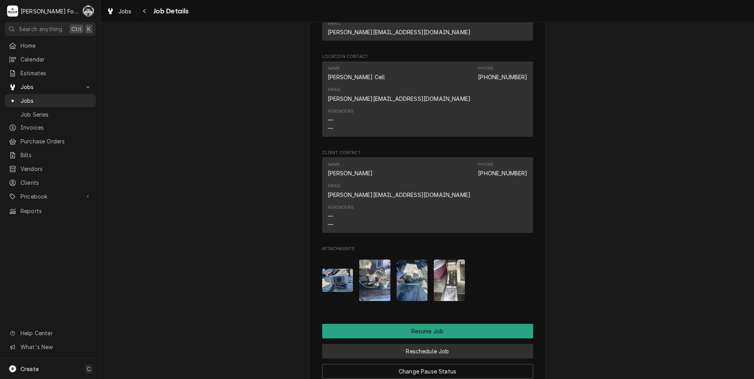
scroll to position [834, 0]
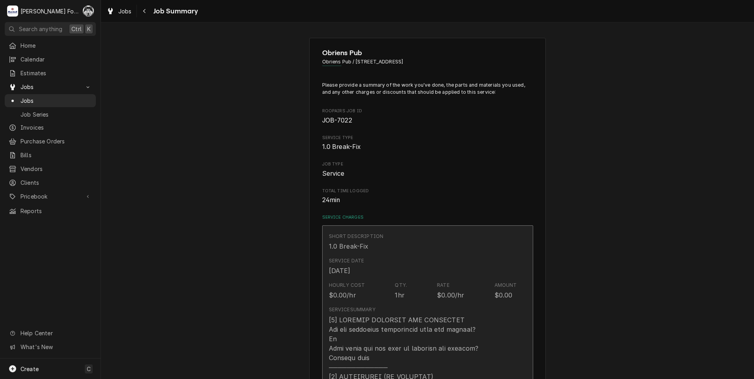
type textarea "x"
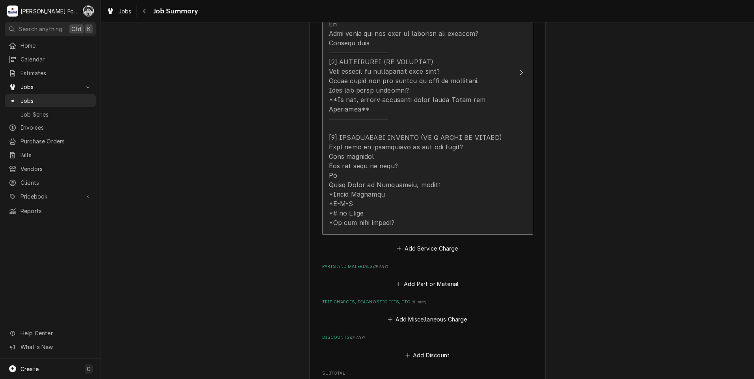
scroll to position [315, 0]
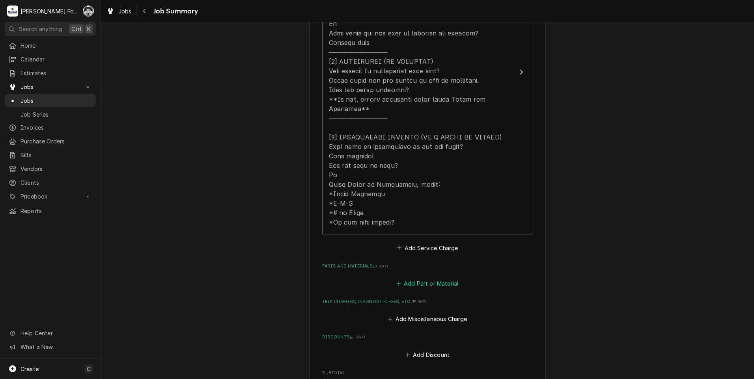
click at [430, 278] on button "Add Part or Material" at bounding box center [427, 283] width 65 height 11
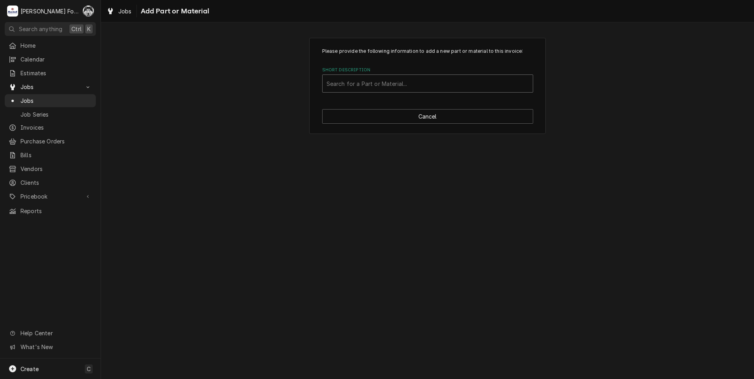
click at [405, 84] on div "Short Description" at bounding box center [427, 83] width 202 height 14
type input "m-58"
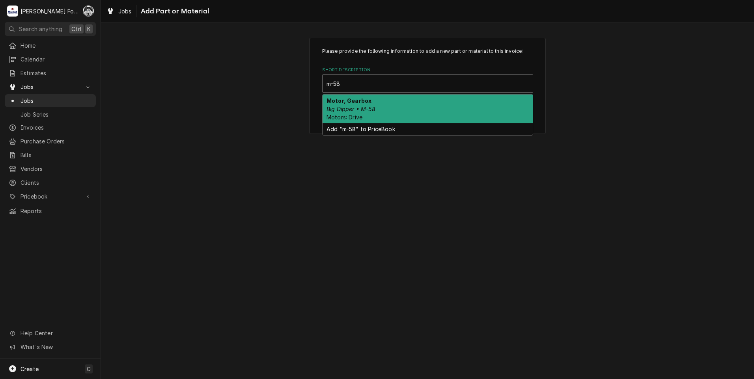
click at [380, 117] on div "Motor, Gearbox Big Dipper • M-58 Motors: Drive" at bounding box center [427, 109] width 210 height 29
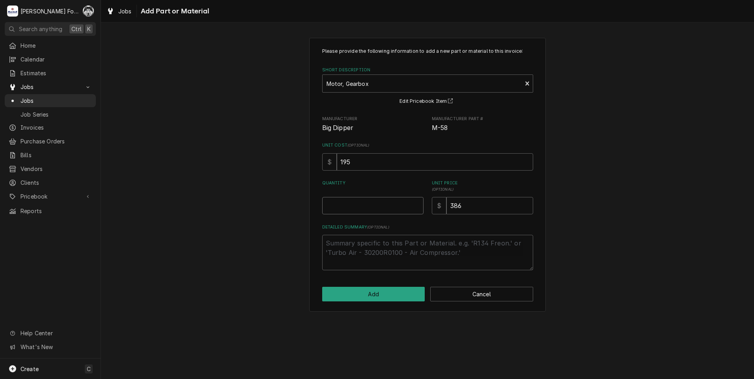
type textarea "x"
type input "0.5"
click at [419, 203] on input "0.5" at bounding box center [372, 205] width 101 height 17
type textarea "x"
type input "1"
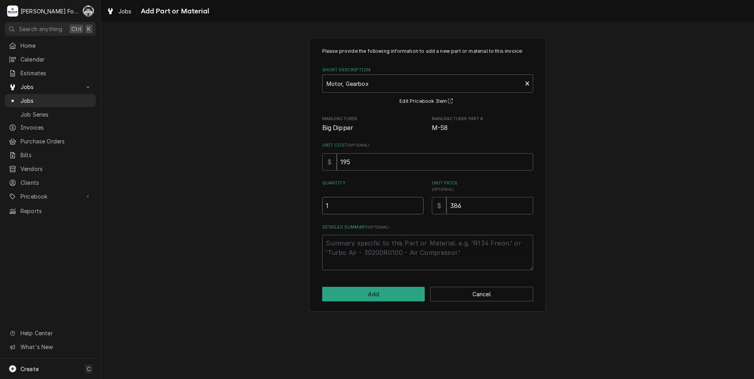
click at [418, 203] on input "1" at bounding box center [372, 205] width 101 height 17
drag, startPoint x: 424, startPoint y: 210, endPoint x: 402, endPoint y: 211, distance: 21.7
click at [404, 211] on div "Quantity 1 Unit Price ( optional ) $ 386" at bounding box center [427, 197] width 211 height 34
type textarea "x"
type input "3"
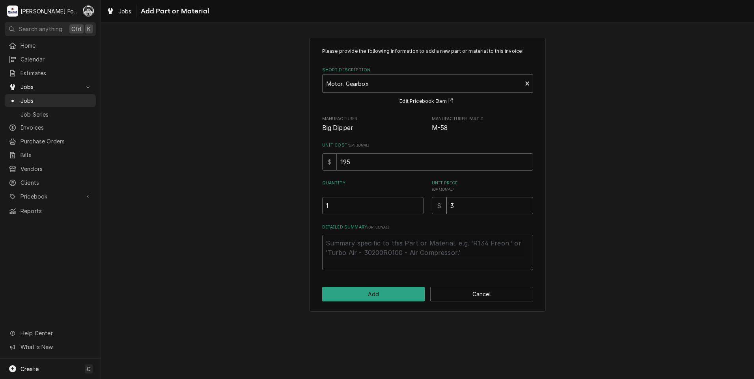
type textarea "x"
type input "39"
type textarea "x"
type input "394"
click at [377, 296] on button "Add" at bounding box center [373, 294] width 103 height 15
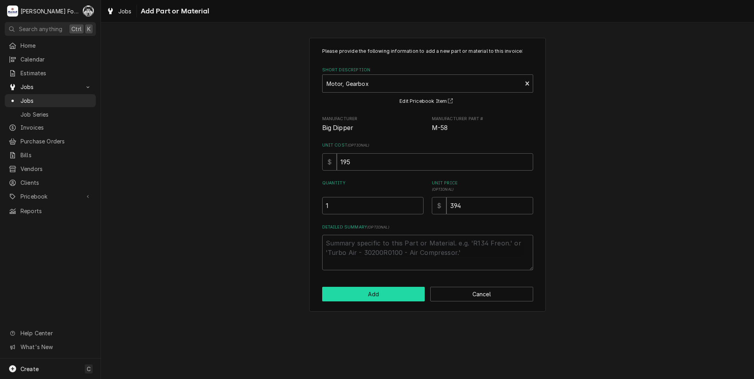
type textarea "x"
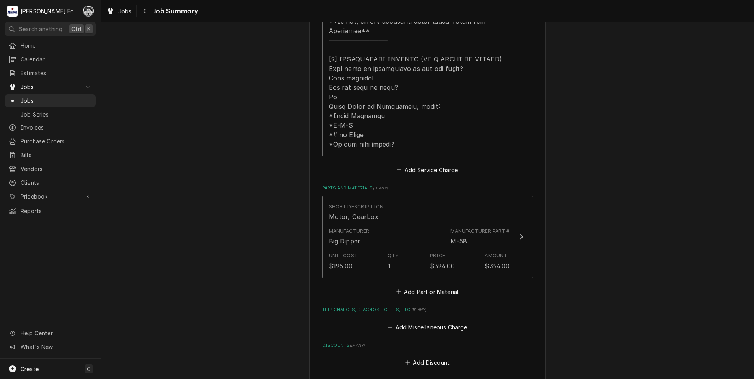
scroll to position [394, 0]
click at [422, 285] on button "Add Part or Material" at bounding box center [427, 290] width 65 height 11
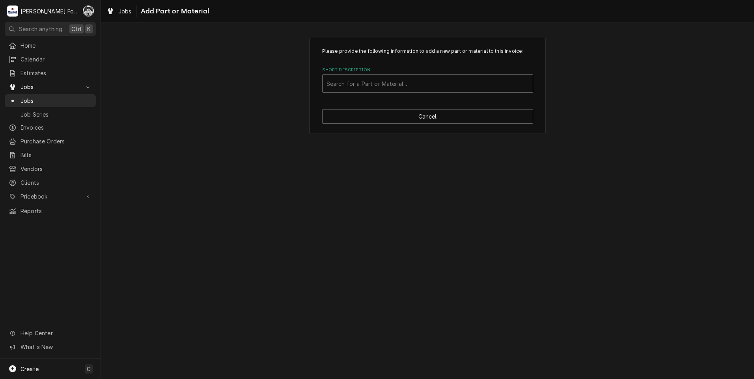
click at [439, 84] on div "Short Description" at bounding box center [427, 83] width 202 height 14
type input "pb-3"
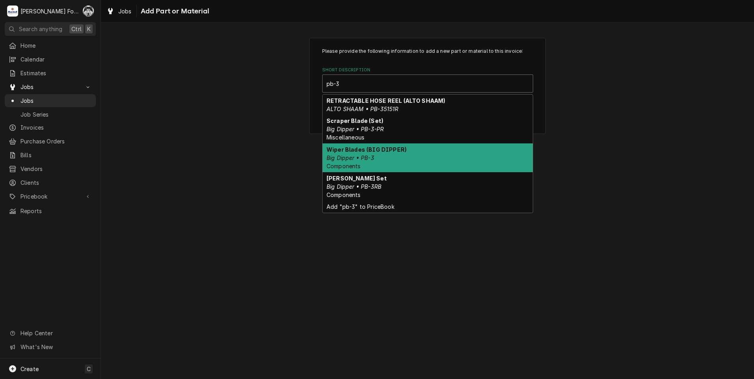
click at [419, 156] on div "Wiper Blades (BIG DIPPER) Big Dipper • PB-3 Components" at bounding box center [427, 157] width 210 height 29
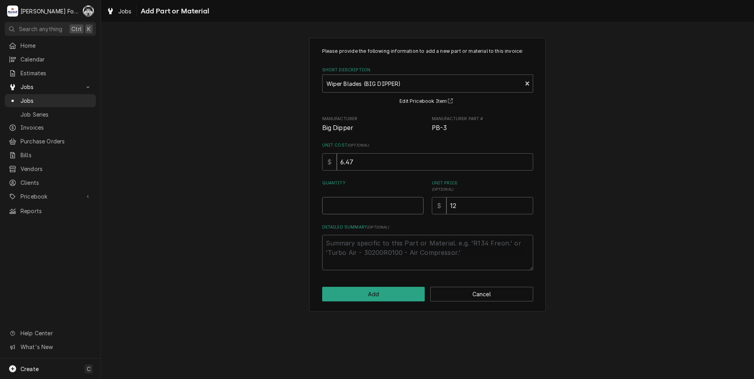
type textarea "x"
type input "0.5"
click at [416, 204] on input "0.5" at bounding box center [372, 205] width 101 height 17
type textarea "x"
type input "1"
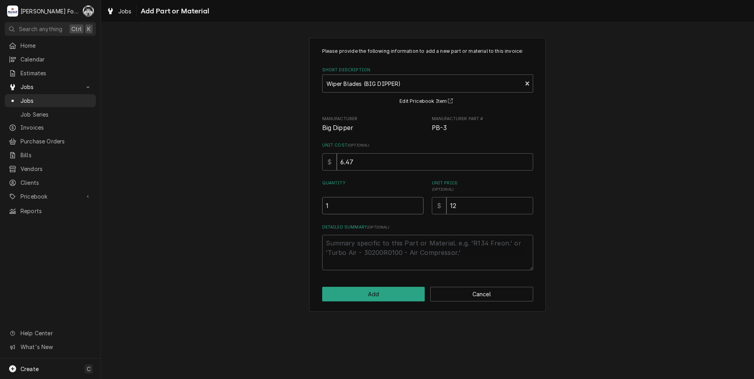
click at [416, 204] on input "1" at bounding box center [372, 205] width 101 height 17
type textarea "x"
type input "1.5"
click at [417, 204] on input "1.5" at bounding box center [372, 205] width 101 height 17
type textarea "x"
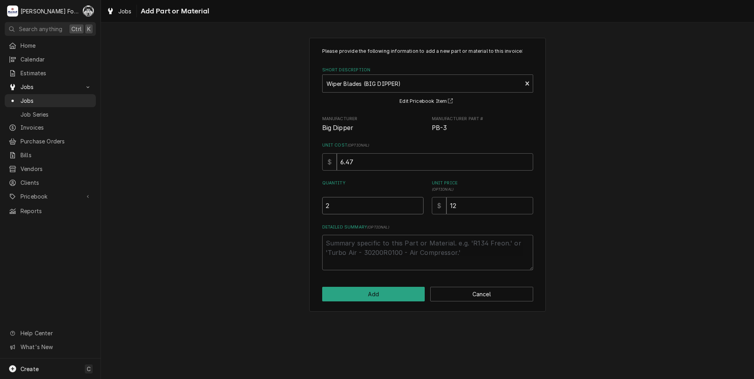
type input "2"
click at [417, 204] on input "2" at bounding box center [372, 205] width 101 height 17
drag, startPoint x: 473, startPoint y: 210, endPoint x: 409, endPoint y: 208, distance: 64.3
click at [412, 211] on div "Quantity 2 Unit Price ( optional ) $ 12" at bounding box center [427, 197] width 211 height 34
type textarea "x"
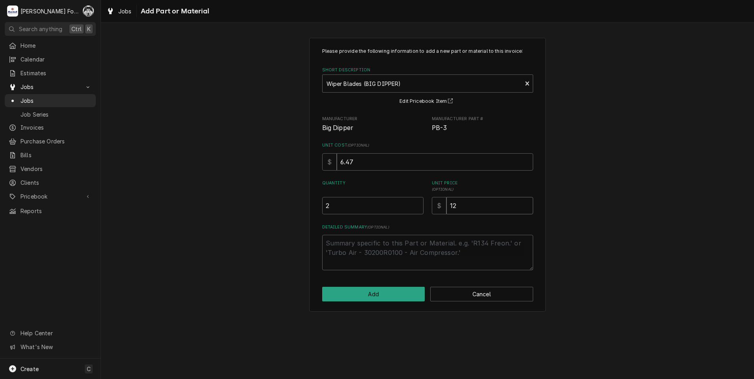
type input "1"
type textarea "x"
type input "16"
click at [359, 291] on button "Add" at bounding box center [373, 294] width 103 height 15
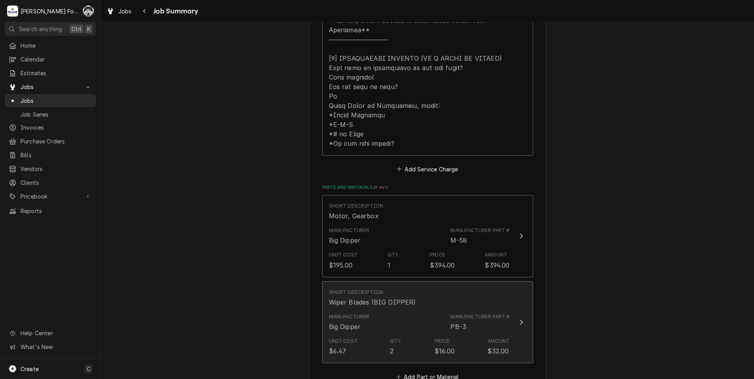
click at [416, 335] on div "Unit Cost $6.47 Qty. 2 Price $16.00 Amount $32.00" at bounding box center [419, 347] width 181 height 24
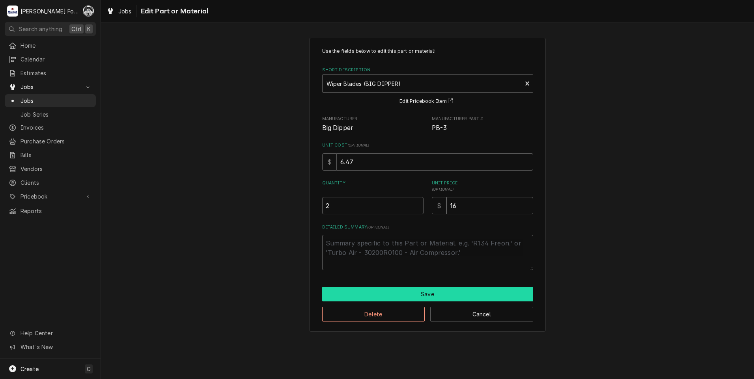
click at [399, 290] on button "Save" at bounding box center [427, 294] width 211 height 15
type textarea "x"
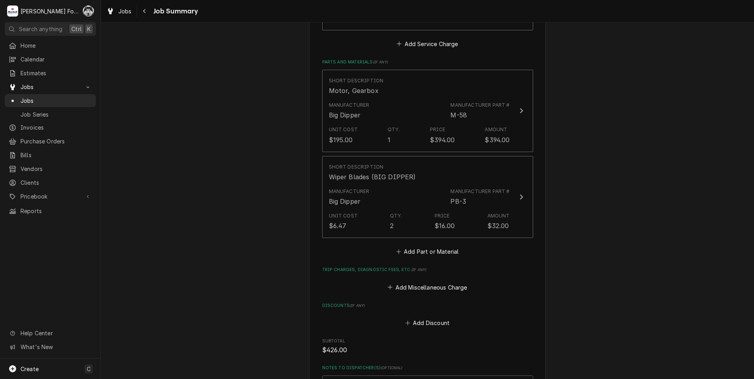
scroll to position [552, 0]
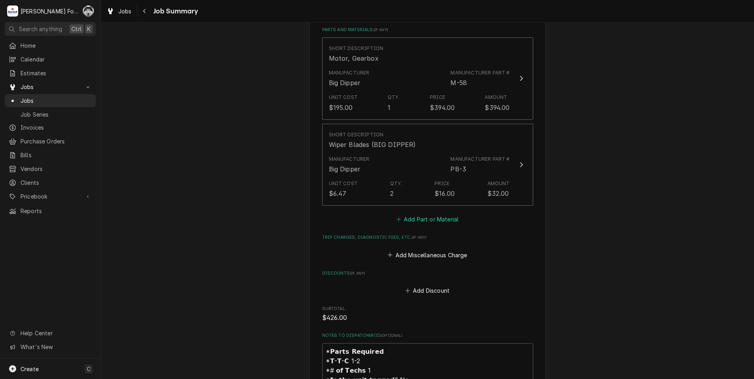
click at [424, 214] on button "Add Part or Material" at bounding box center [427, 219] width 65 height 11
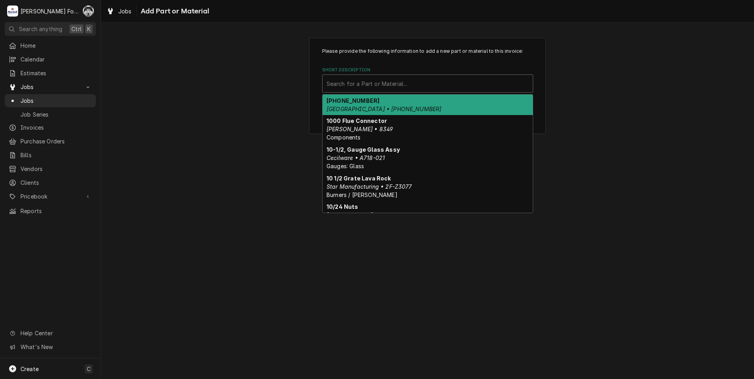
click at [408, 78] on div "Short Description" at bounding box center [427, 83] width 202 height 14
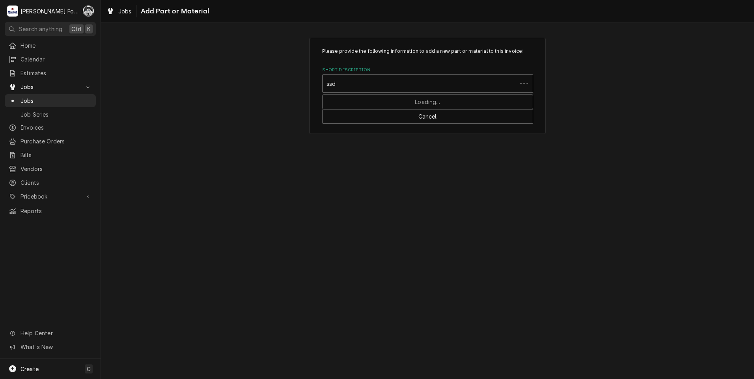
type input "ssdt"
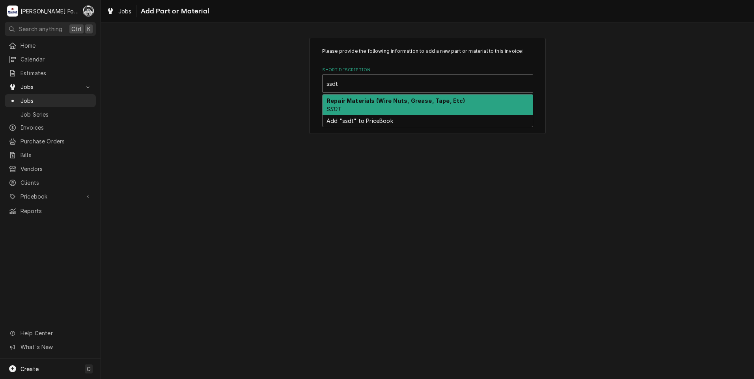
click at [406, 105] on div "Repair Materials (Wire Nuts, Grease, Tape, Etc) SSDT" at bounding box center [427, 105] width 210 height 20
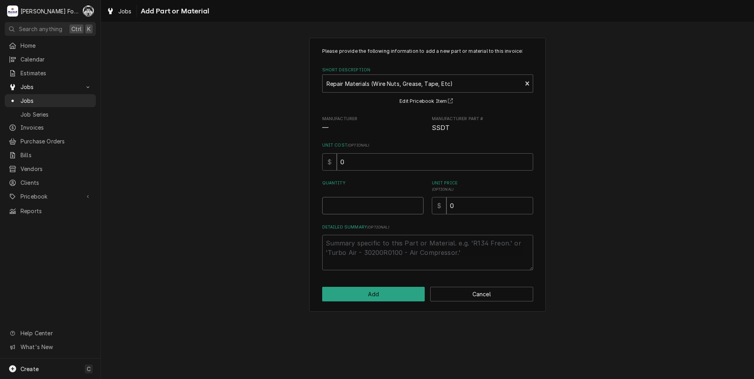
type textarea "x"
type input "0.5"
click at [417, 202] on input "0.5" at bounding box center [372, 205] width 101 height 17
type textarea "x"
type input "1"
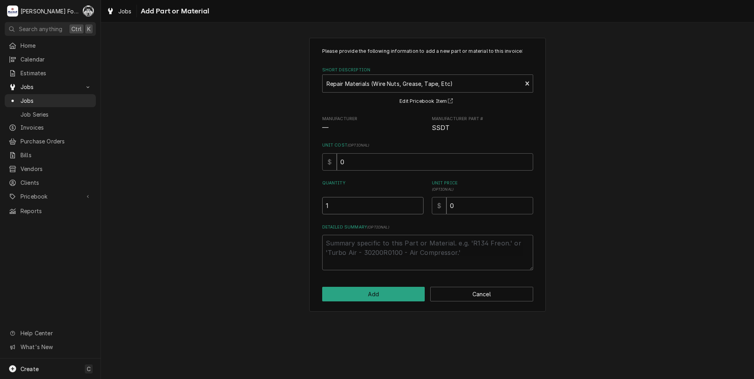
click at [417, 202] on input "1" at bounding box center [372, 205] width 101 height 17
drag, startPoint x: 438, startPoint y: 212, endPoint x: 389, endPoint y: 219, distance: 49.8
click at [399, 218] on div "Please provide the following information to add a new part or material to this …" at bounding box center [427, 159] width 211 height 223
type textarea "x"
type input "1"
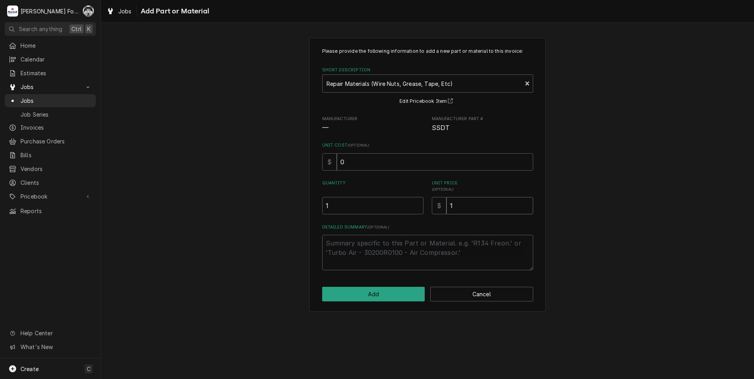
type textarea "x"
type input "10"
click at [388, 297] on button "Add" at bounding box center [373, 294] width 103 height 15
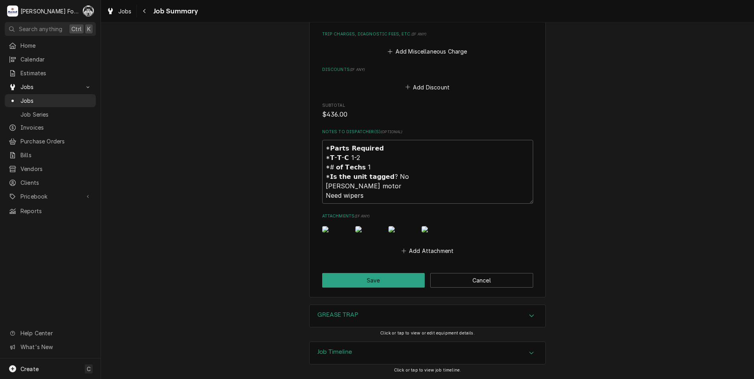
scroll to position [862, 0]
click at [371, 281] on button "Save" at bounding box center [373, 280] width 103 height 15
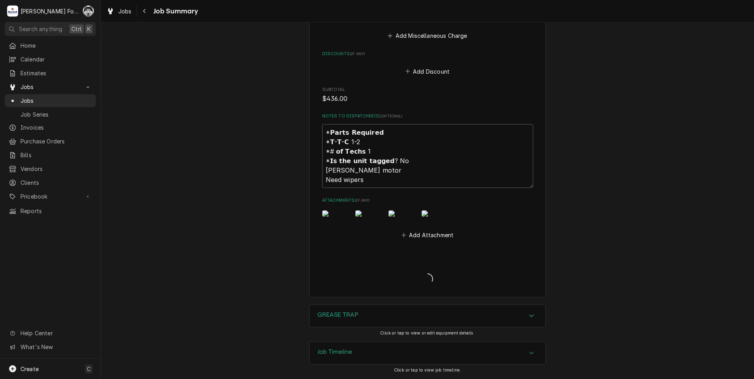
type textarea "x"
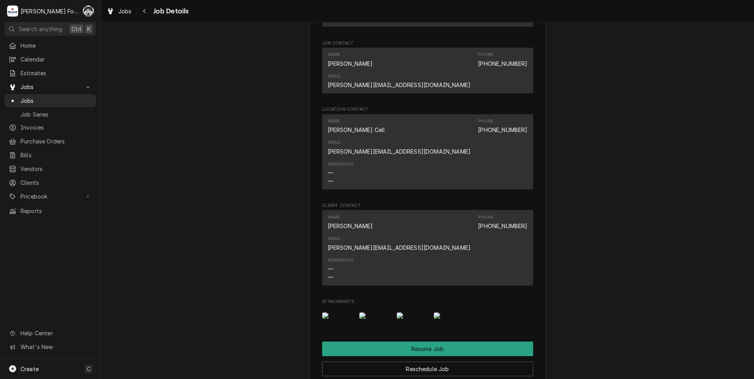
scroll to position [788, 0]
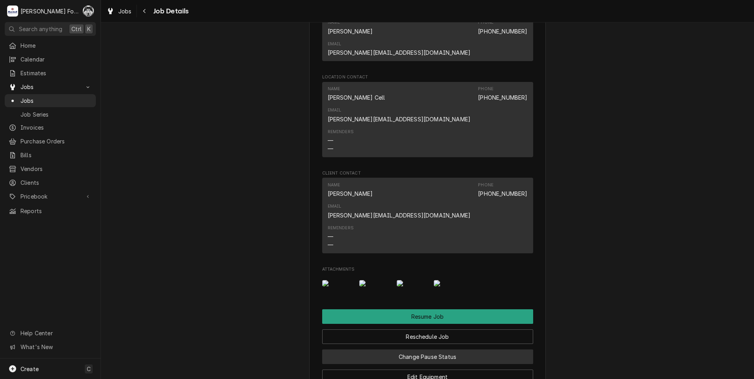
click at [411, 350] on button "Change Pause Status" at bounding box center [427, 357] width 211 height 15
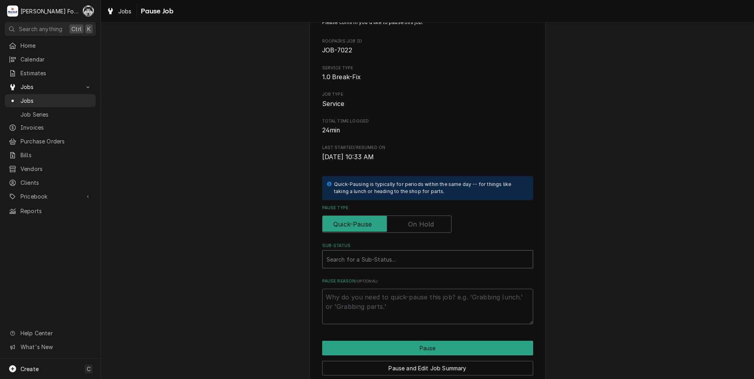
scroll to position [62, 0]
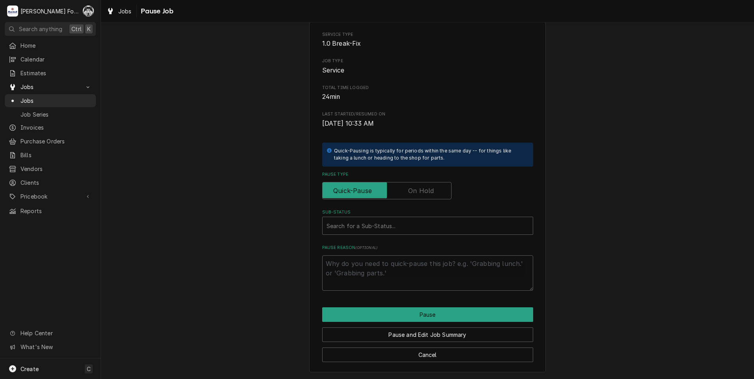
click at [408, 191] on label "Pause Type" at bounding box center [386, 190] width 129 height 17
click at [408, 191] on input "Pause Type" at bounding box center [387, 190] width 122 height 17
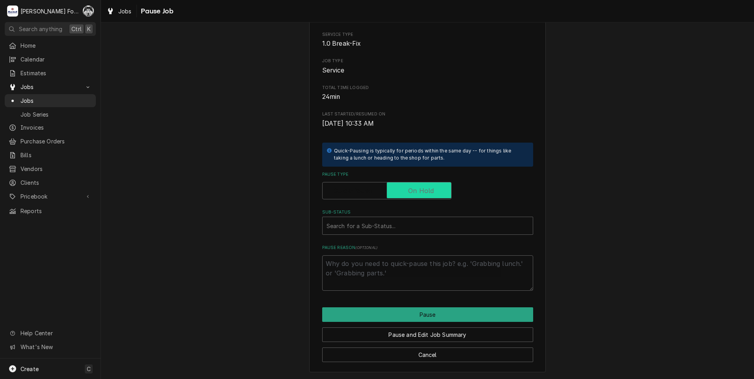
checkbox input "true"
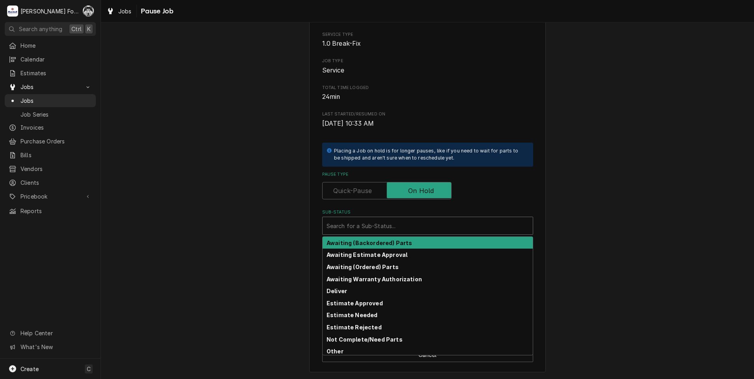
click at [380, 230] on div "Sub-Status" at bounding box center [427, 226] width 202 height 14
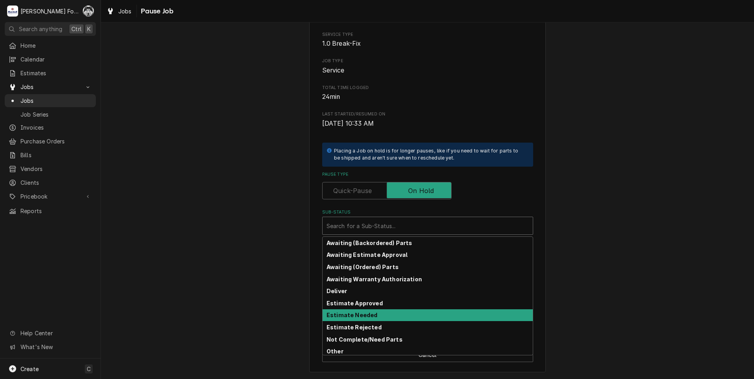
drag, startPoint x: 357, startPoint y: 315, endPoint x: 357, endPoint y: 308, distance: 7.5
click at [356, 315] on strong "Estimate Needed" at bounding box center [351, 315] width 51 height 7
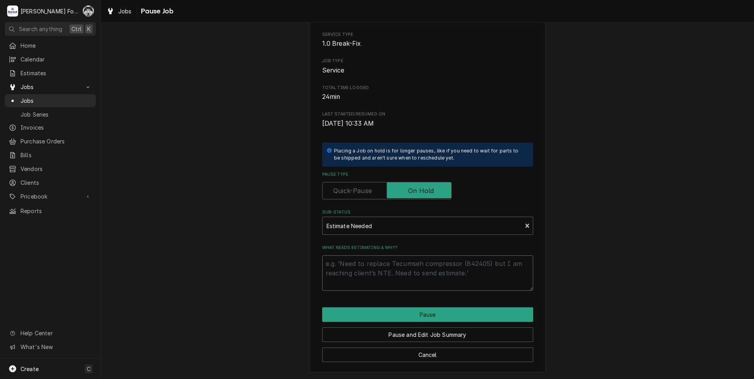
click at [368, 284] on textarea "What needs estimating & why?" at bounding box center [427, 272] width 211 height 35
type textarea "x"
type textarea "p"
type textarea "x"
type textarea "pa"
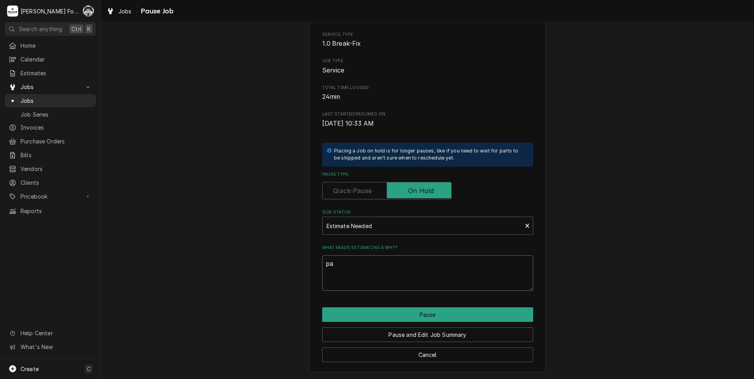
type textarea "x"
type textarea "par"
type textarea "x"
type textarea "part"
type textarea "x"
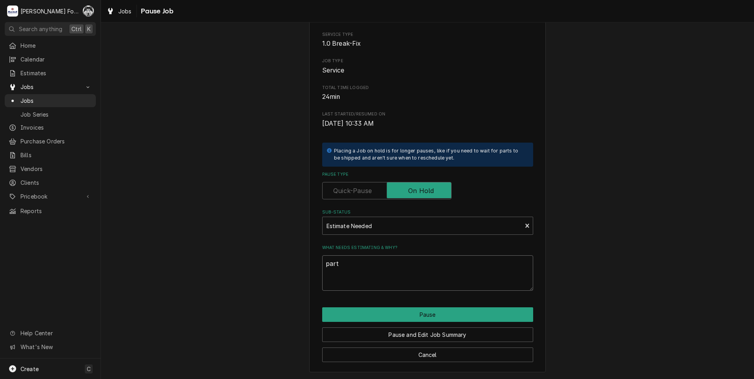
type textarea "parts"
drag, startPoint x: 350, startPoint y: 268, endPoint x: 285, endPoint y: 275, distance: 65.7
click at [285, 275] on div "Please confirm you'd like to pause this job. Roopairs Job ID JOB-7022 Service T…" at bounding box center [427, 173] width 653 height 411
type textarea "x"
type textarea "P"
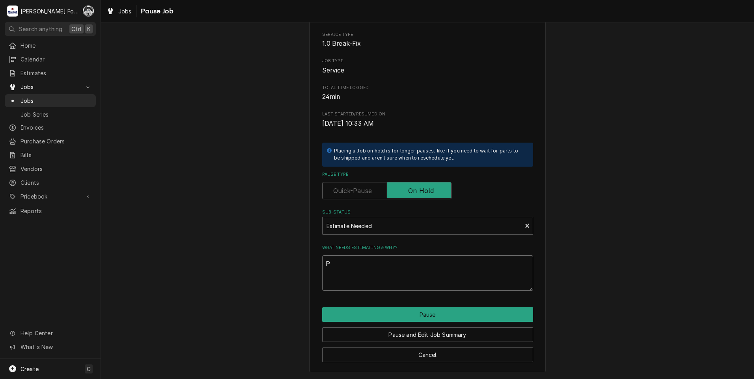
type textarea "x"
type textarea "PA"
type textarea "x"
type textarea "PAR"
type textarea "x"
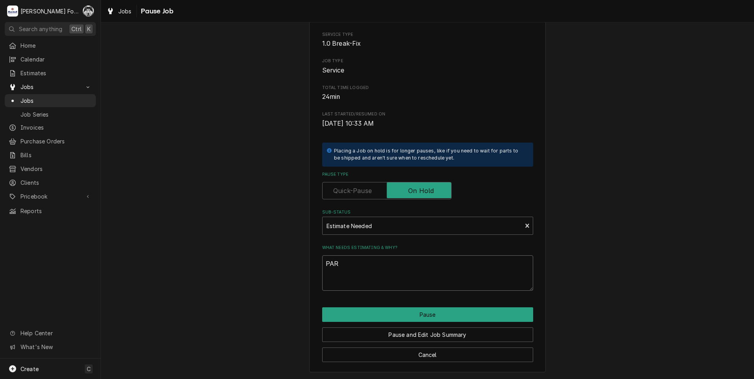
type textarea "PART"
type textarea "x"
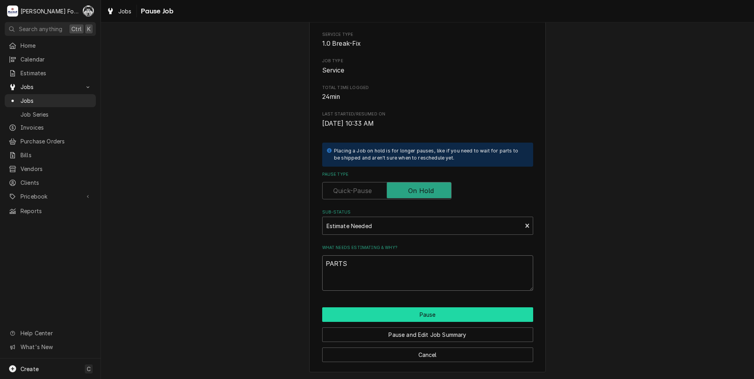
type textarea "PARTS"
click at [368, 314] on button "Pause" at bounding box center [427, 314] width 211 height 15
type textarea "x"
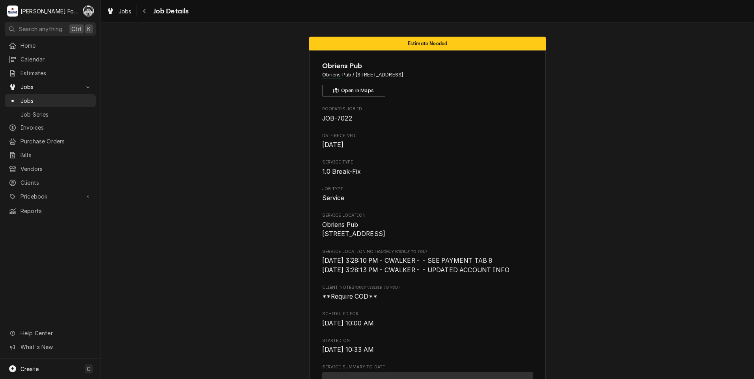
drag, startPoint x: 250, startPoint y: 31, endPoint x: 217, endPoint y: 49, distance: 37.2
click at [28, 97] on span "Jobs" at bounding box center [55, 101] width 71 height 8
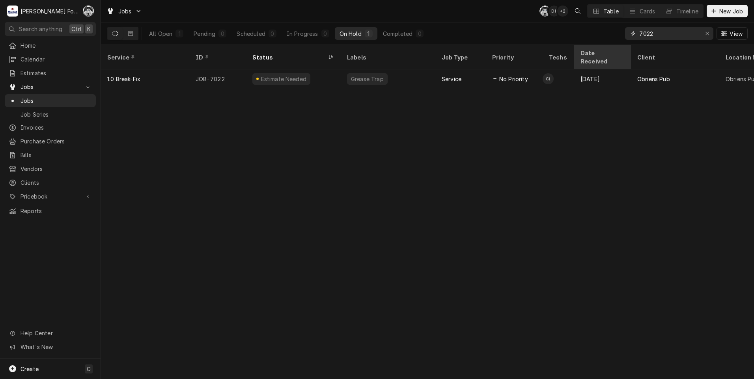
drag, startPoint x: 661, startPoint y: 39, endPoint x: 598, endPoint y: 48, distance: 63.7
click at [598, 48] on div "Jobs C( D( + 2 Table Cards Timeline New Job All Open 1 Pending 0 Scheduled 0 In…" at bounding box center [427, 189] width 653 height 379
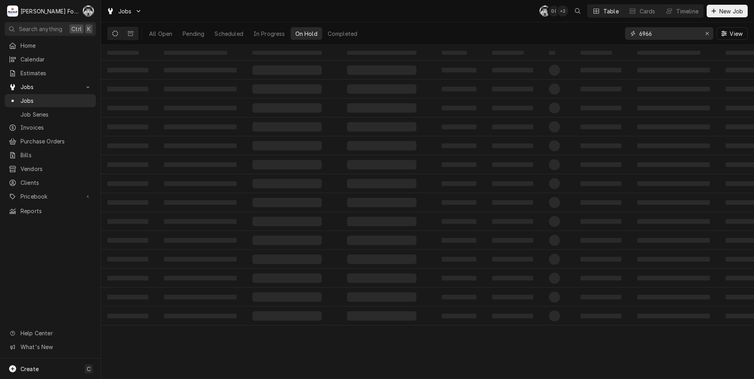
type input "6966"
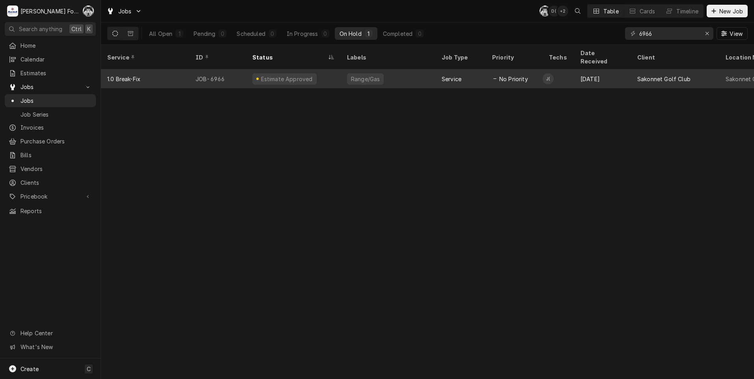
click at [343, 69] on div "Range/Gas" at bounding box center [388, 78] width 95 height 19
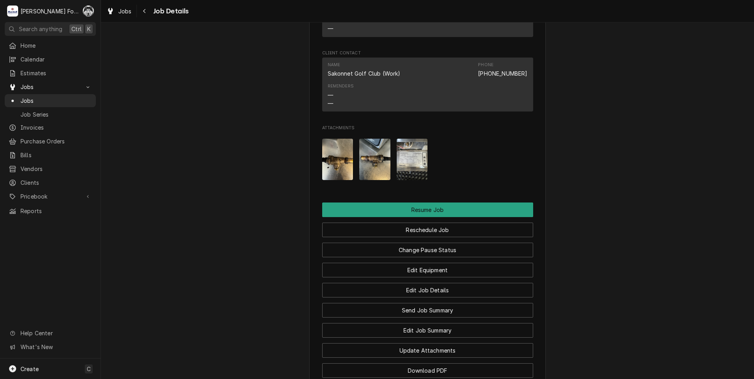
scroll to position [906, 0]
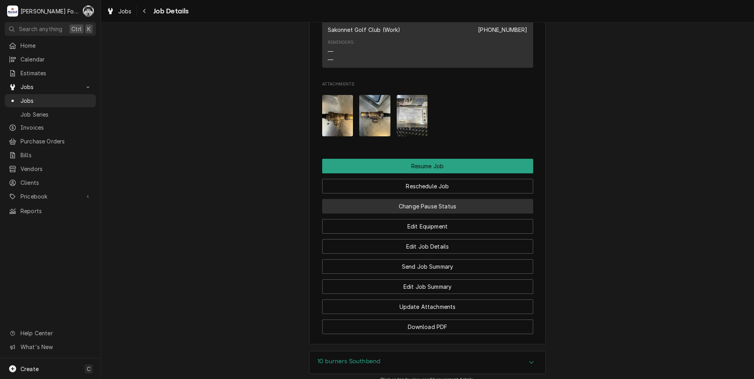
click at [424, 212] on button "Change Pause Status" at bounding box center [427, 206] width 211 height 15
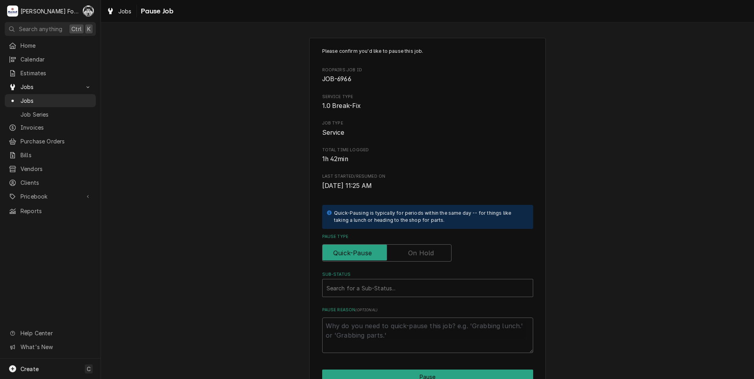
drag, startPoint x: 409, startPoint y: 252, endPoint x: 398, endPoint y: 277, distance: 27.5
click at [409, 253] on label "Pause Type" at bounding box center [386, 252] width 129 height 17
click at [409, 253] on input "Pause Type" at bounding box center [387, 252] width 122 height 17
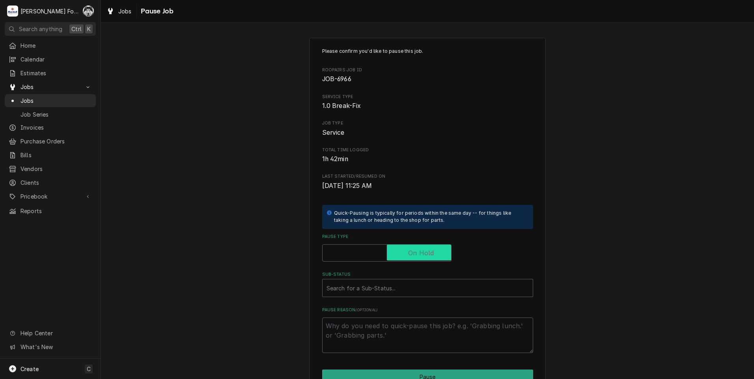
checkbox input "true"
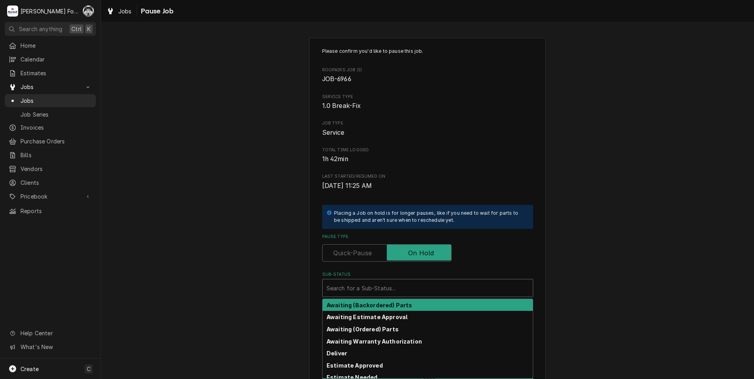
click at [394, 283] on div "Sub-Status" at bounding box center [427, 288] width 202 height 14
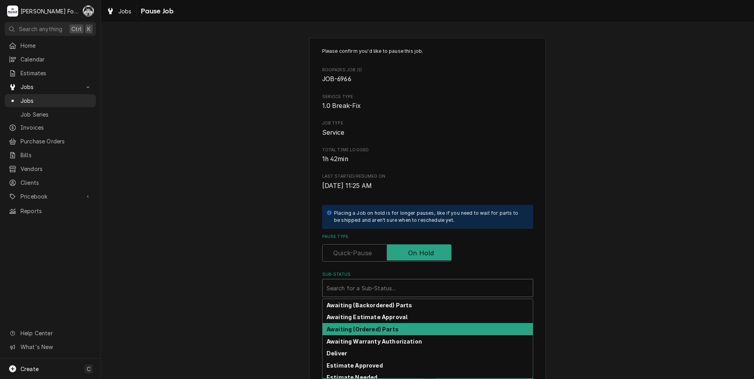
click at [378, 331] on strong "Awaiting (Ordered) Parts" at bounding box center [362, 329] width 72 height 7
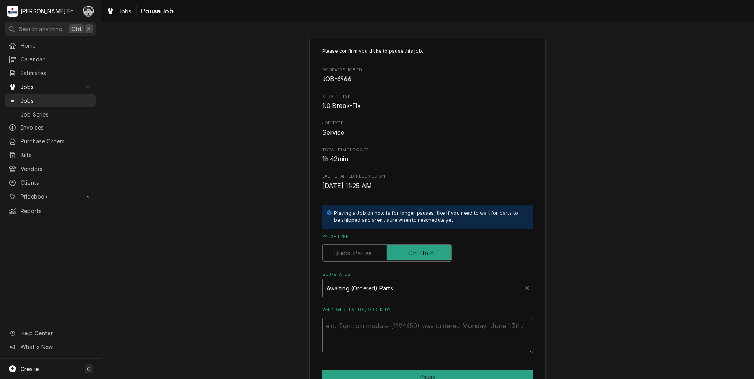
click at [363, 331] on textarea "When were part(s) ordered?" at bounding box center [427, 335] width 211 height 35
type textarea "x"
type textarea "8"
type textarea "x"
type textarea "87"
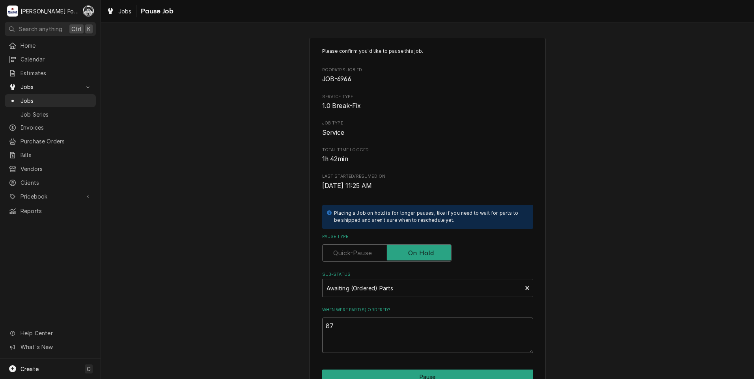
type textarea "x"
type textarea "87/"
type textarea "x"
type textarea "87"
type textarea "x"
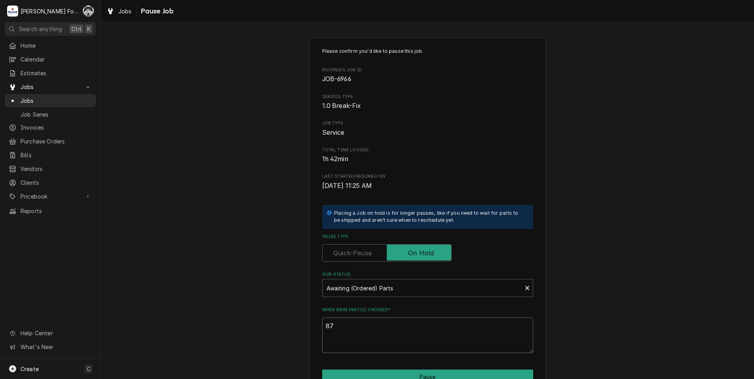
type textarea "8"
type textarea "x"
type textarea "8/"
type textarea "x"
type textarea "8/2"
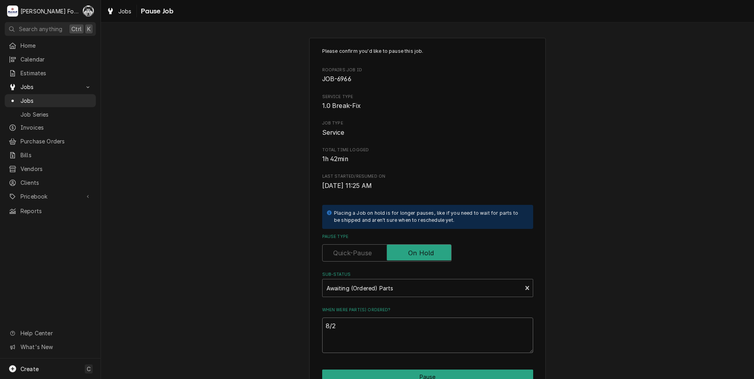
type textarea "x"
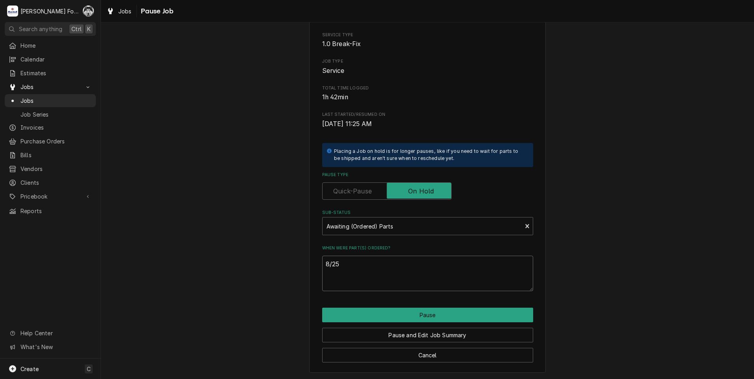
scroll to position [62, 0]
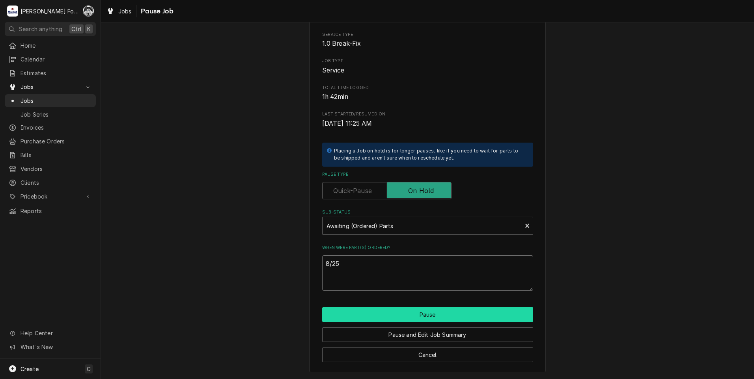
type textarea "8/25"
click at [380, 315] on button "Pause" at bounding box center [427, 314] width 211 height 15
type textarea "x"
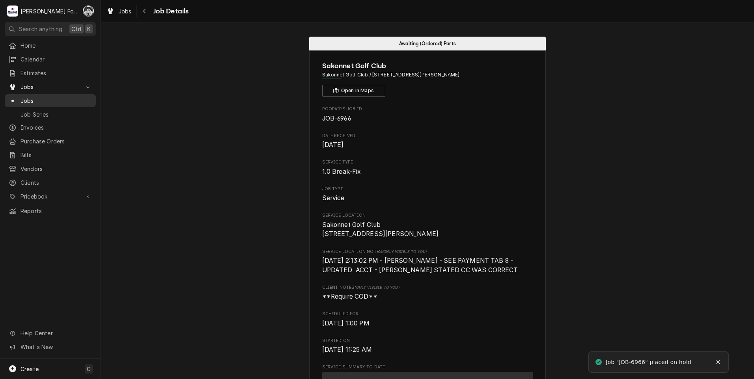
click at [26, 99] on span "Jobs" at bounding box center [55, 101] width 71 height 8
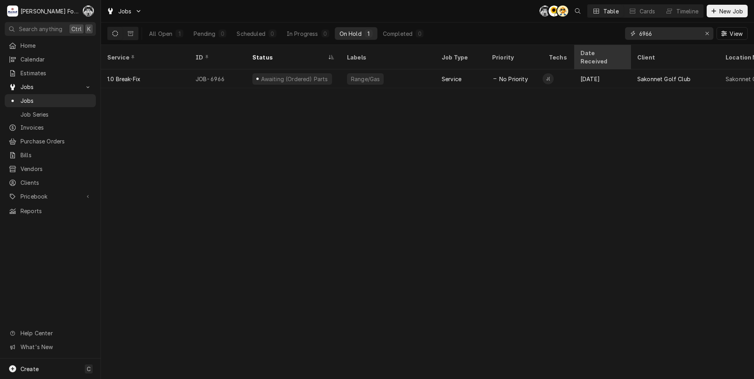
drag, startPoint x: 657, startPoint y: 35, endPoint x: 602, endPoint y: 45, distance: 56.1
click at [603, 45] on div "Jobs C( C( AT Table Cards Timeline New Job All Open 1 Pending 0 Scheduled 0 In …" at bounding box center [427, 189] width 653 height 379
type input "6996"
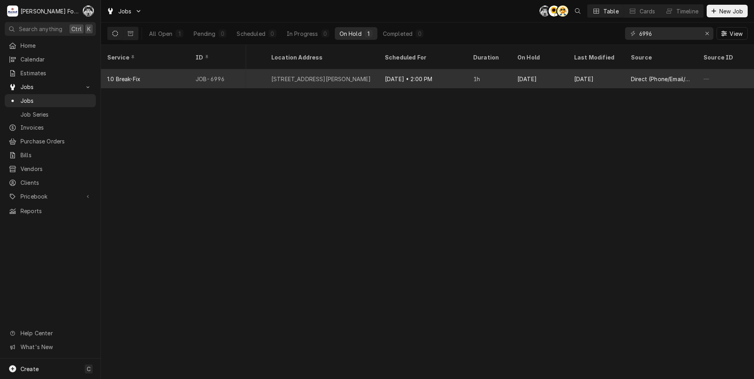
click at [452, 72] on div "Aug 21 • 2:00 PM" at bounding box center [422, 78] width 88 height 19
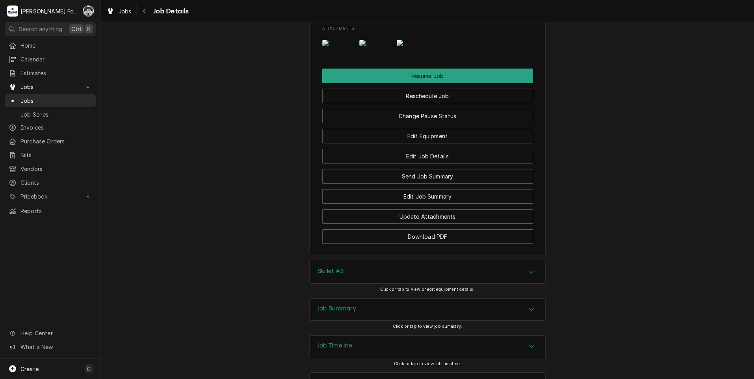
scroll to position [1064, 0]
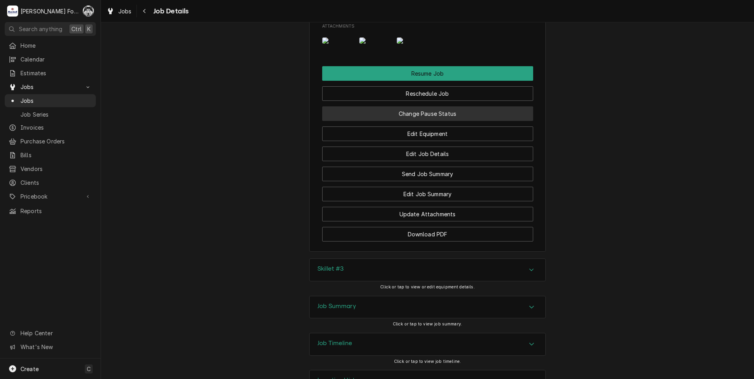
click at [406, 121] on button "Change Pause Status" at bounding box center [427, 113] width 211 height 15
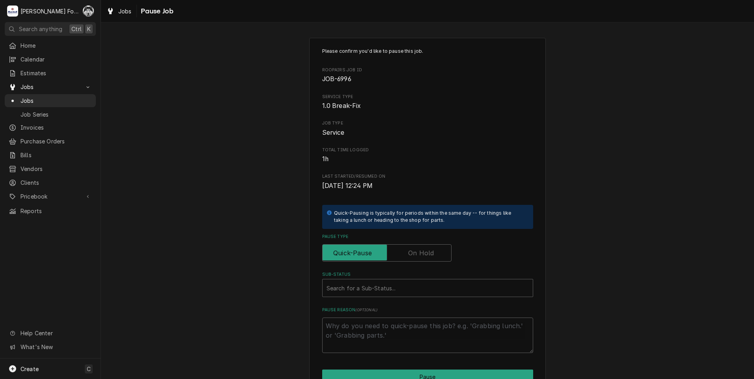
click at [417, 256] on label "Pause Type" at bounding box center [386, 252] width 129 height 17
click at [417, 256] on input "Pause Type" at bounding box center [387, 252] width 122 height 17
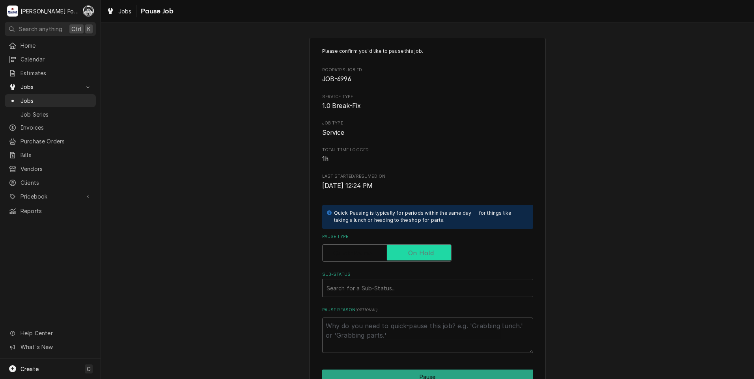
checkbox input "true"
drag, startPoint x: 408, startPoint y: 280, endPoint x: 407, endPoint y: 286, distance: 5.6
click at [408, 281] on div "Search for a Sub-Status..." at bounding box center [419, 287] width 194 height 17
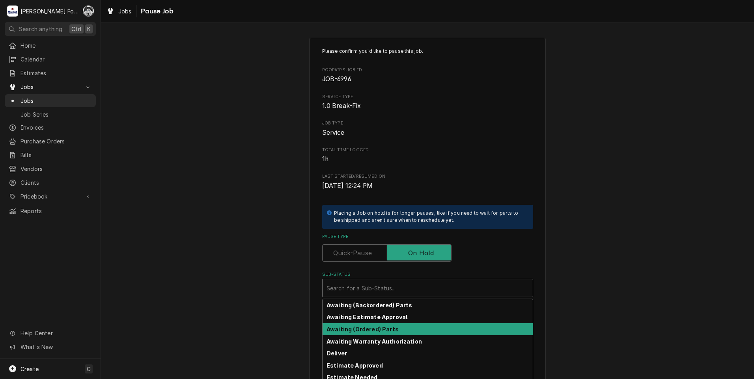
click at [378, 329] on strong "Awaiting (Ordered) Parts" at bounding box center [362, 329] width 72 height 7
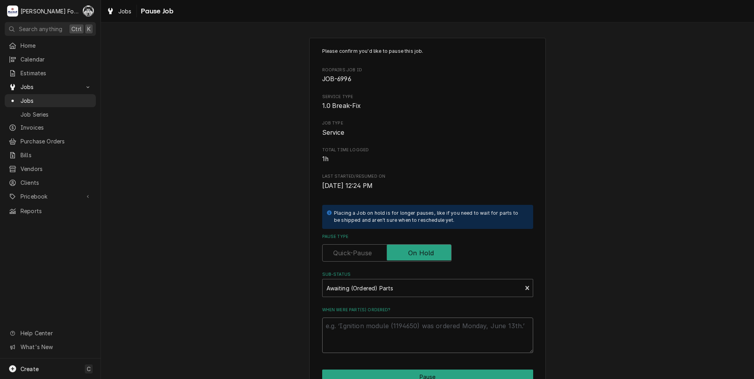
click at [368, 333] on textarea "When were part(s) ordered?" at bounding box center [427, 335] width 211 height 35
type textarea "x"
type textarea "8"
type textarea "x"
type textarea "8/"
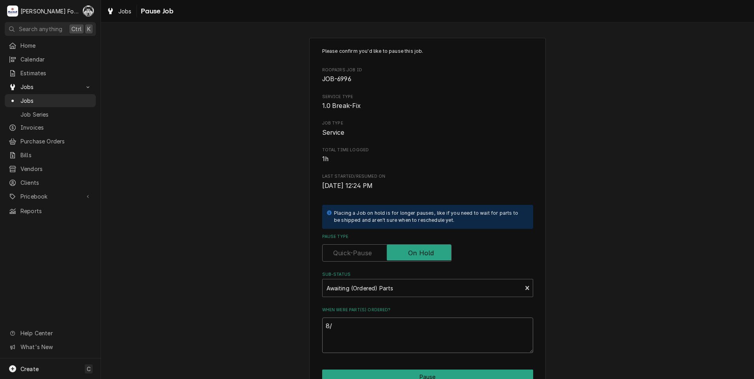
type textarea "x"
type textarea "8/2"
type textarea "x"
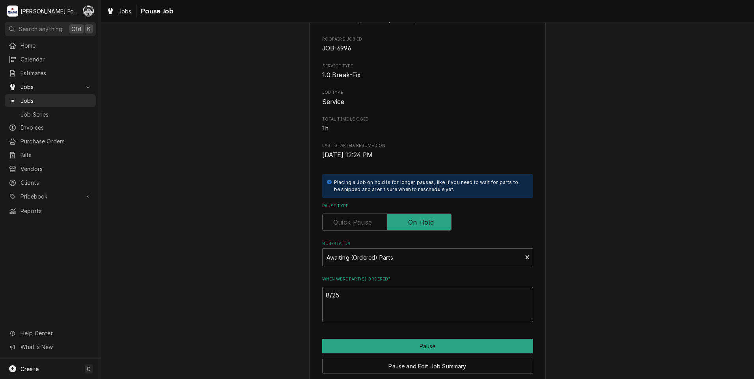
scroll to position [62, 0]
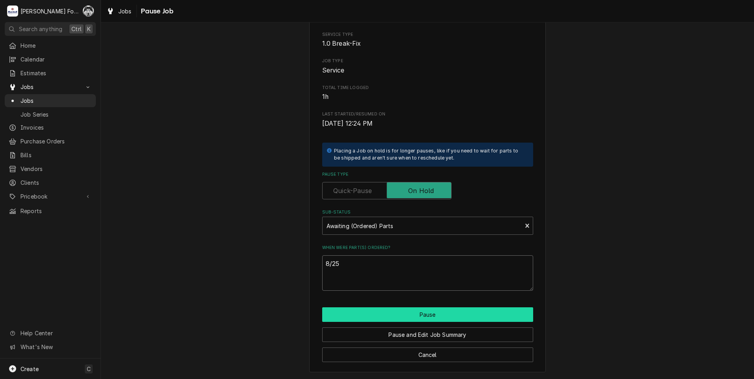
type textarea "8/25"
click at [376, 313] on button "Pause" at bounding box center [427, 314] width 211 height 15
type textarea "x"
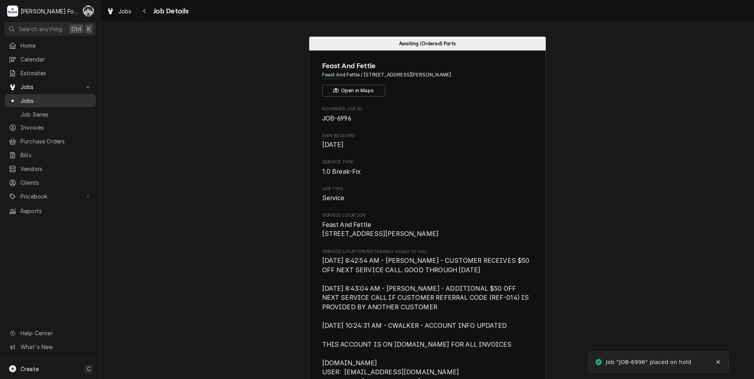
click at [24, 99] on span "Jobs" at bounding box center [55, 101] width 71 height 8
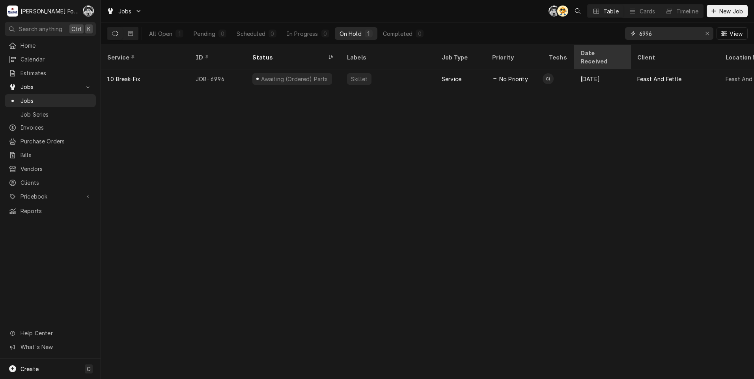
click at [600, 47] on div "Jobs C( AT Table Cards Timeline New Job All Open 1 Pending 0 Scheduled 0 In Pro…" at bounding box center [427, 189] width 653 height 379
type input "6988"
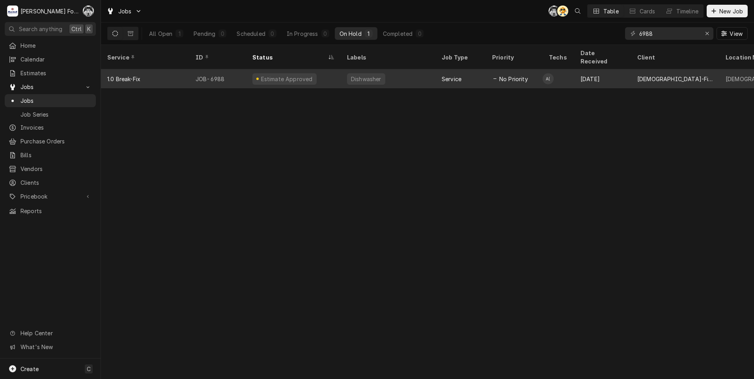
click at [477, 70] on div "Service" at bounding box center [460, 78] width 50 height 19
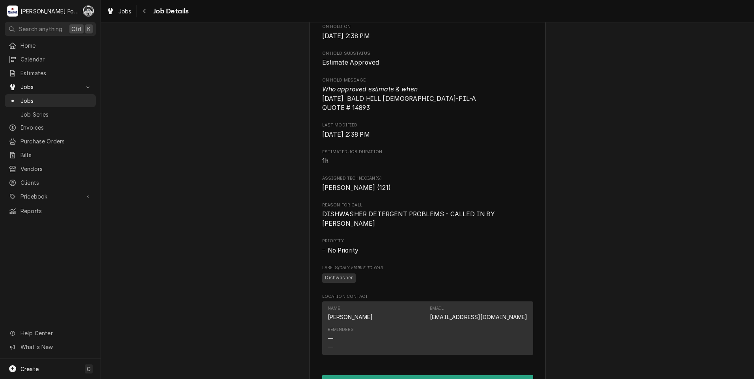
scroll to position [771, 0]
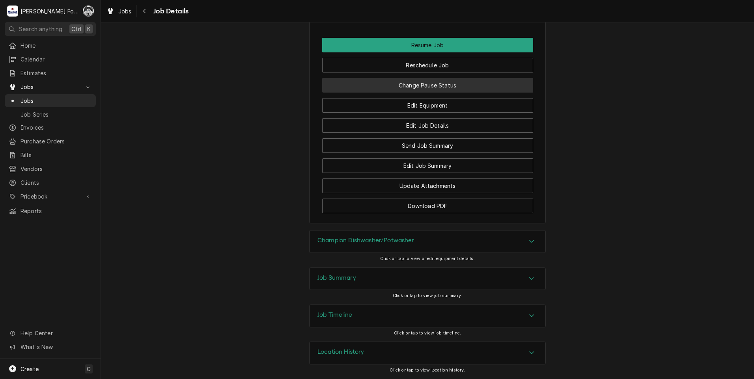
click at [409, 80] on button "Change Pause Status" at bounding box center [427, 85] width 211 height 15
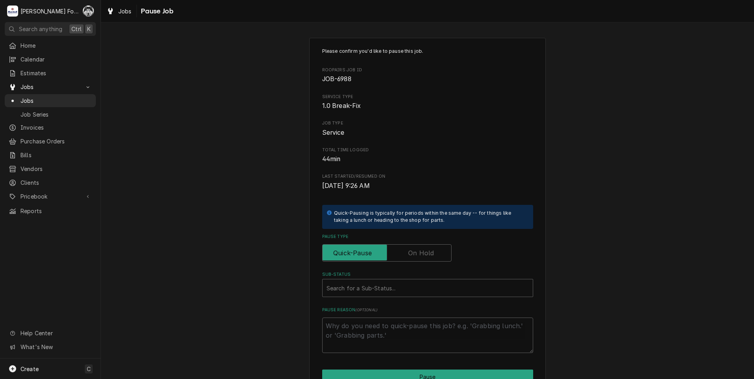
click at [424, 251] on label "Pause Type" at bounding box center [386, 252] width 129 height 17
click at [424, 251] on input "Pause Type" at bounding box center [387, 252] width 122 height 17
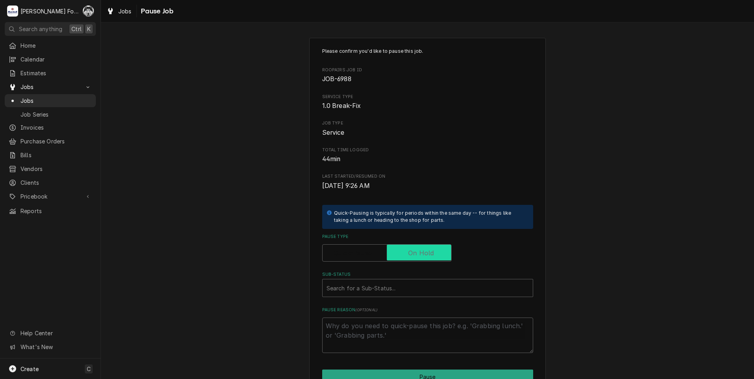
checkbox input "true"
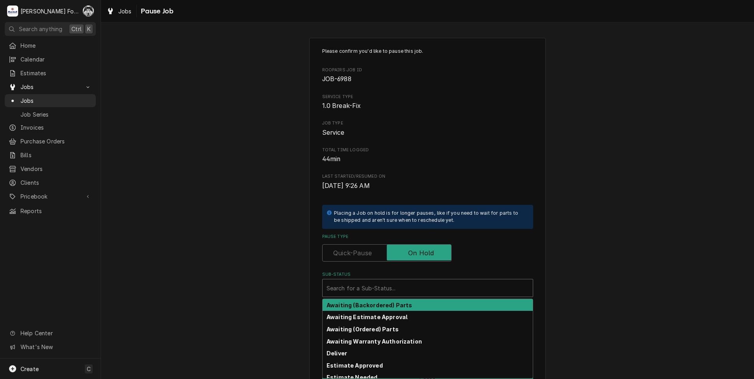
drag, startPoint x: 404, startPoint y: 288, endPoint x: 383, endPoint y: 318, distance: 36.8
click at [402, 289] on div "Sub-Status" at bounding box center [427, 288] width 202 height 14
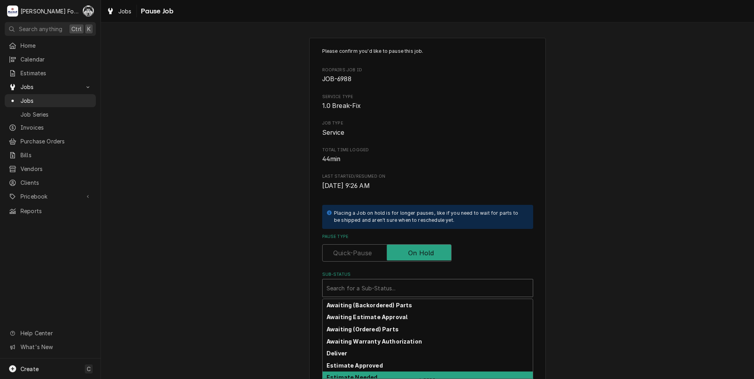
click at [361, 376] on strong "Estimate Needed" at bounding box center [351, 377] width 51 height 7
click at [356, 285] on div "Sub-Status" at bounding box center [422, 288] width 192 height 14
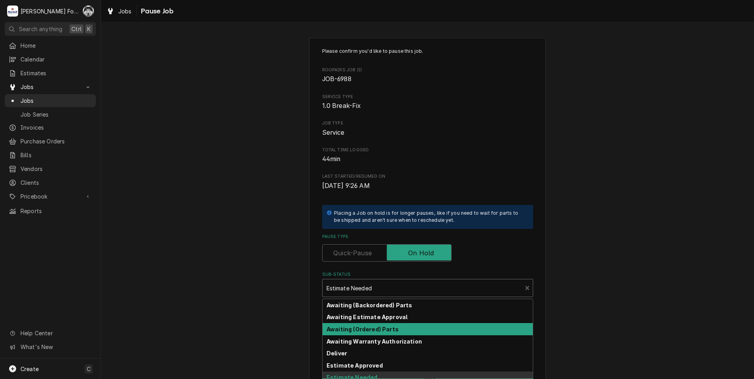
click at [360, 328] on strong "Awaiting (Ordered) Parts" at bounding box center [362, 329] width 72 height 7
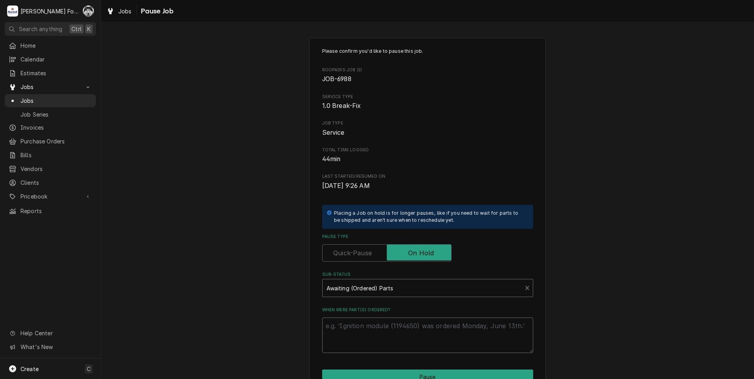
click at [352, 328] on textarea "When were part(s) ordered?" at bounding box center [427, 335] width 211 height 35
type textarea "x"
type textarea "8"
type textarea "x"
type textarea "8/"
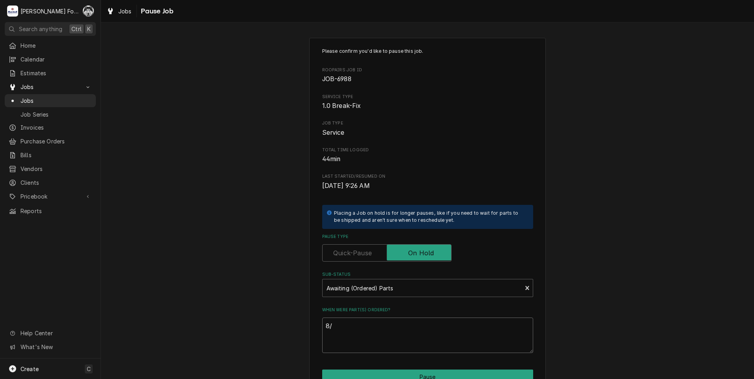
type textarea "x"
type textarea "8/2"
type textarea "x"
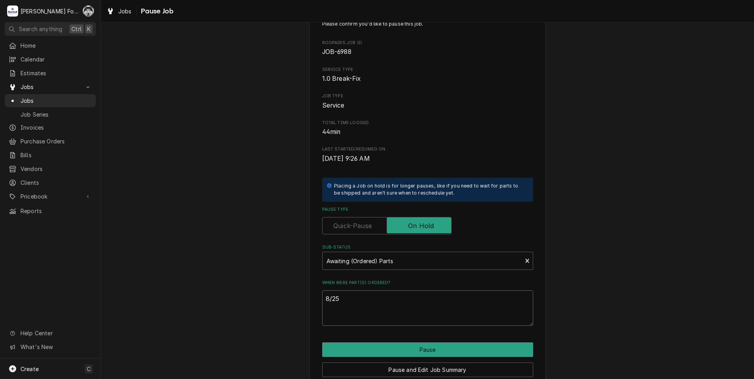
scroll to position [62, 0]
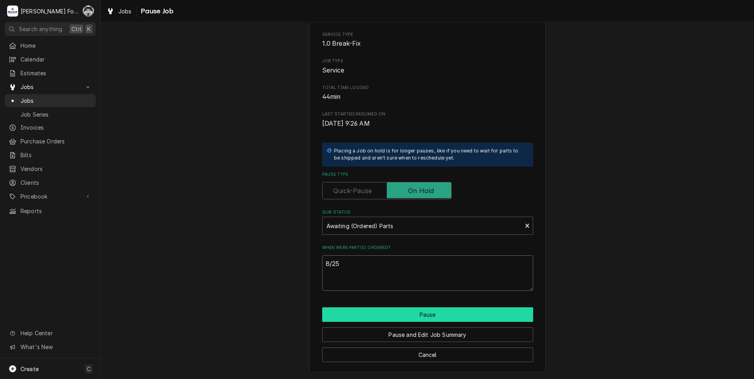
type textarea "8/25"
click at [375, 313] on button "Pause" at bounding box center [427, 314] width 211 height 15
type textarea "x"
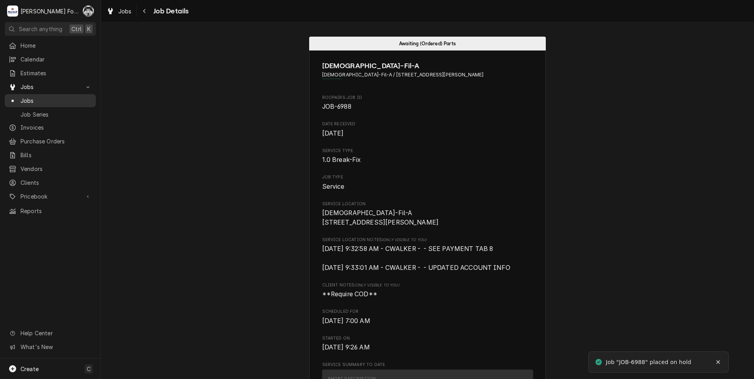
click at [27, 97] on span "Jobs" at bounding box center [55, 101] width 71 height 8
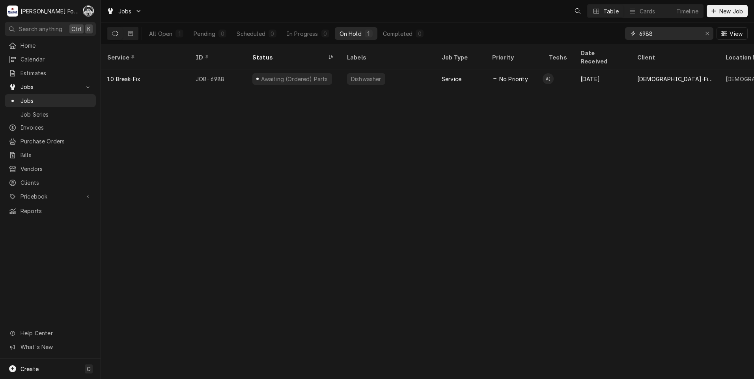
drag, startPoint x: 665, startPoint y: 35, endPoint x: 609, endPoint y: 44, distance: 55.9
click at [610, 44] on div "All Open 1 Pending 0 Scheduled 0 In Progress 0 On Hold 1 Completed 0 6988 View" at bounding box center [427, 33] width 640 height 22
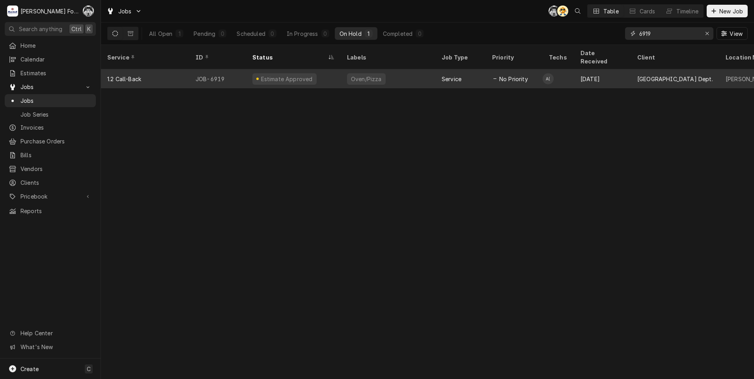
type input "6919"
click at [398, 75] on div "Oven/Pizza" at bounding box center [388, 78] width 95 height 19
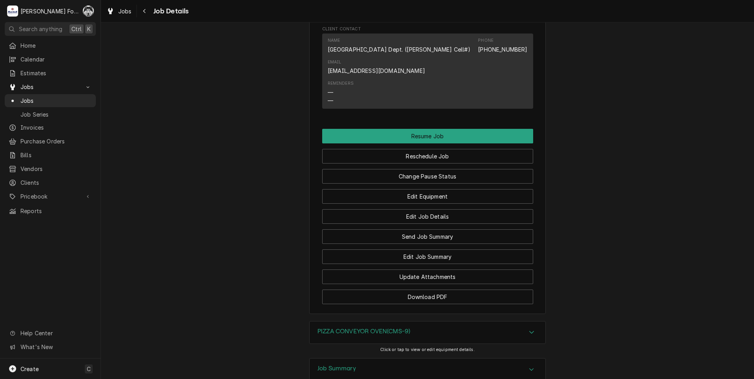
scroll to position [867, 0]
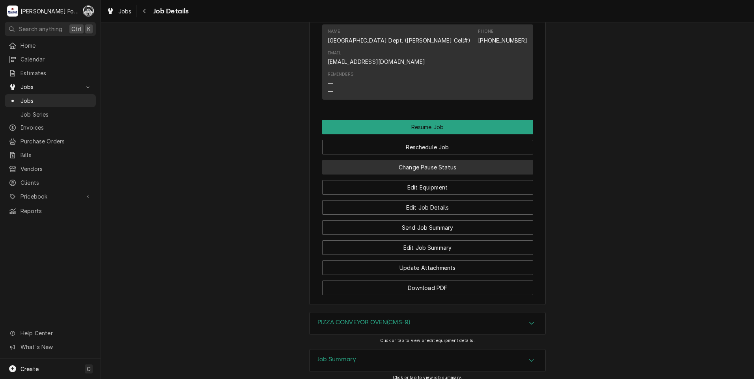
click at [417, 175] on button "Change Pause Status" at bounding box center [427, 167] width 211 height 15
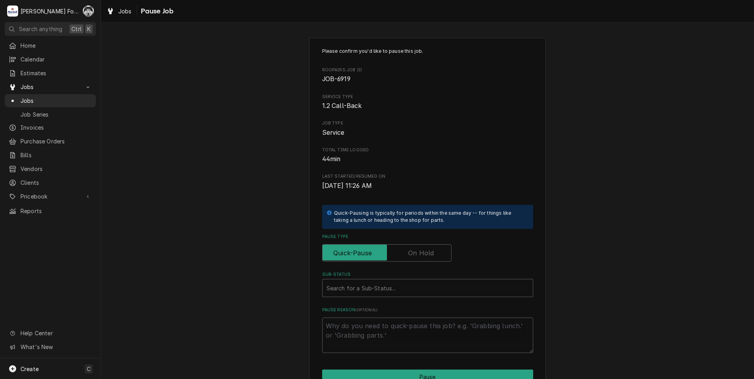
click at [406, 254] on label "Pause Type" at bounding box center [386, 252] width 129 height 17
click at [406, 254] on input "Pause Type" at bounding box center [387, 252] width 122 height 17
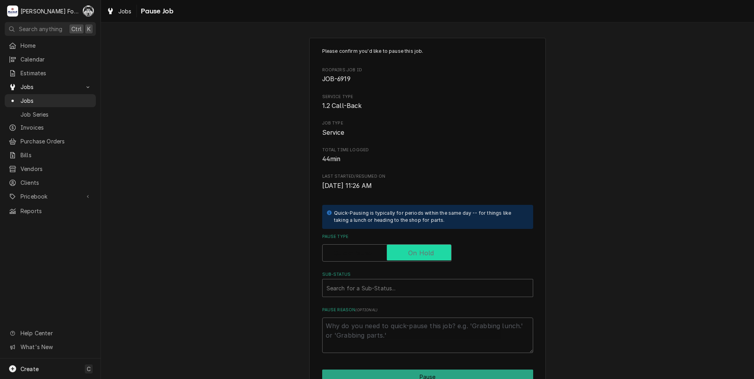
checkbox input "true"
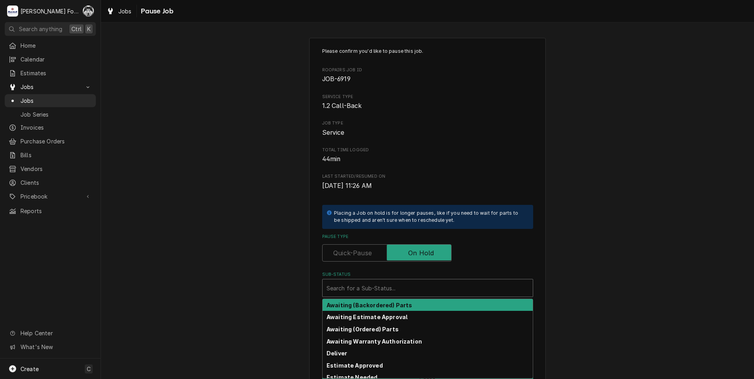
click at [392, 293] on div "Sub-Status" at bounding box center [427, 288] width 202 height 14
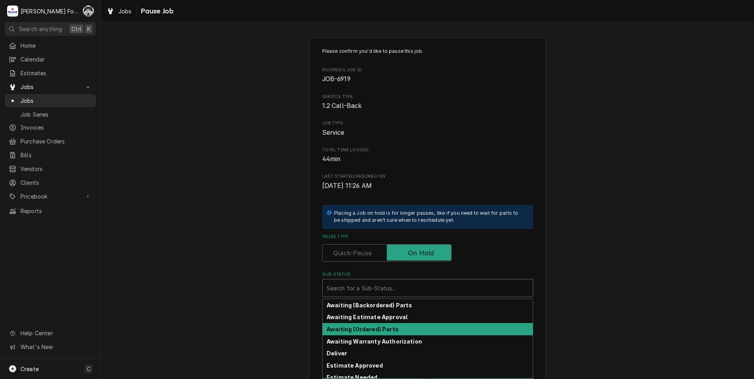
click at [356, 329] on strong "Awaiting (Ordered) Parts" at bounding box center [362, 329] width 72 height 7
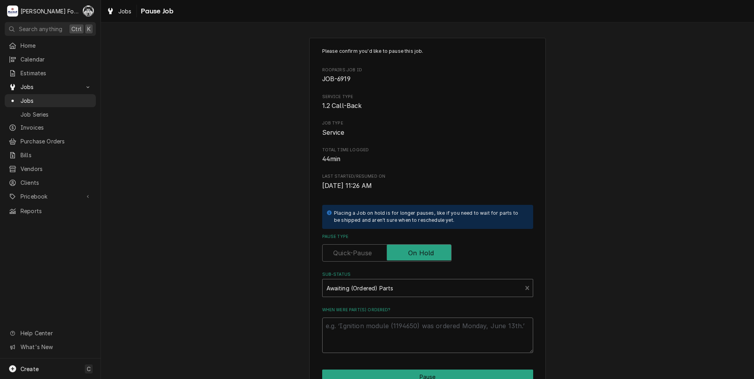
click at [356, 331] on textarea "When were part(s) ordered?" at bounding box center [427, 335] width 211 height 35
type textarea "x"
type textarea "8"
type textarea "x"
type textarea "8/"
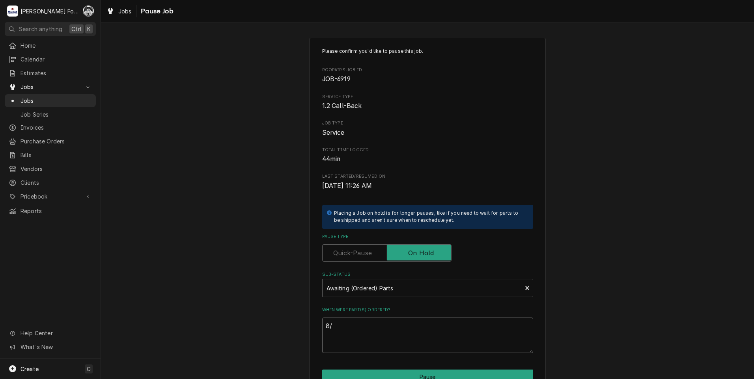
type textarea "x"
type textarea "8/2"
type textarea "x"
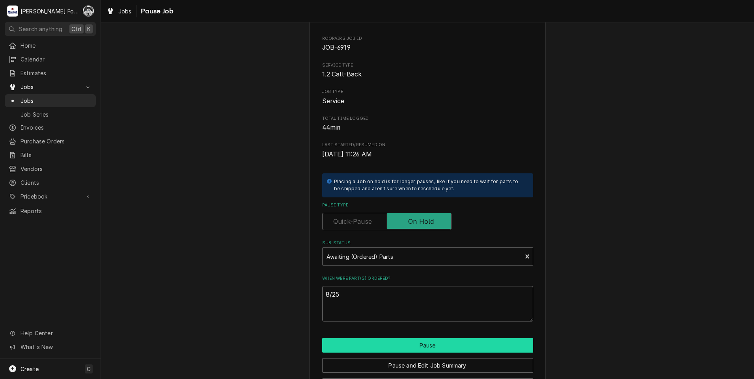
scroll to position [62, 0]
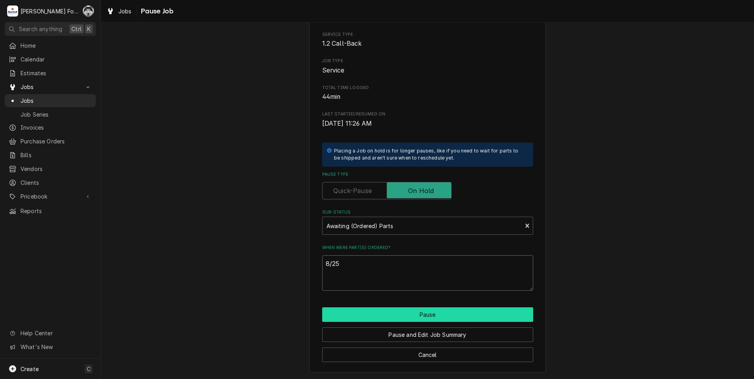
type textarea "8/25"
click at [432, 308] on button "Pause" at bounding box center [427, 314] width 211 height 15
type textarea "x"
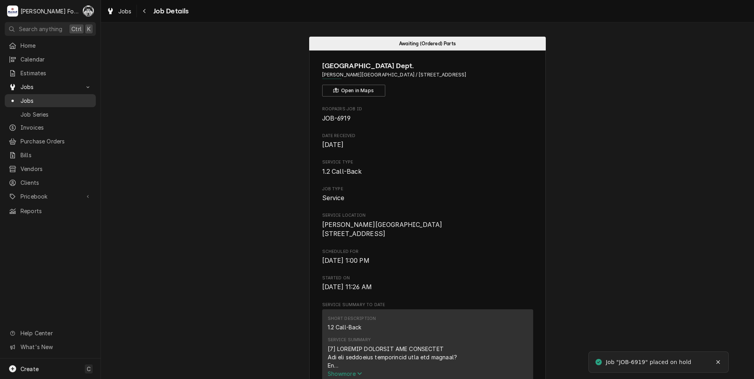
click at [24, 97] on span "Jobs" at bounding box center [55, 101] width 71 height 8
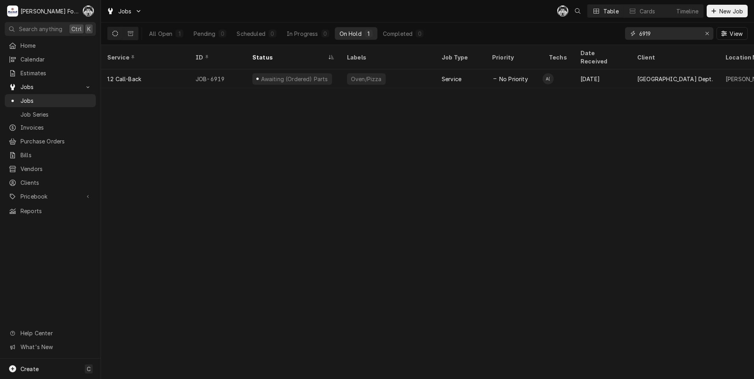
drag, startPoint x: 655, startPoint y: 35, endPoint x: 612, endPoint y: 41, distance: 42.6
click at [612, 41] on div "All Open 1 Pending 0 Scheduled 0 In Progress 0 On Hold 1 Completed 0 6919 View" at bounding box center [427, 33] width 640 height 22
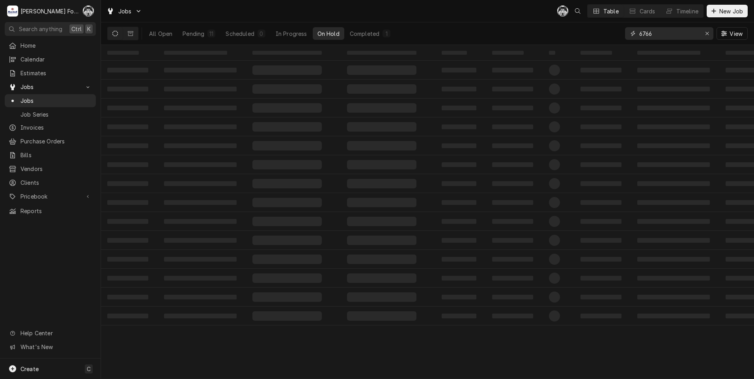
type input "6766"
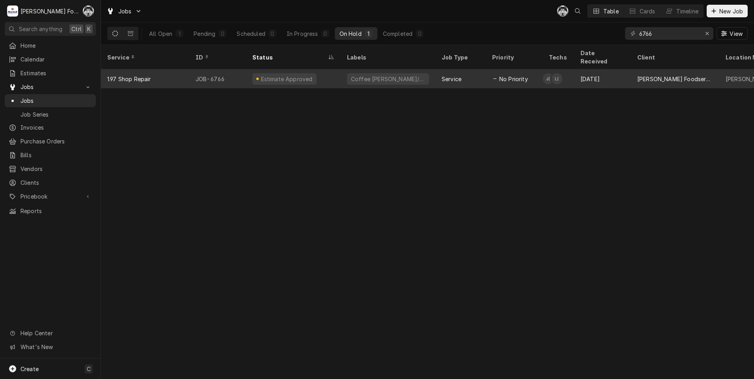
click at [400, 69] on div "Coffee [PERSON_NAME]/Hot" at bounding box center [388, 78] width 95 height 19
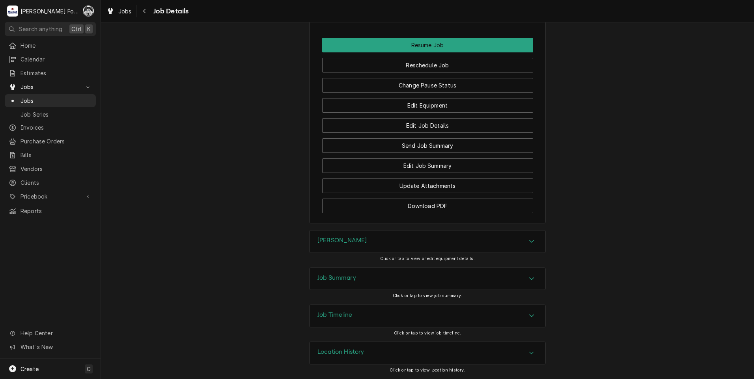
scroll to position [920, 0]
click at [430, 84] on button "Change Pause Status" at bounding box center [427, 85] width 211 height 15
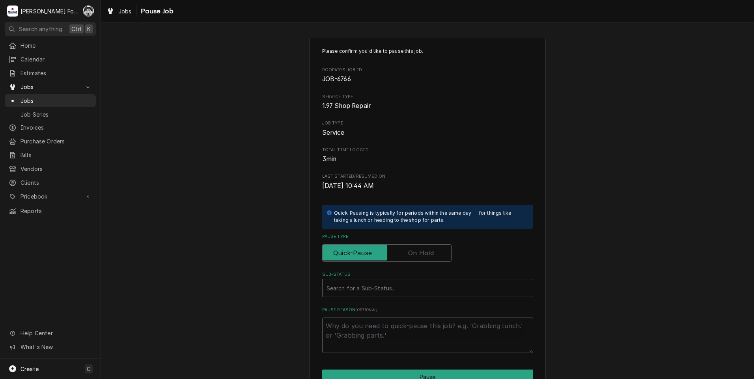
click at [413, 253] on label "Pause Type" at bounding box center [386, 252] width 129 height 17
click at [413, 253] on input "Pause Type" at bounding box center [387, 252] width 122 height 17
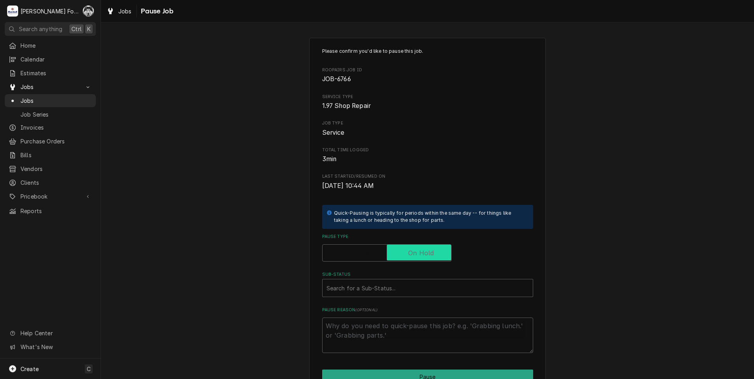
checkbox input "true"
drag, startPoint x: 404, startPoint y: 286, endPoint x: 388, endPoint y: 290, distance: 16.8
click at [400, 287] on div "Sub-Status" at bounding box center [427, 288] width 202 height 14
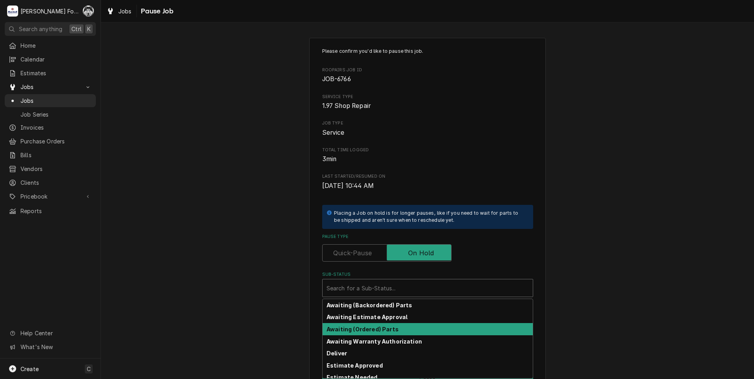
click at [376, 331] on strong "Awaiting (Ordered) Parts" at bounding box center [362, 329] width 72 height 7
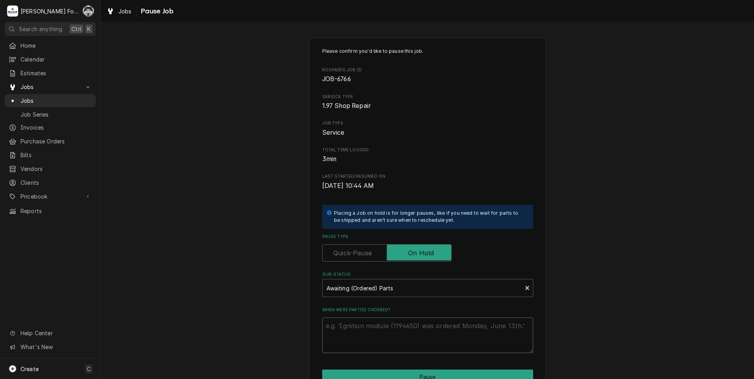
click at [374, 331] on textarea "When were part(s) ordered?" at bounding box center [427, 335] width 211 height 35
type textarea "x"
type textarea "8"
type textarea "x"
type textarea "8/"
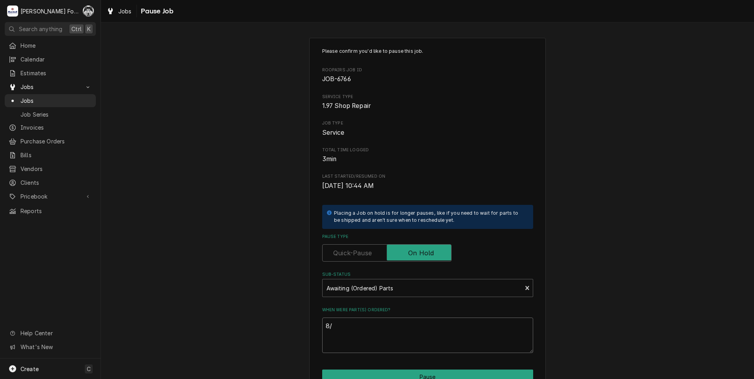
type textarea "x"
type textarea "8/2"
type textarea "x"
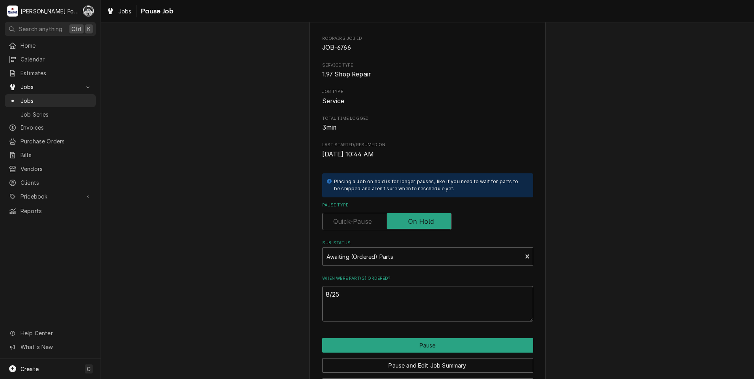
scroll to position [62, 0]
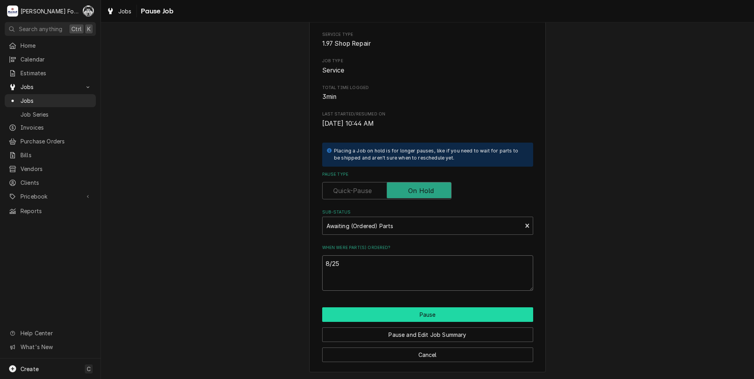
type textarea "8/25"
click at [429, 309] on button "Pause" at bounding box center [427, 314] width 211 height 15
type textarea "x"
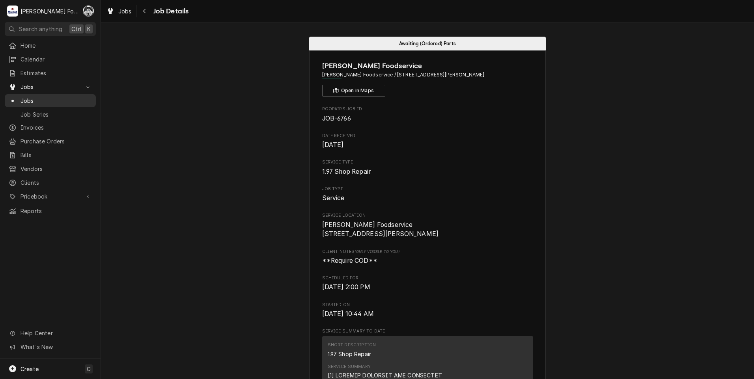
click at [24, 100] on span "Jobs" at bounding box center [55, 101] width 71 height 8
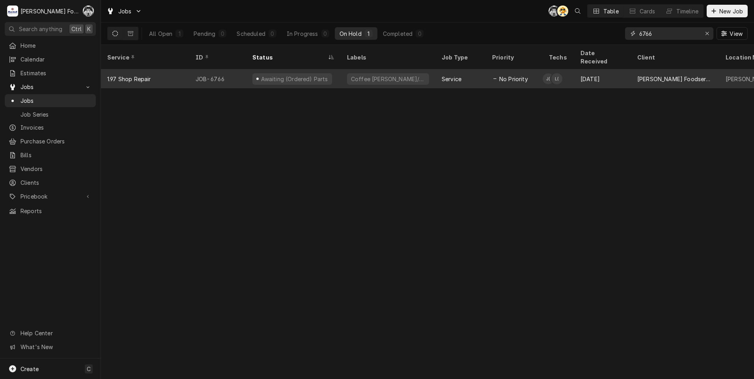
drag, startPoint x: 668, startPoint y: 36, endPoint x: 535, endPoint y: 60, distance: 135.1
click at [535, 61] on div "Jobs C( AT Table Cards Timeline New Job All Open 1 Pending 0 Scheduled 0 In Pro…" at bounding box center [427, 189] width 653 height 379
type input "6979"
click at [499, 75] on div "No Priority" at bounding box center [510, 79] width 36 height 8
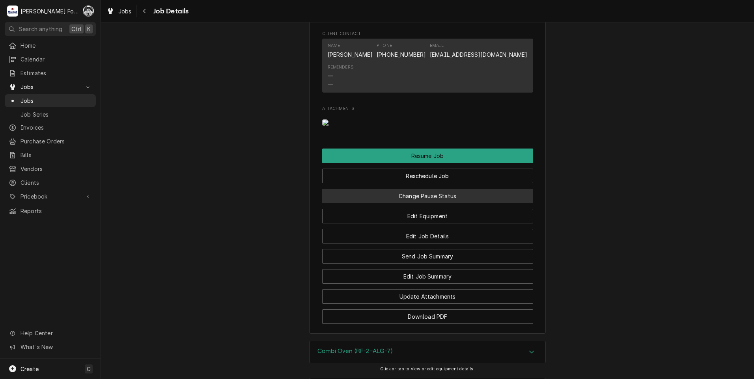
scroll to position [1025, 0]
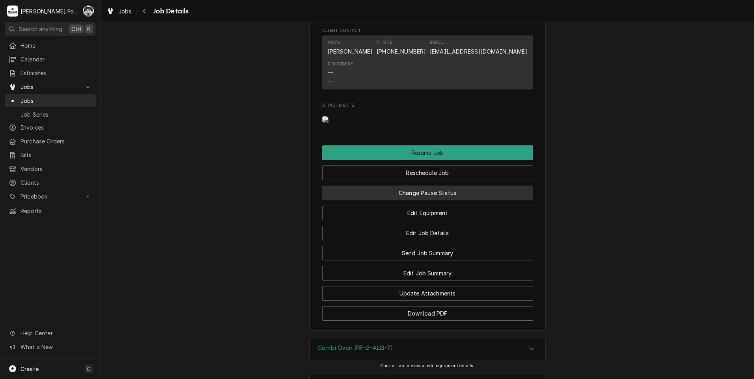
click at [402, 200] on button "Change Pause Status" at bounding box center [427, 193] width 211 height 15
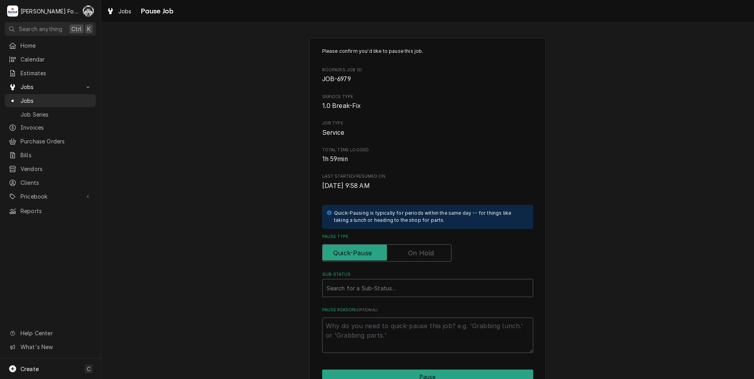
click at [413, 255] on label "Pause Type" at bounding box center [386, 252] width 129 height 17
click at [413, 255] on input "Pause Type" at bounding box center [387, 252] width 122 height 17
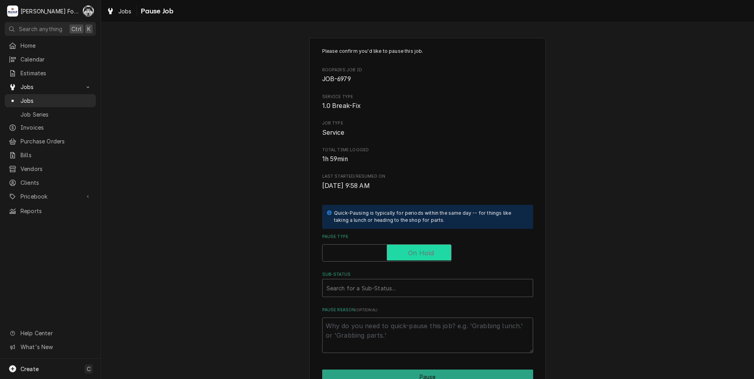
checkbox input "true"
click at [405, 289] on div "Sub-Status" at bounding box center [427, 288] width 202 height 14
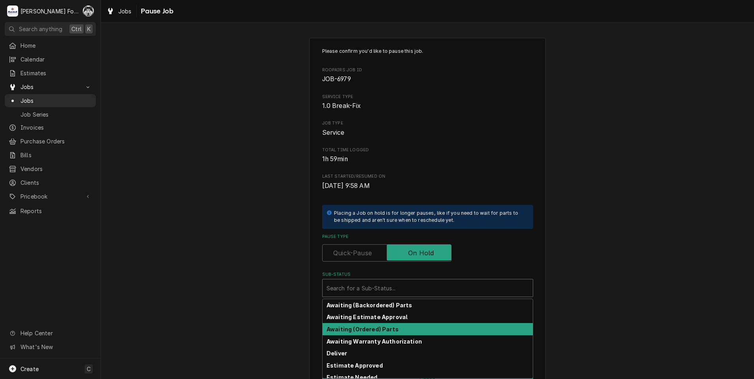
click at [389, 330] on strong "Awaiting (Ordered) Parts" at bounding box center [362, 329] width 72 height 7
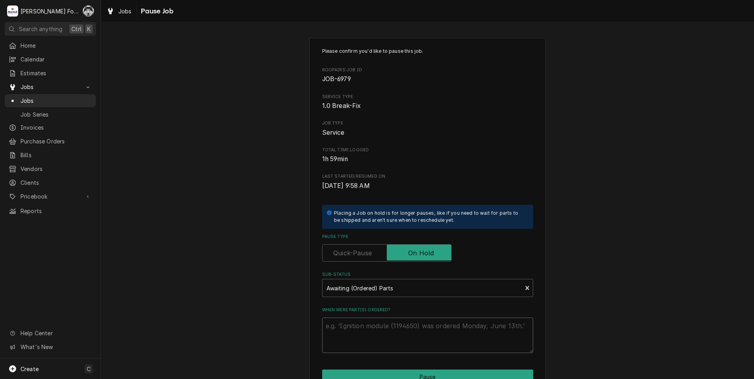
click at [379, 328] on textarea "When were part(s) ordered?" at bounding box center [427, 335] width 211 height 35
type textarea "x"
type textarea "8"
type textarea "x"
type textarea "8/"
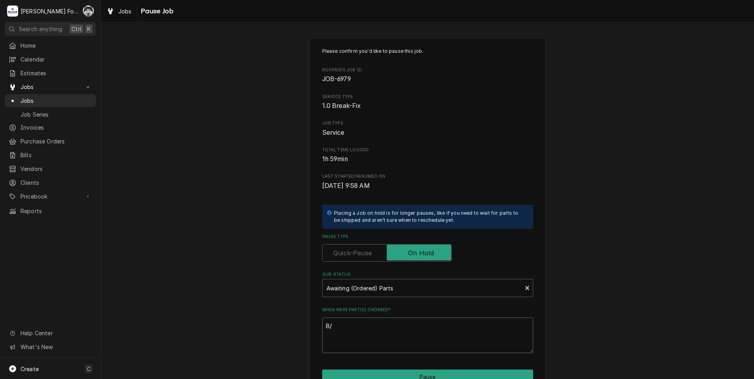
type textarea "x"
type textarea "8/2"
type textarea "x"
type textarea "8/25"
type textarea "x"
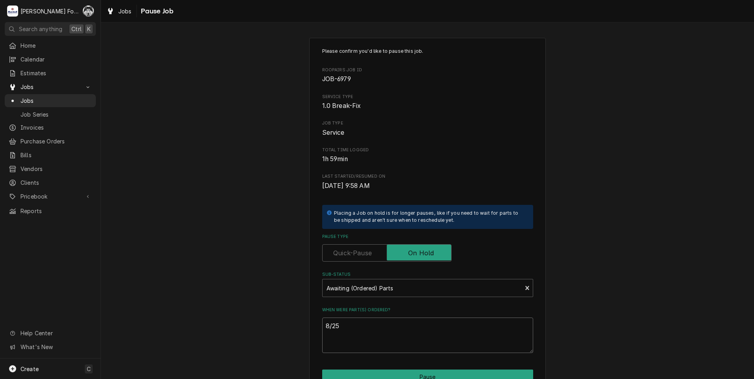
type textarea "8/25/"
type textarea "x"
type textarea "8/25/2"
type textarea "x"
type textarea "8/25/20"
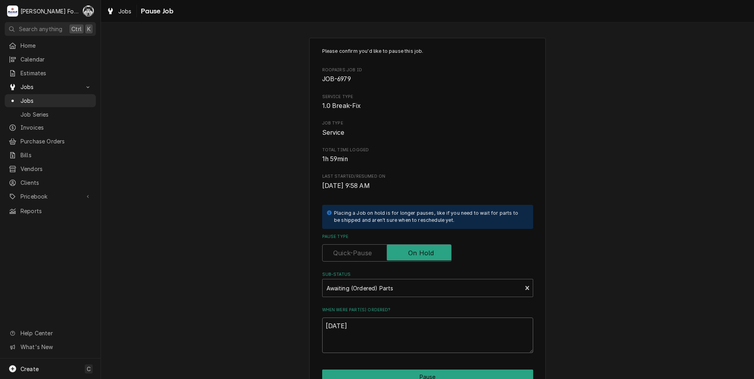
type textarea "x"
type textarea "8/25/202"
type textarea "x"
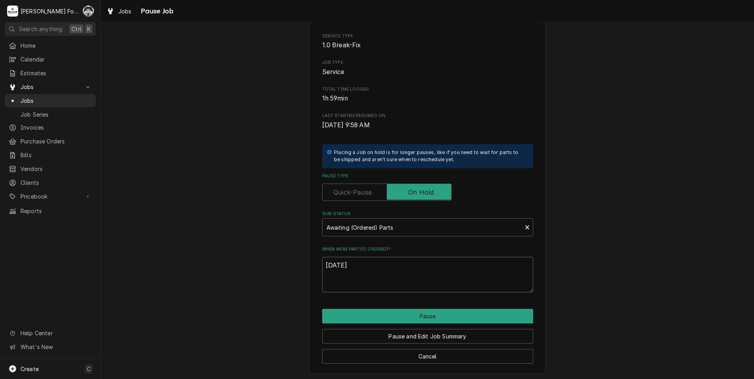
scroll to position [62, 0]
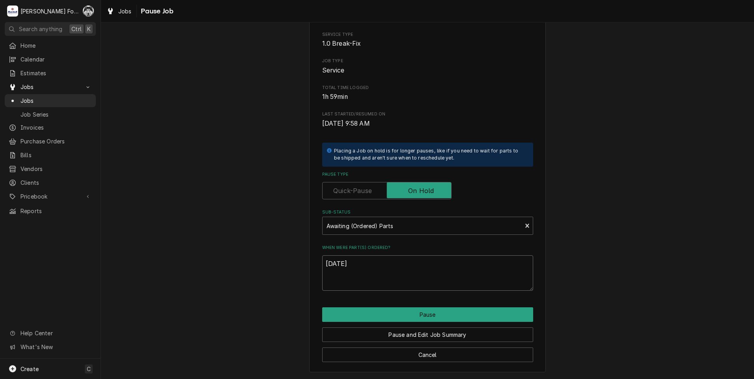
type textarea "8/25/2025"
click at [394, 306] on div "Please confirm you'd like to pause this job. Roopairs Job ID JOB-6979 Service T…" at bounding box center [427, 174] width 236 height 397
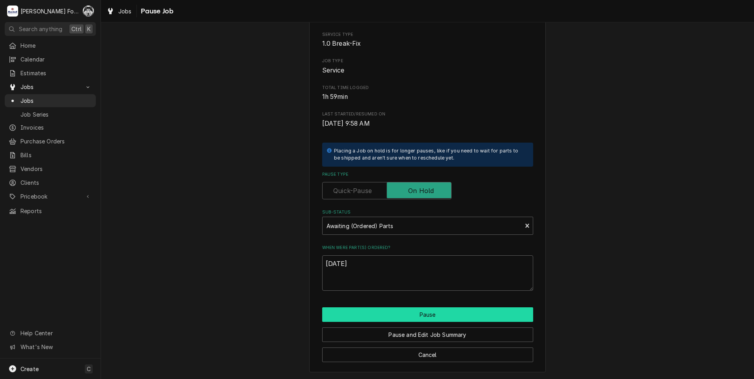
click at [397, 315] on button "Pause" at bounding box center [427, 314] width 211 height 15
type textarea "x"
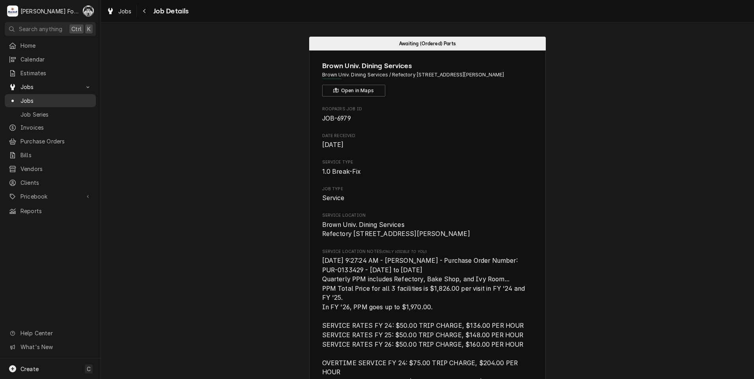
click at [22, 97] on span "Jobs" at bounding box center [55, 101] width 71 height 8
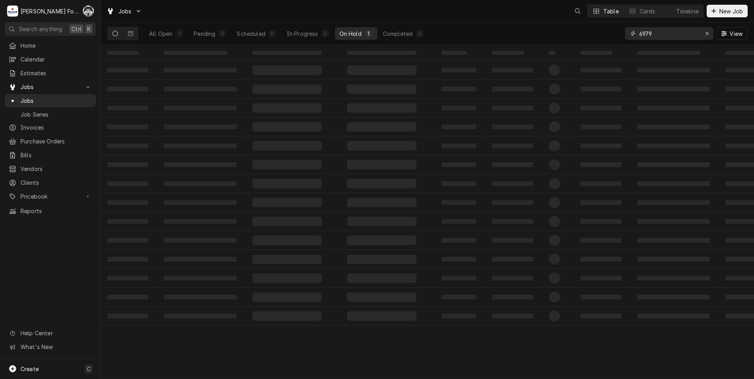
drag, startPoint x: 669, startPoint y: 34, endPoint x: 569, endPoint y: 40, distance: 100.7
click at [570, 40] on div "All Open 1 Pending 0 Scheduled 0 In Progress 0 On Hold 1 Completed 0 6979 View" at bounding box center [427, 33] width 640 height 22
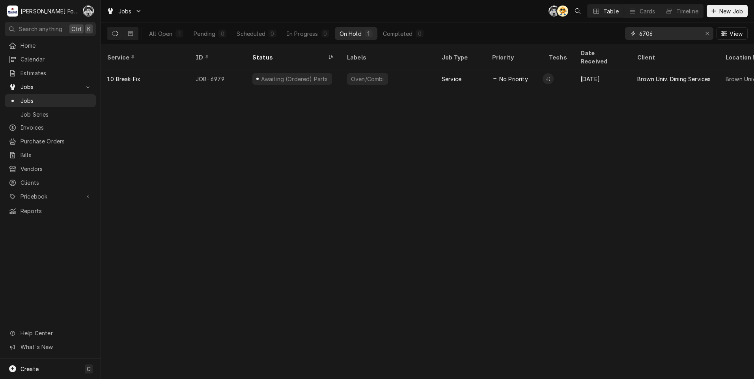
type input "6706"
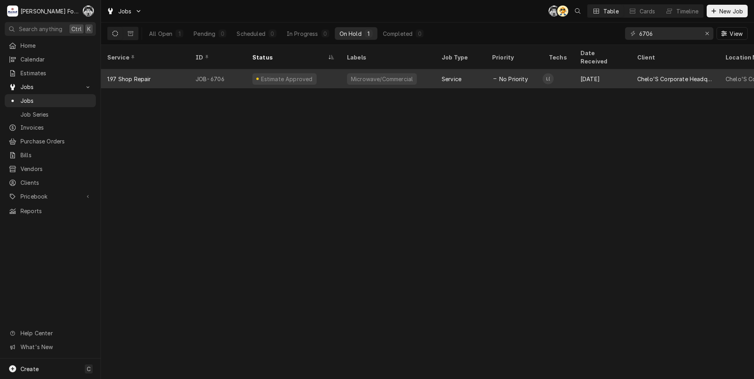
click at [334, 73] on div "Estimate Approved" at bounding box center [293, 78] width 95 height 19
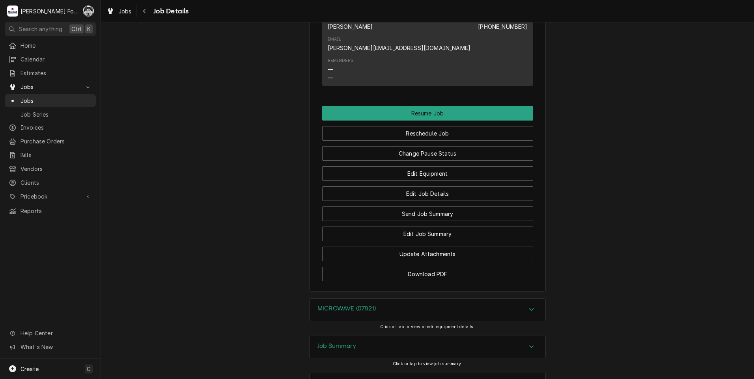
scroll to position [749, 0]
click at [407, 146] on button "Change Pause Status" at bounding box center [427, 153] width 211 height 15
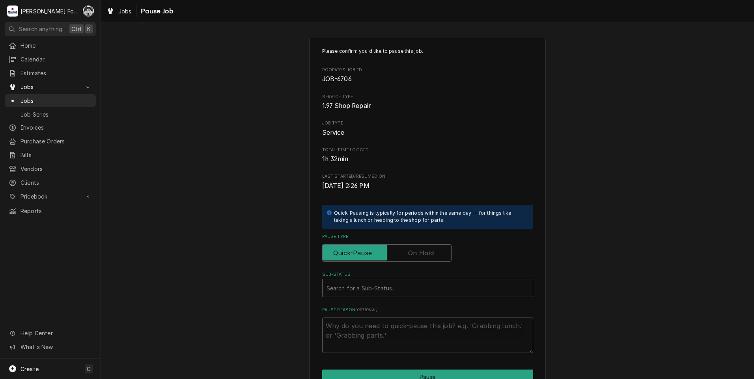
click at [413, 246] on label "Pause Type" at bounding box center [386, 252] width 129 height 17
type textarea "x"
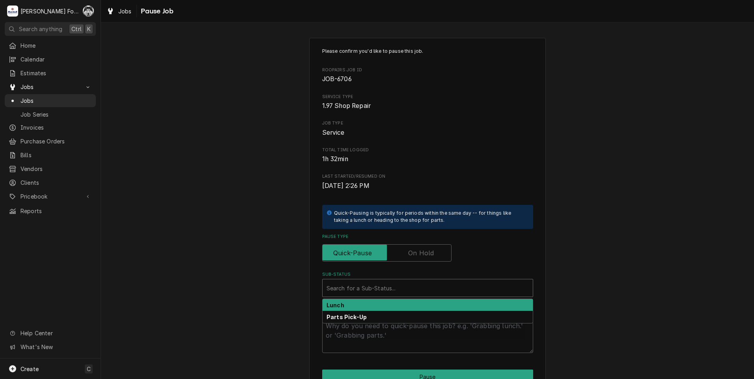
drag, startPoint x: 413, startPoint y: 246, endPoint x: 385, endPoint y: 296, distance: 57.5
click at [385, 296] on div "Search for a Sub-Status..." at bounding box center [427, 287] width 210 height 17
click at [387, 292] on div "Sub-Status" at bounding box center [427, 288] width 202 height 14
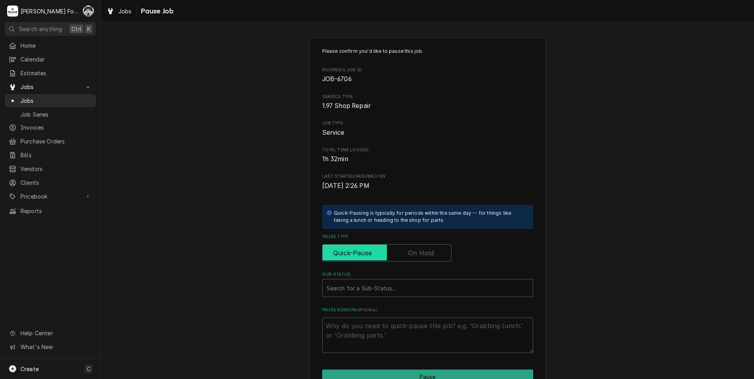
click at [412, 259] on input "Pause Type" at bounding box center [387, 252] width 122 height 17
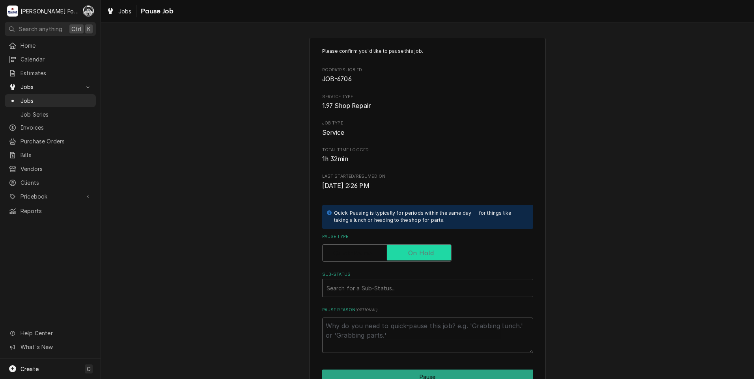
checkbox input "true"
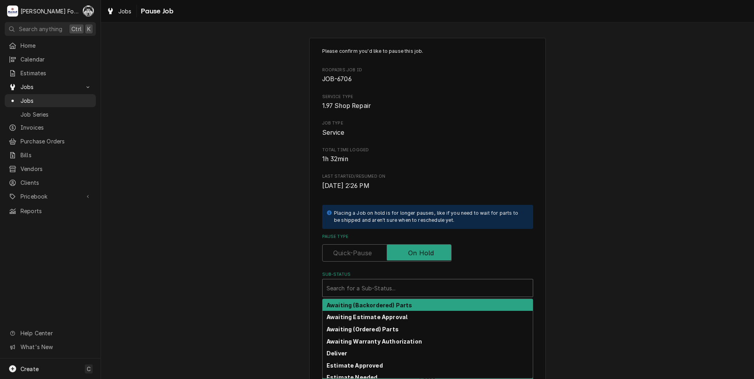
click at [397, 288] on div "Sub-Status" at bounding box center [427, 288] width 202 height 14
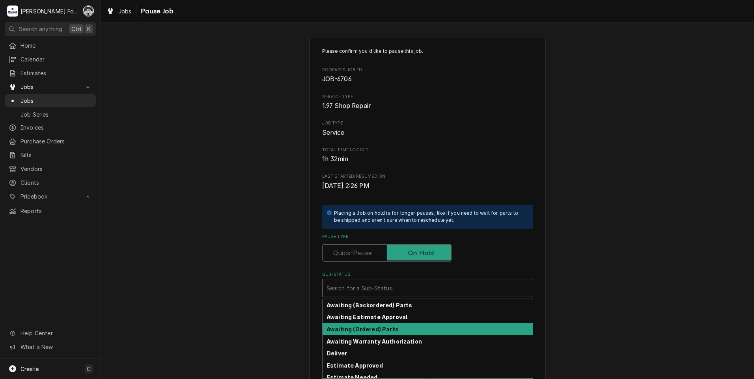
click at [383, 329] on strong "Awaiting (Ordered) Parts" at bounding box center [362, 329] width 72 height 7
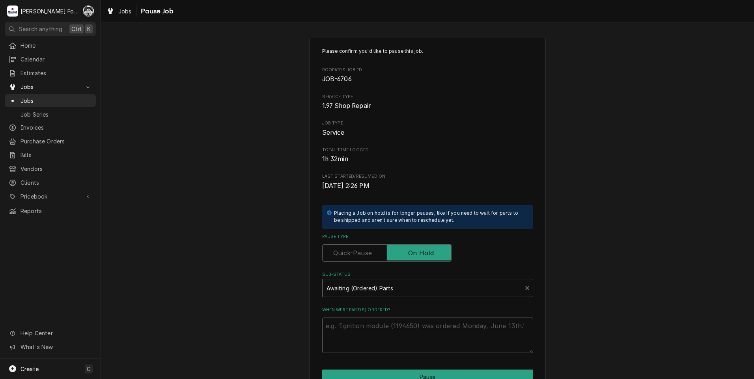
drag, startPoint x: 383, startPoint y: 329, endPoint x: 380, endPoint y: 317, distance: 12.1
click at [380, 317] on div "When were part(s) ordered?" at bounding box center [427, 330] width 211 height 46
drag, startPoint x: 382, startPoint y: 328, endPoint x: 355, endPoint y: 324, distance: 26.7
click at [381, 327] on textarea "When were part(s) ordered?" at bounding box center [427, 335] width 211 height 35
type textarea "x"
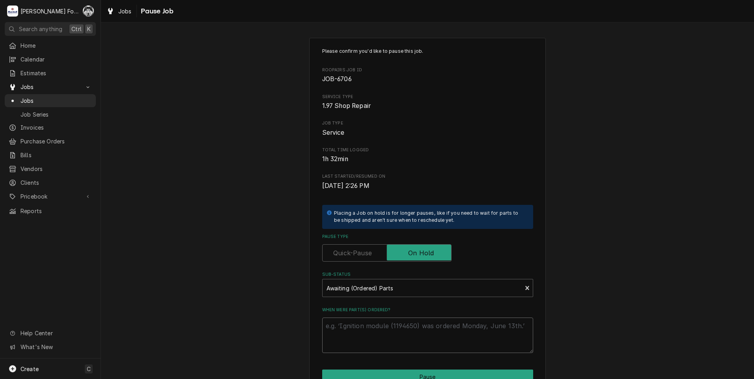
type textarea "8"
type textarea "x"
type textarea "8/"
type textarea "x"
type textarea "8/2"
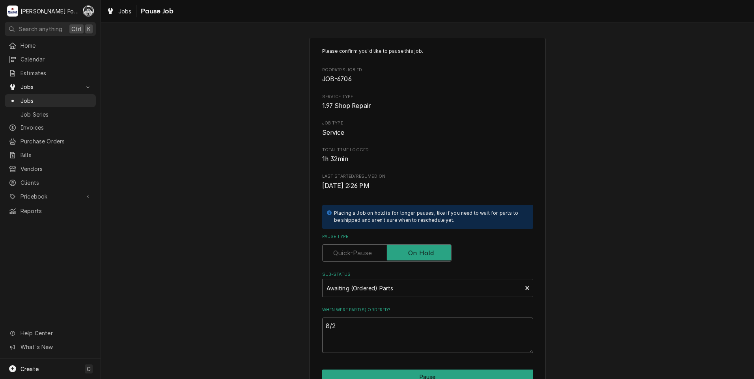
type textarea "x"
type textarea "8/25"
type textarea "x"
type textarea "8/25/"
type textarea "x"
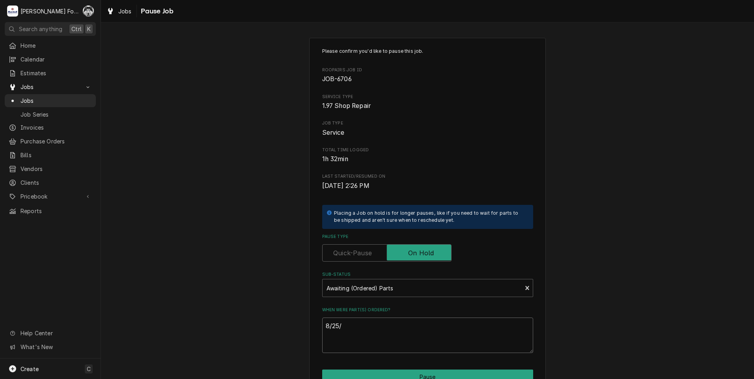
type textarea "8/25/2"
type textarea "x"
type textarea "8/25/20"
type textarea "x"
type textarea "8/25/202"
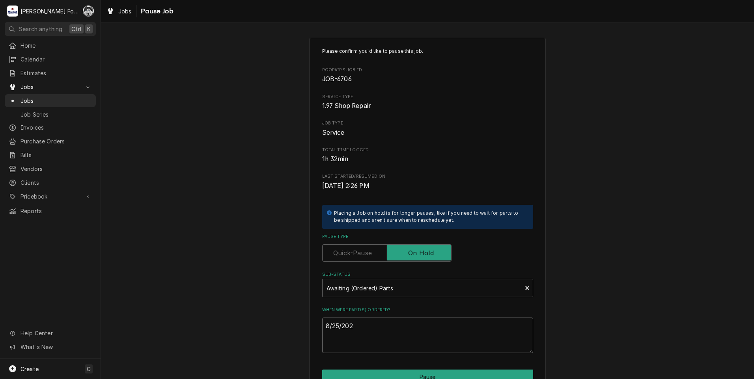
type textarea "x"
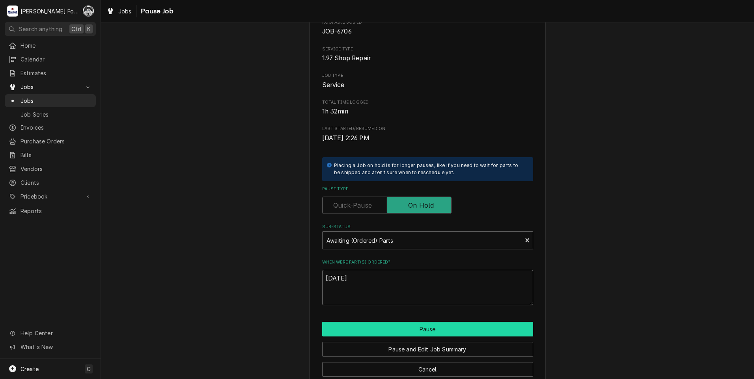
scroll to position [62, 0]
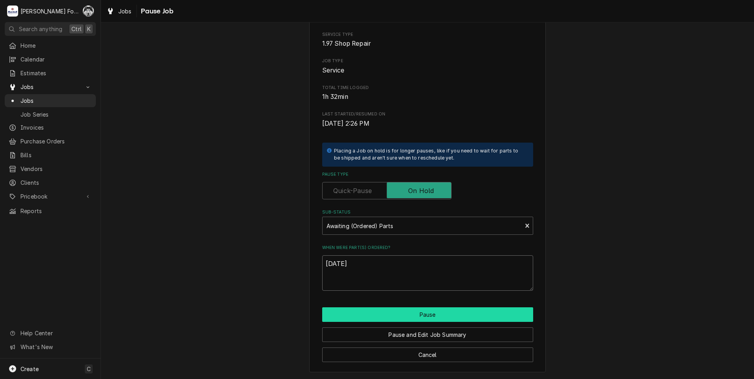
type textarea "8/25/2025"
click at [373, 313] on button "Pause" at bounding box center [427, 314] width 211 height 15
type textarea "x"
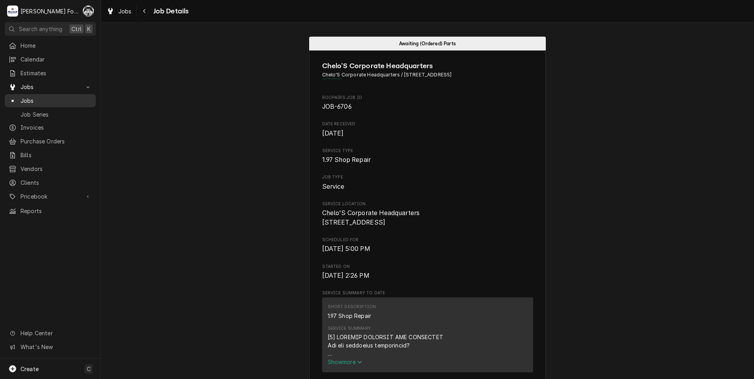
click at [27, 98] on span "Jobs" at bounding box center [55, 101] width 71 height 8
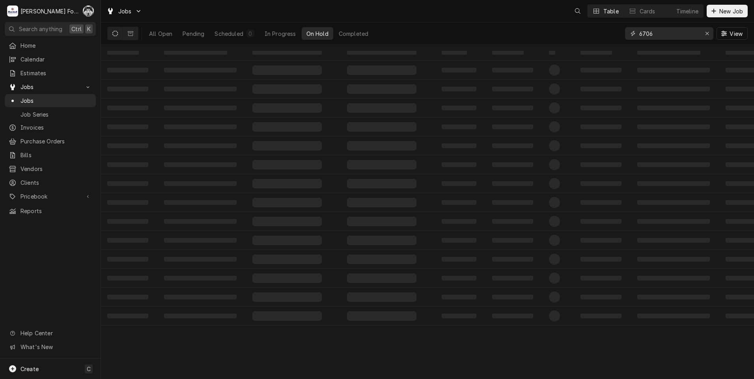
click at [576, 50] on div "Jobs Table Cards Timeline New Job All Open Pending Scheduled 0 In Progress On H…" at bounding box center [427, 189] width 653 height 379
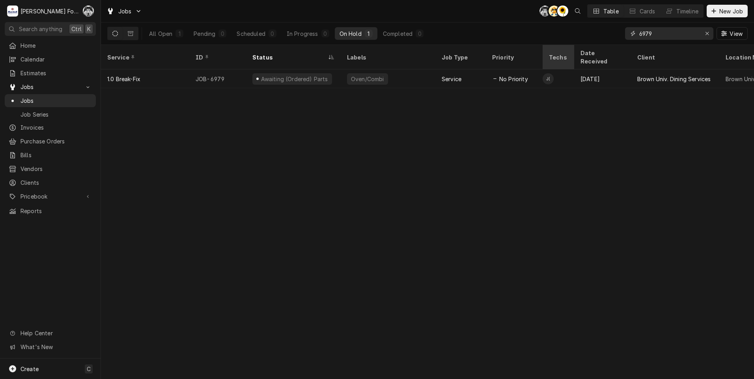
drag, startPoint x: 665, startPoint y: 38, endPoint x: 567, endPoint y: 46, distance: 98.1
click at [575, 45] on div "Jobs C( AT C( Table Cards Timeline New Job All Open 1 Pending 0 Scheduled 0 In …" at bounding box center [427, 189] width 653 height 379
type input "6891"
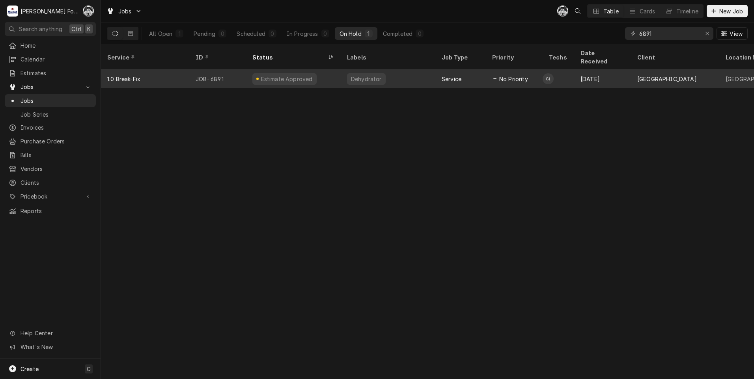
click at [468, 72] on div "Service" at bounding box center [460, 78] width 50 height 19
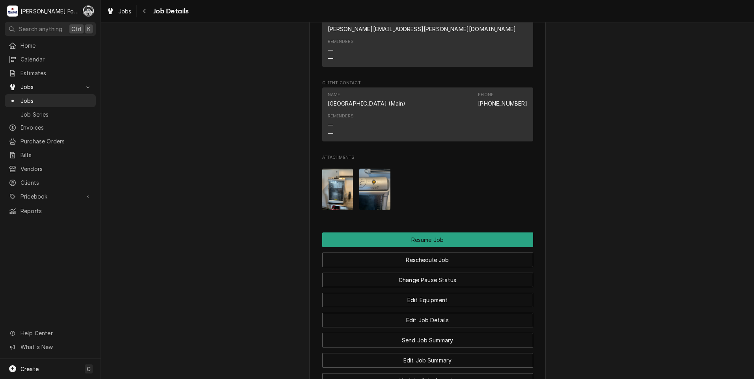
scroll to position [1121, 0]
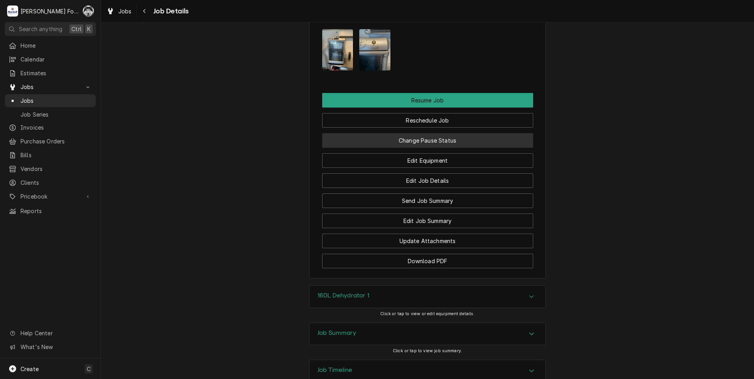
click at [433, 133] on button "Change Pause Status" at bounding box center [427, 140] width 211 height 15
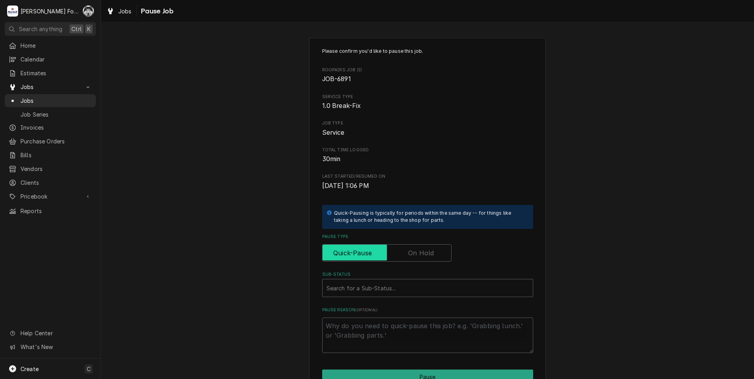
click at [417, 248] on input "Pause Type" at bounding box center [387, 252] width 122 height 17
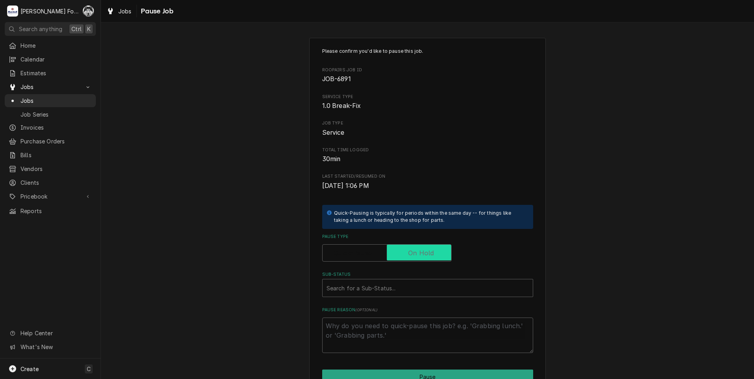
checkbox input "true"
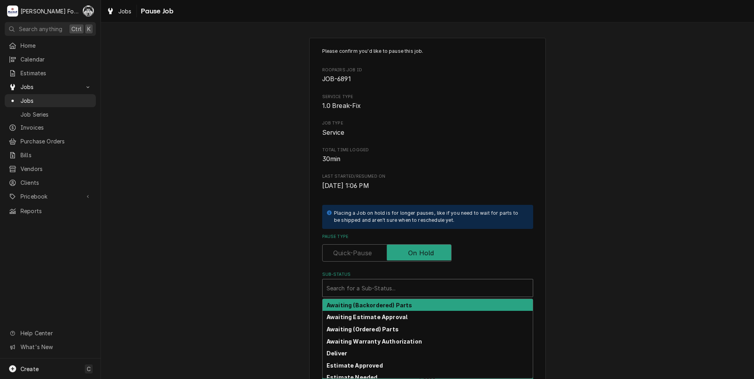
click at [398, 285] on div "Sub-Status" at bounding box center [427, 288] width 202 height 14
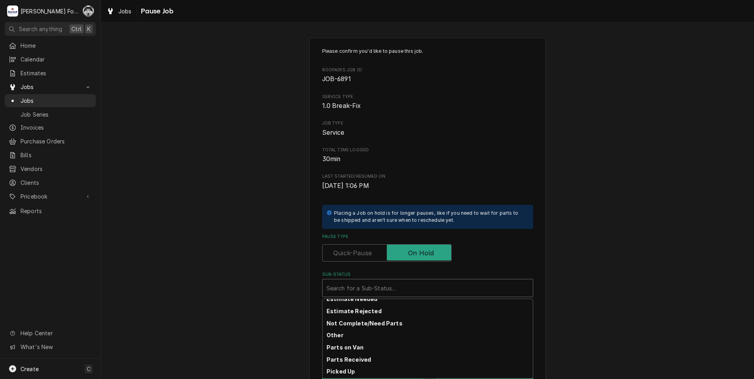
scroll to position [79, 0]
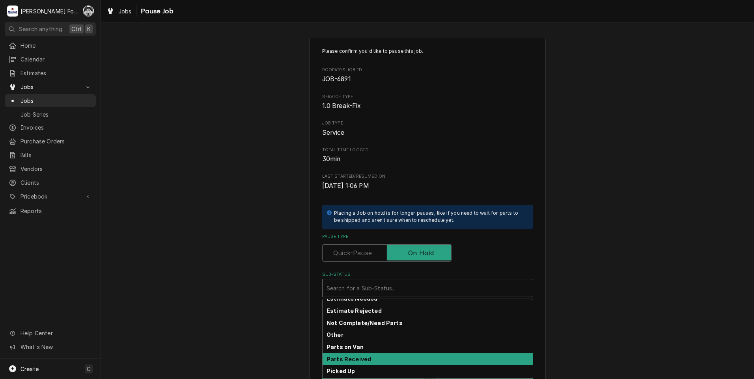
click at [354, 362] on strong "Parts Received" at bounding box center [348, 359] width 45 height 7
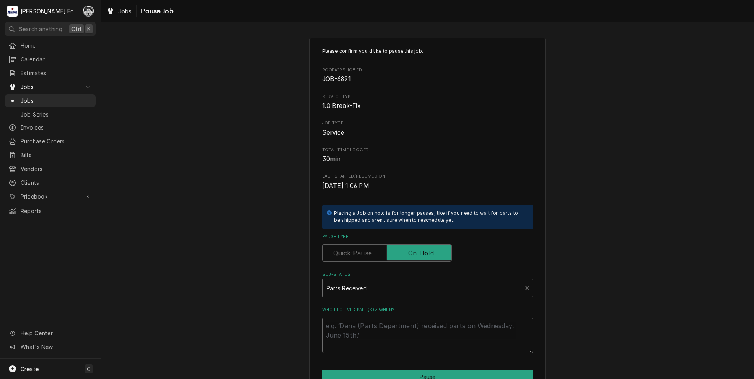
click at [353, 323] on textarea "Who received part(s) & when?" at bounding box center [427, 335] width 211 height 35
type textarea "x"
type textarea "8"
type textarea "x"
type textarea "8/"
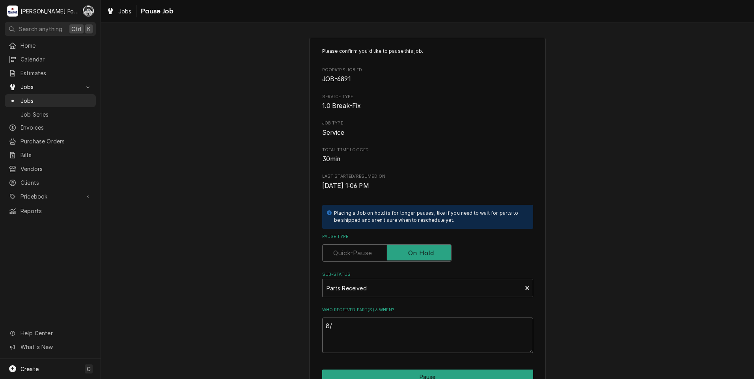
type textarea "x"
type textarea "8/2"
type textarea "x"
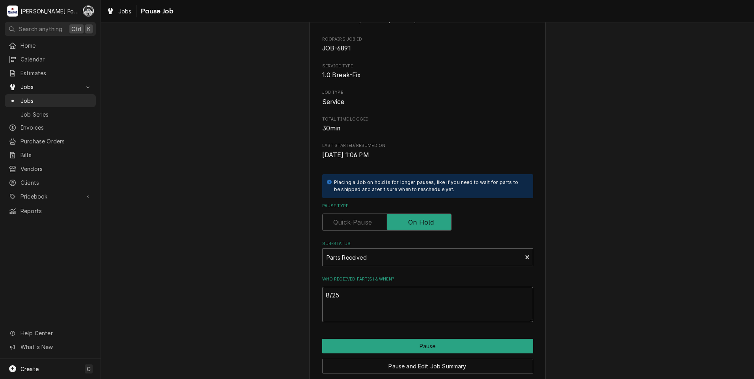
scroll to position [62, 0]
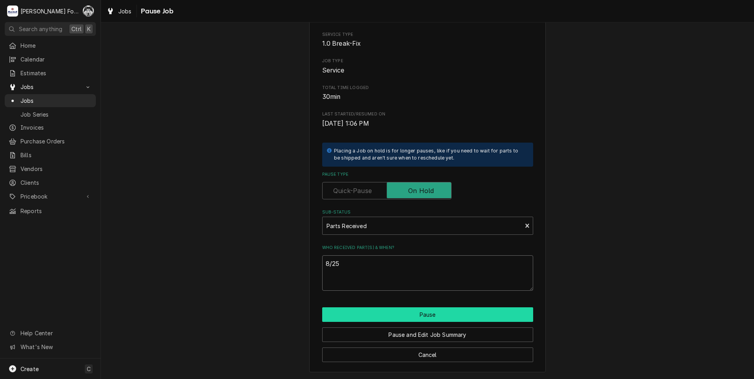
type textarea "8/25"
click at [389, 315] on button "Pause" at bounding box center [427, 314] width 211 height 15
type textarea "x"
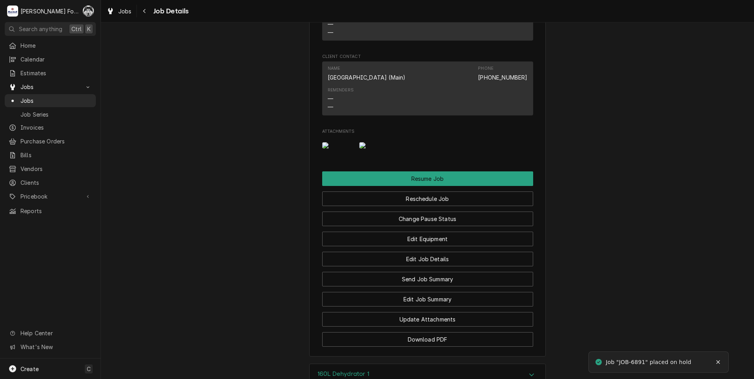
scroll to position [1064, 0]
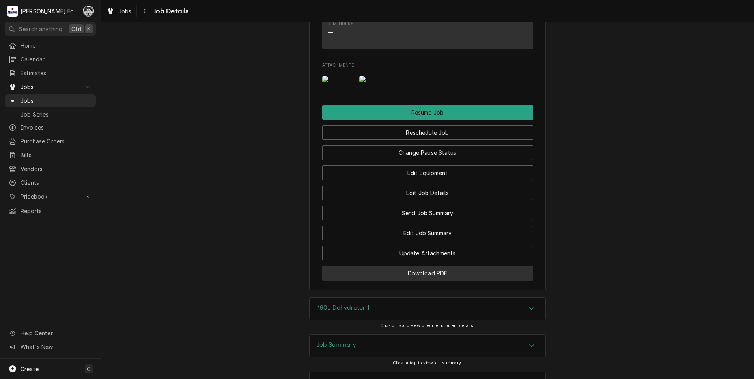
click at [415, 266] on button "Download PDF" at bounding box center [427, 273] width 211 height 15
click at [20, 97] on div "Jobs" at bounding box center [50, 101] width 83 height 8
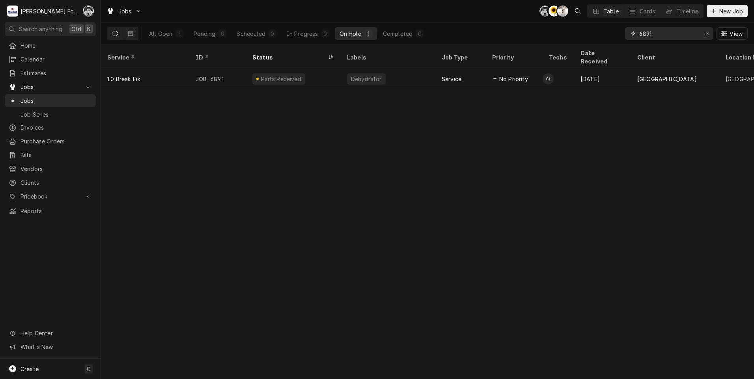
drag, startPoint x: 663, startPoint y: 34, endPoint x: 598, endPoint y: 43, distance: 66.4
click at [598, 43] on div "All Open 1 Pending 0 Scheduled 0 In Progress 0 On Hold 1 Completed 0 6891 View" at bounding box center [427, 33] width 640 height 22
type input "6937"
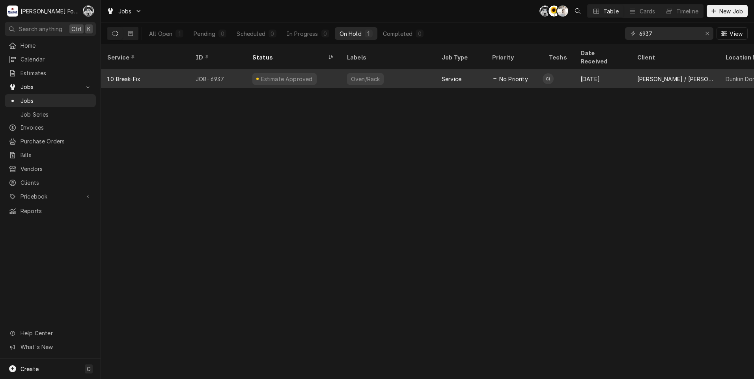
click at [324, 71] on div "Estimate Approved" at bounding box center [293, 78] width 95 height 19
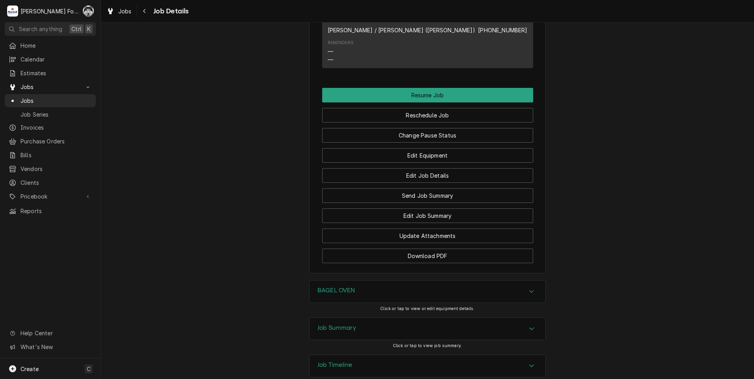
scroll to position [828, 0]
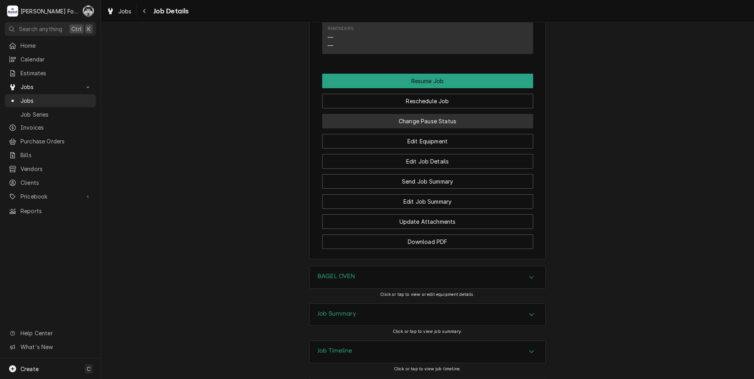
click at [422, 128] on button "Change Pause Status" at bounding box center [427, 121] width 211 height 15
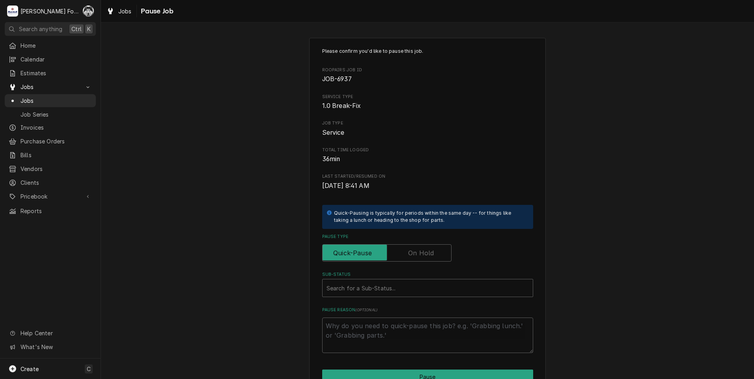
click at [415, 257] on label "Pause Type" at bounding box center [386, 252] width 129 height 17
click at [415, 257] on input "Pause Type" at bounding box center [387, 252] width 122 height 17
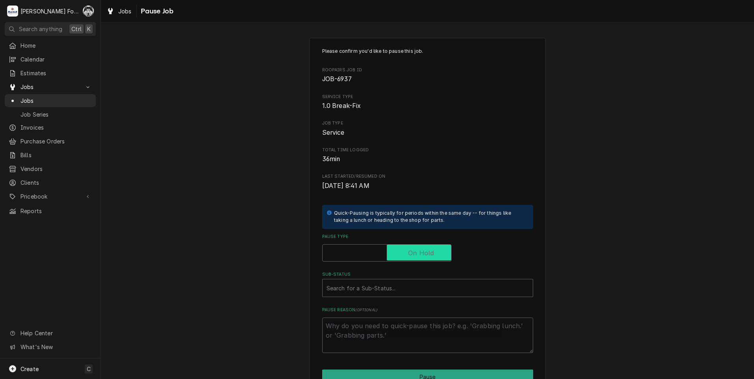
checkbox input "true"
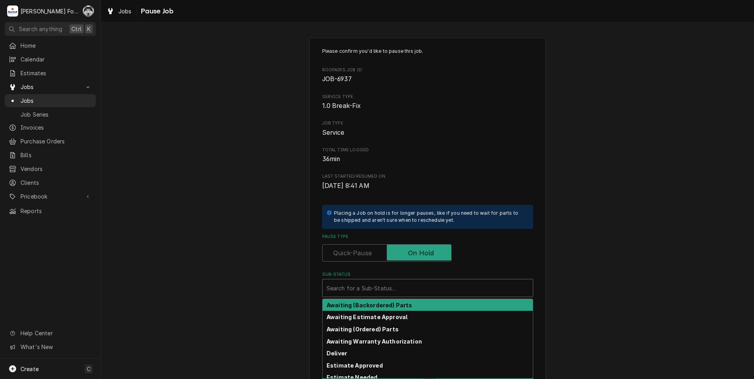
click at [385, 291] on div "Sub-Status" at bounding box center [427, 288] width 202 height 14
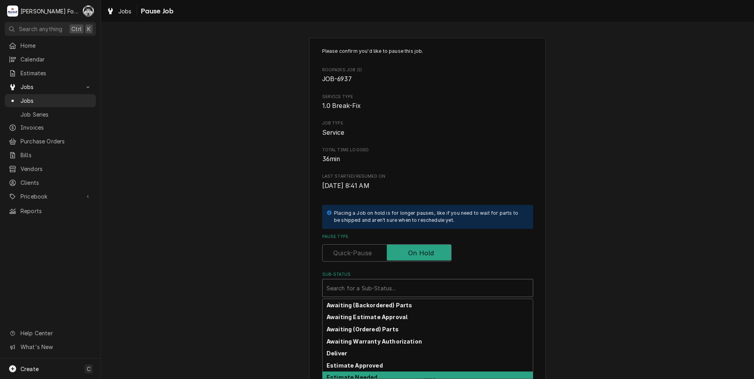
click at [355, 374] on strong "Estimate Needed" at bounding box center [351, 377] width 51 height 7
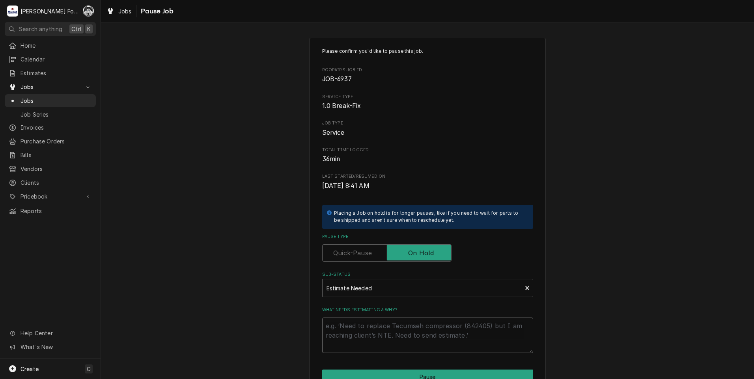
click at [359, 329] on textarea "What needs estimating & why?" at bounding box center [427, 335] width 211 height 35
type textarea "x"
type textarea "P"
type textarea "x"
type textarea "PA"
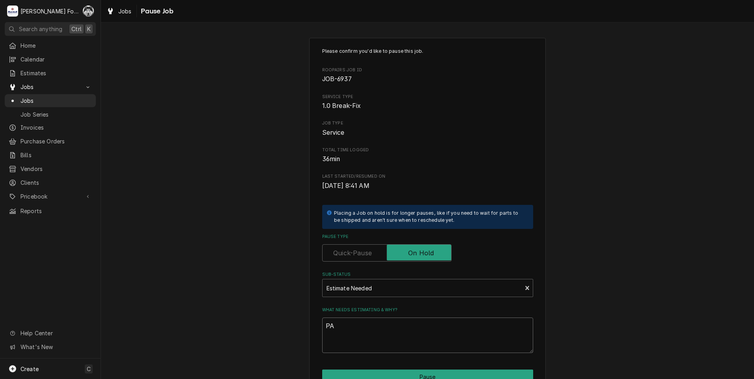
type textarea "x"
type textarea "PAR"
type textarea "x"
type textarea "PART"
type textarea "x"
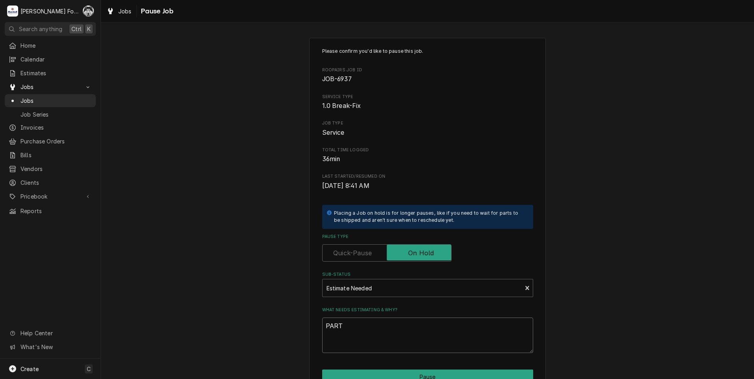
type textarea "PARTS"
type textarea "x"
type textarea "PART"
type textarea "x"
type textarea "PAR"
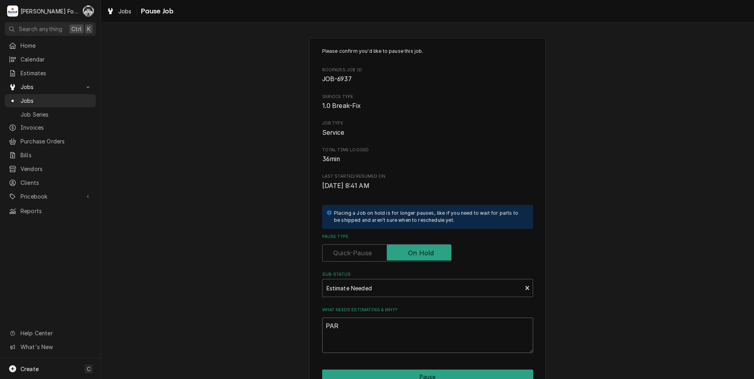
type textarea "x"
type textarea "PA"
type textarea "x"
type textarea "P"
type textarea "x"
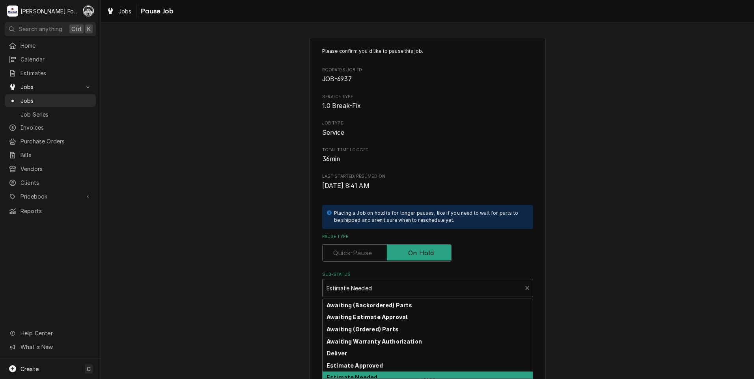
click at [356, 285] on div "Sub-Status" at bounding box center [422, 288] width 192 height 14
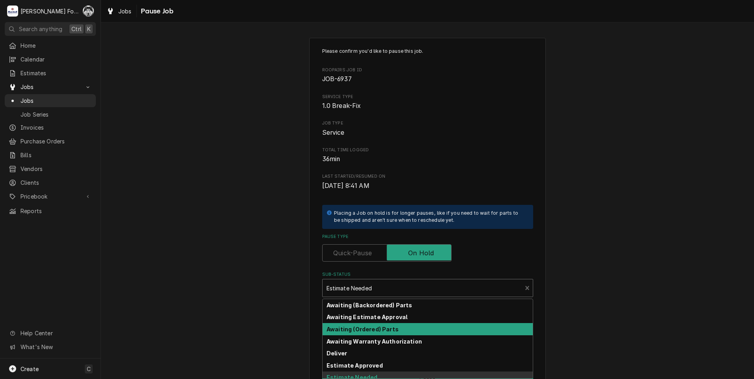
click at [369, 330] on strong "Awaiting (Ordered) Parts" at bounding box center [362, 329] width 72 height 7
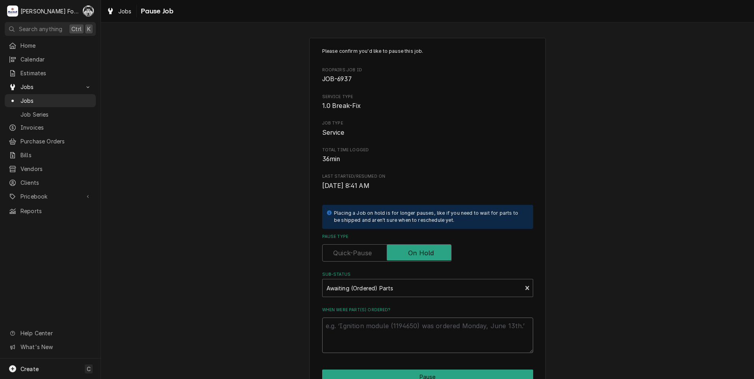
click at [368, 329] on textarea "When were part(s) ordered?" at bounding box center [427, 335] width 211 height 35
type textarea "x"
type textarea "8"
type textarea "x"
type textarea "8/"
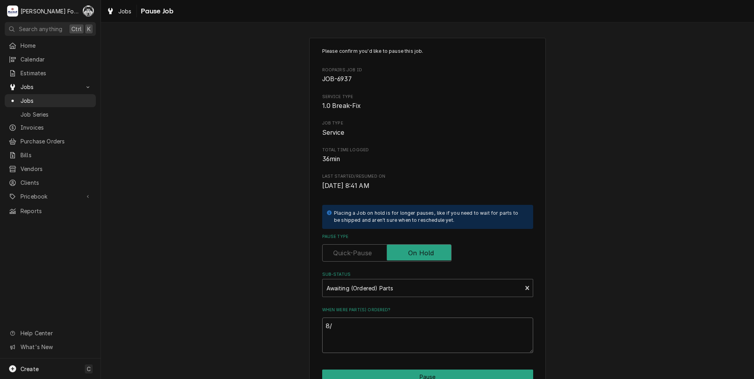
type textarea "x"
type textarea "8/2"
type textarea "x"
type textarea "8/25"
type textarea "x"
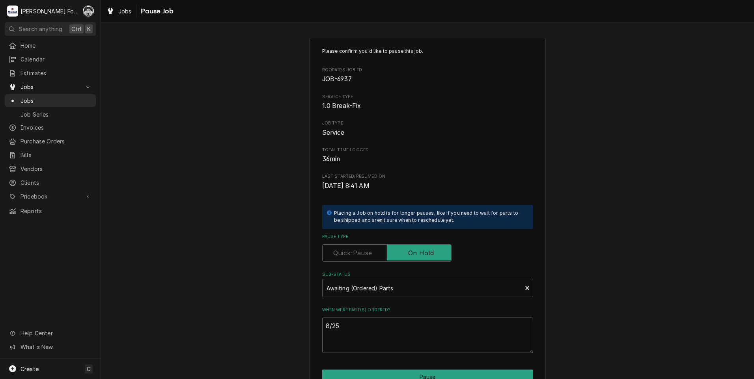
type textarea "8/25/"
type textarea "x"
type textarea "8/25/2"
type textarea "x"
type textarea "8/25/20"
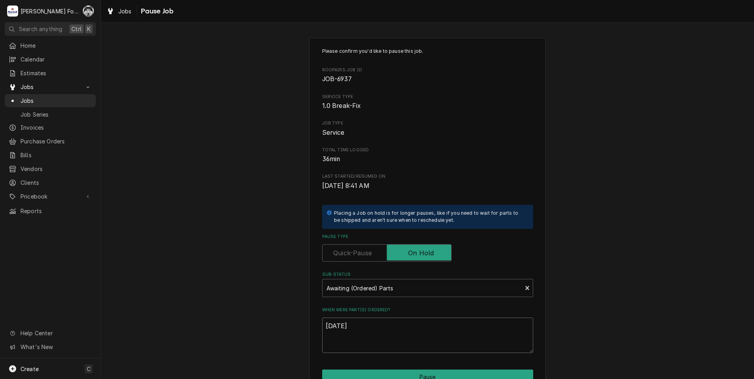
type textarea "x"
type textarea "8/25/202"
type textarea "x"
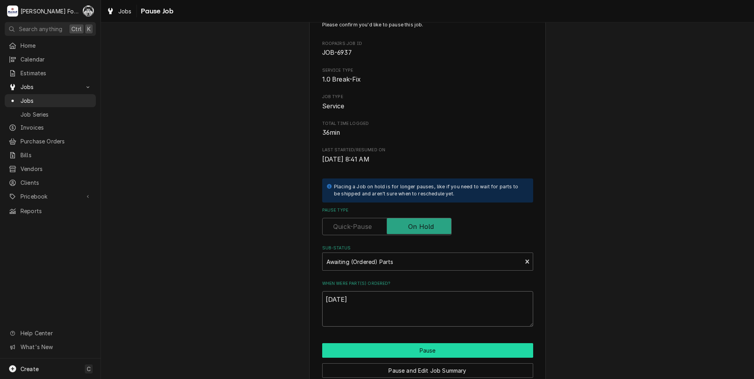
scroll to position [39, 0]
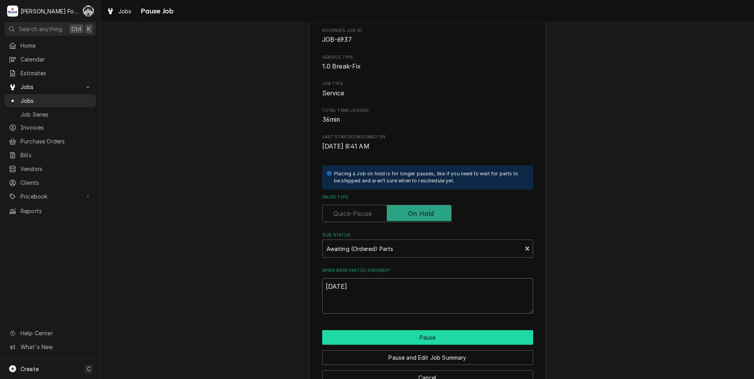
type textarea "8/25/2025"
click at [424, 336] on button "Pause" at bounding box center [427, 337] width 211 height 15
type textarea "x"
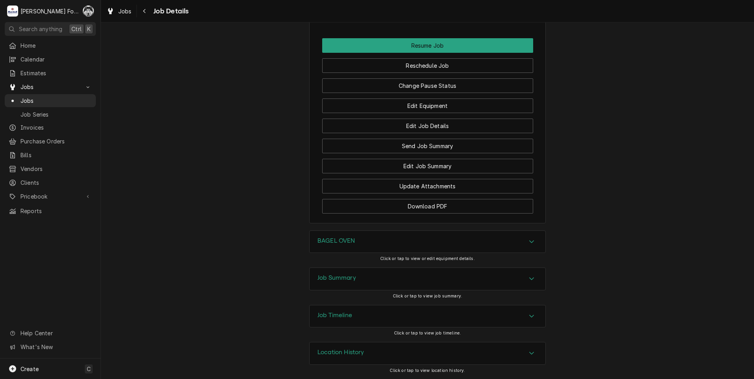
scroll to position [864, 0]
